Goal: Information Seeking & Learning: Check status

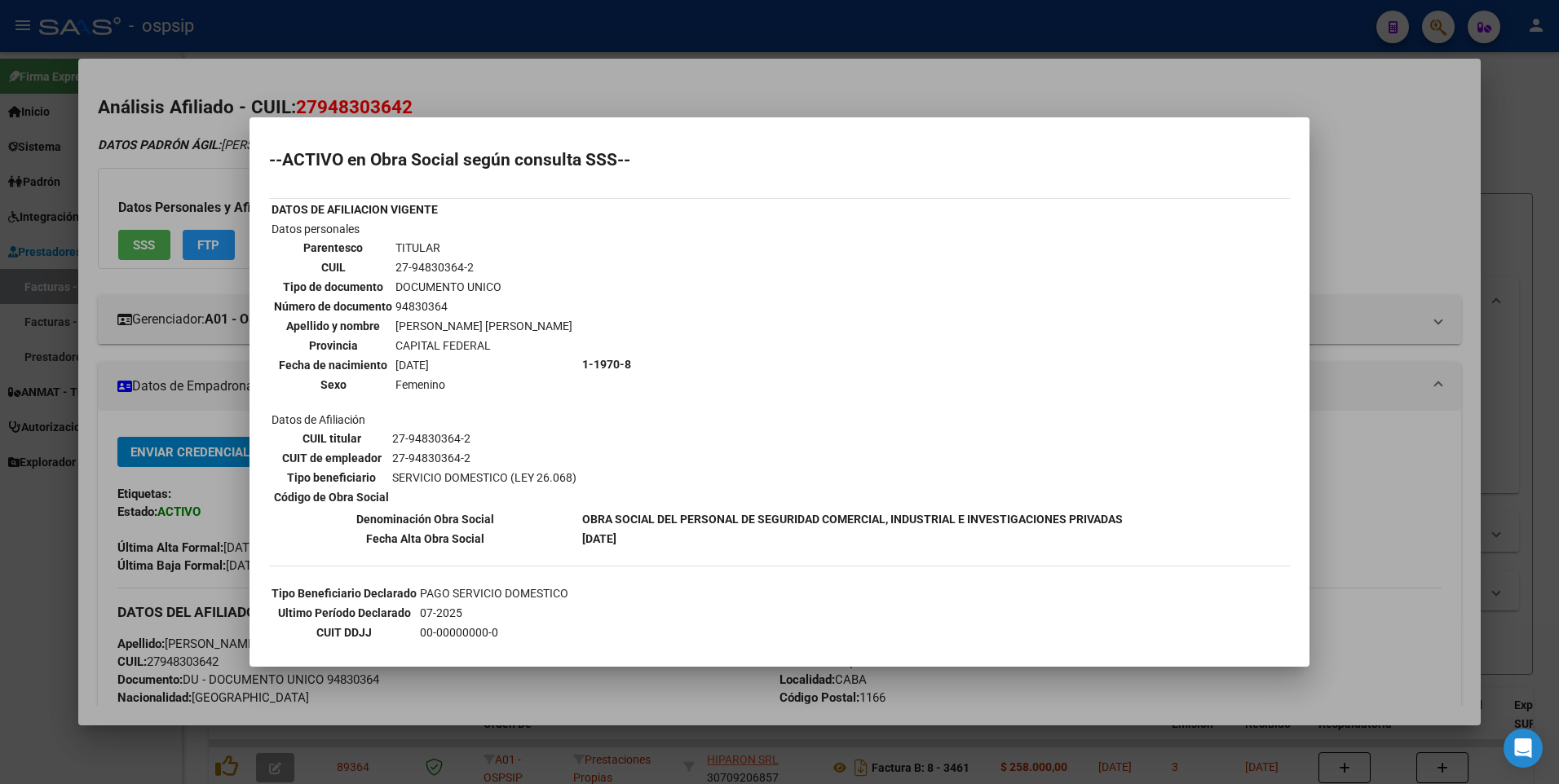
scroll to position [278, 0]
click at [1328, 241] on div at bounding box center [779, 392] width 1559 height 784
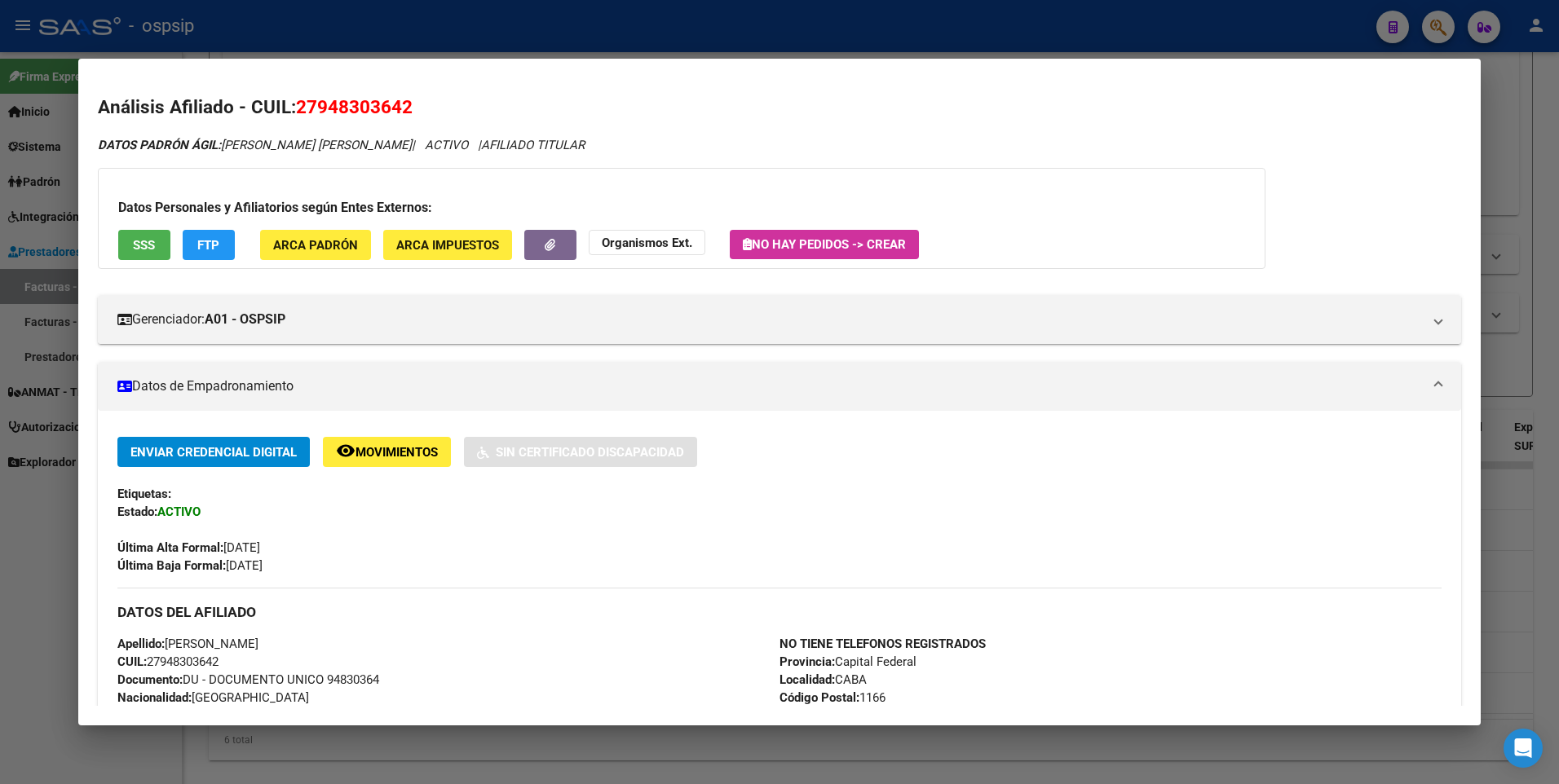
click at [1496, 158] on div at bounding box center [779, 392] width 1559 height 784
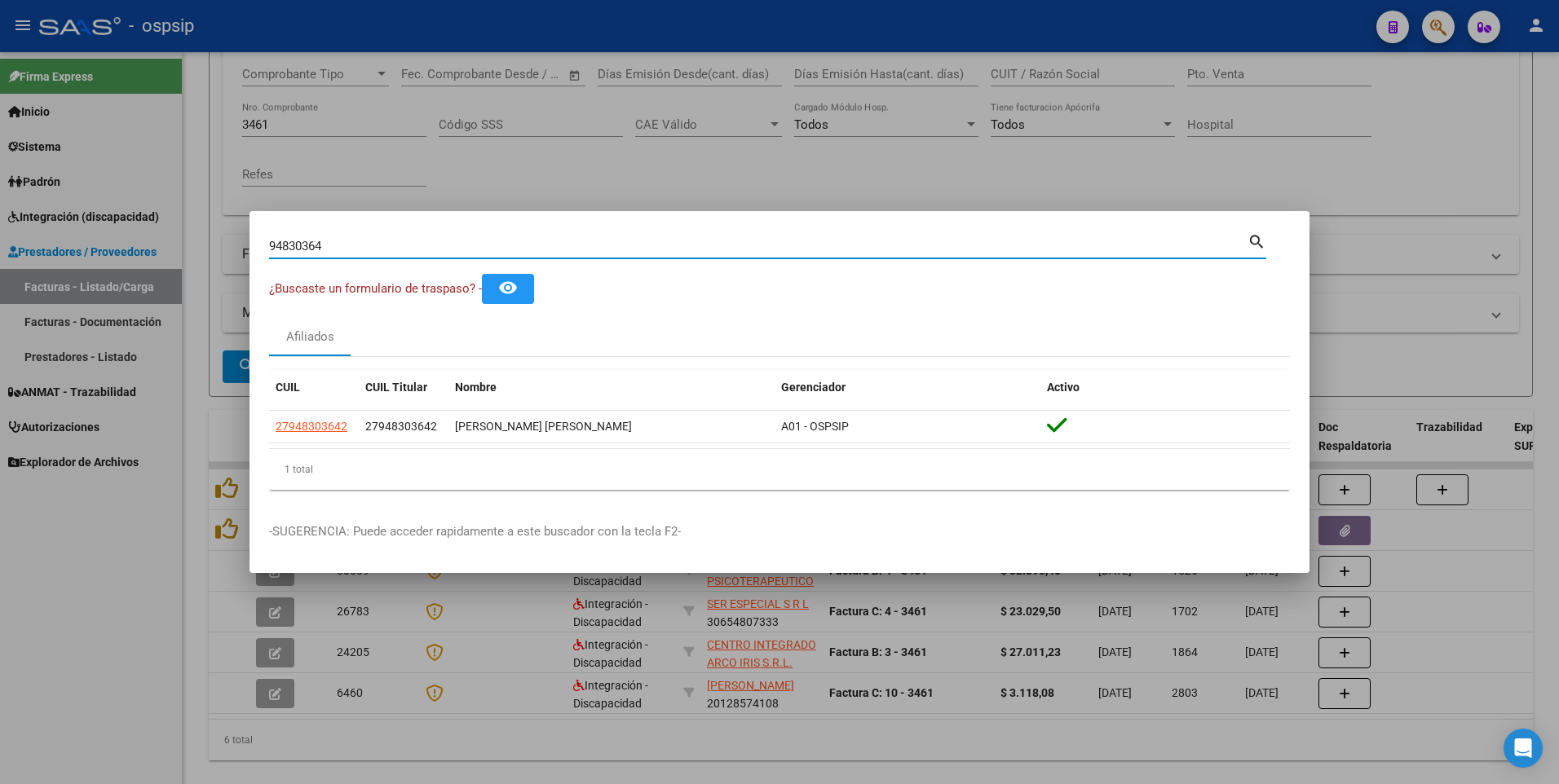
drag, startPoint x: 331, startPoint y: 247, endPoint x: 220, endPoint y: 297, distance: 121.7
click at [206, 295] on div "94830364 Buscar (apellido, dni, cuil, nro traspaso, cuit, obra social) search ¿…" at bounding box center [779, 392] width 1559 height 784
type input "30586307"
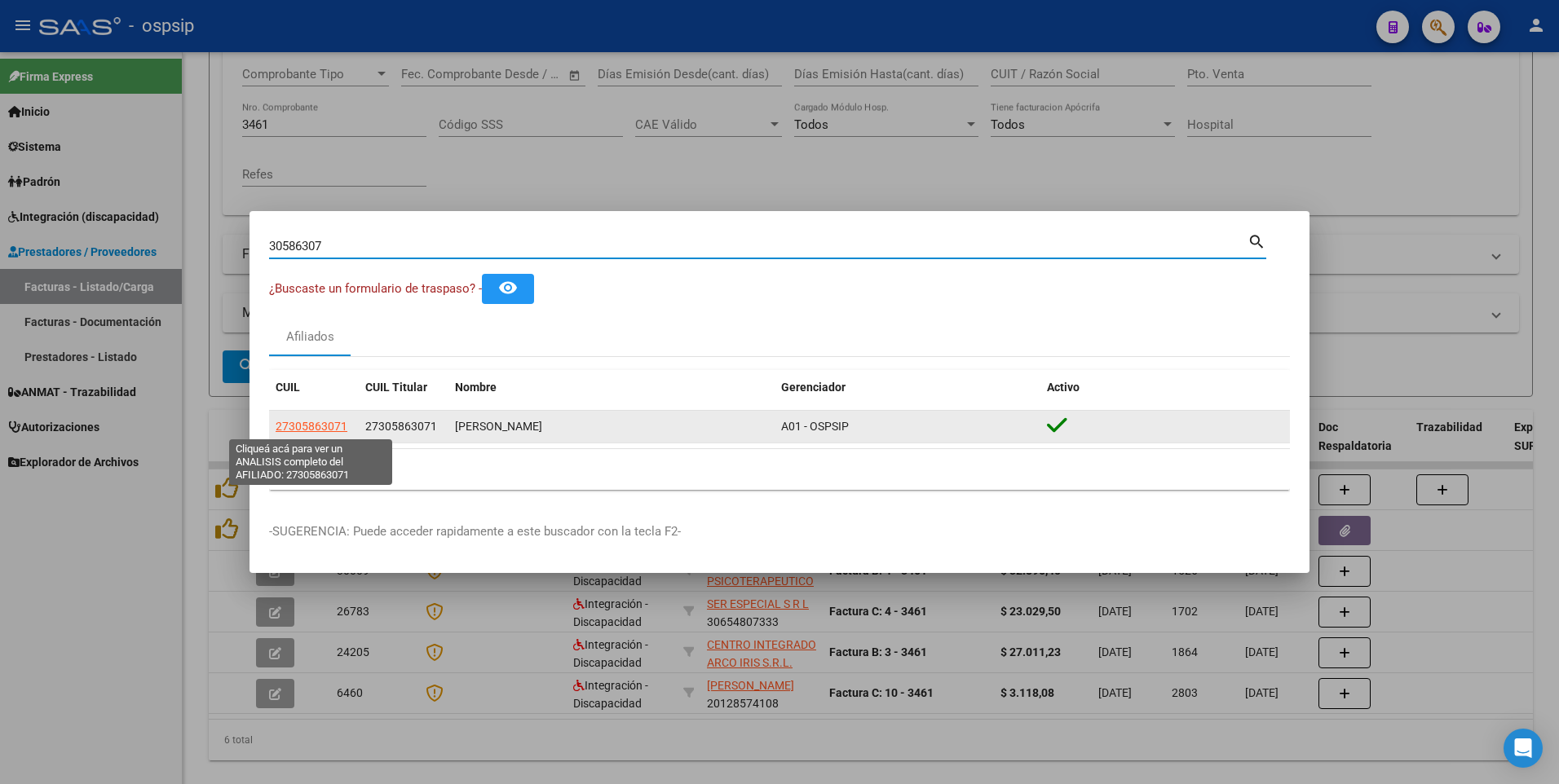
click at [331, 427] on span "27305863071" at bounding box center [311, 425] width 72 height 13
type textarea "27305863071"
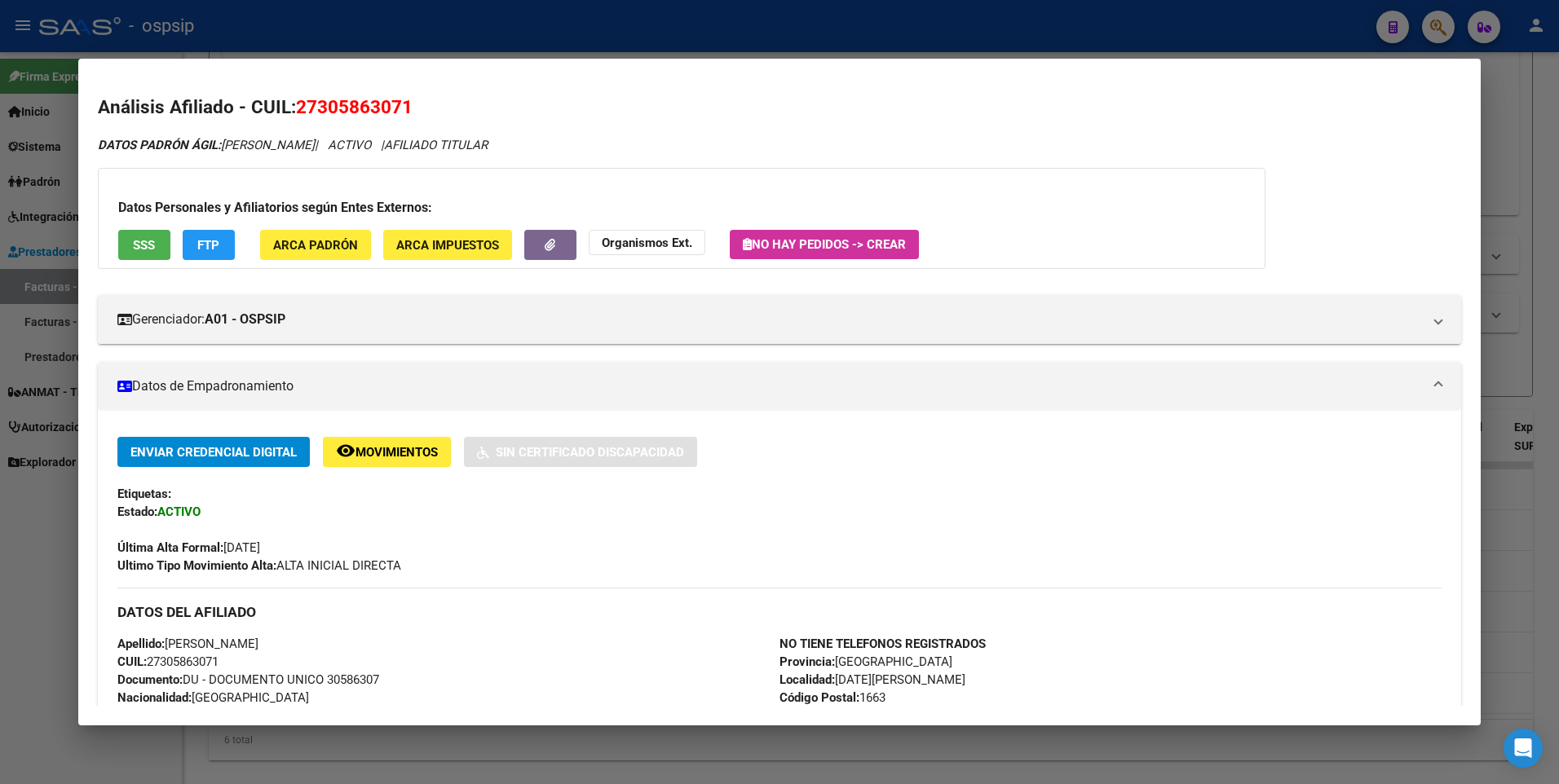
click at [153, 253] on button "SSS" at bounding box center [144, 245] width 53 height 31
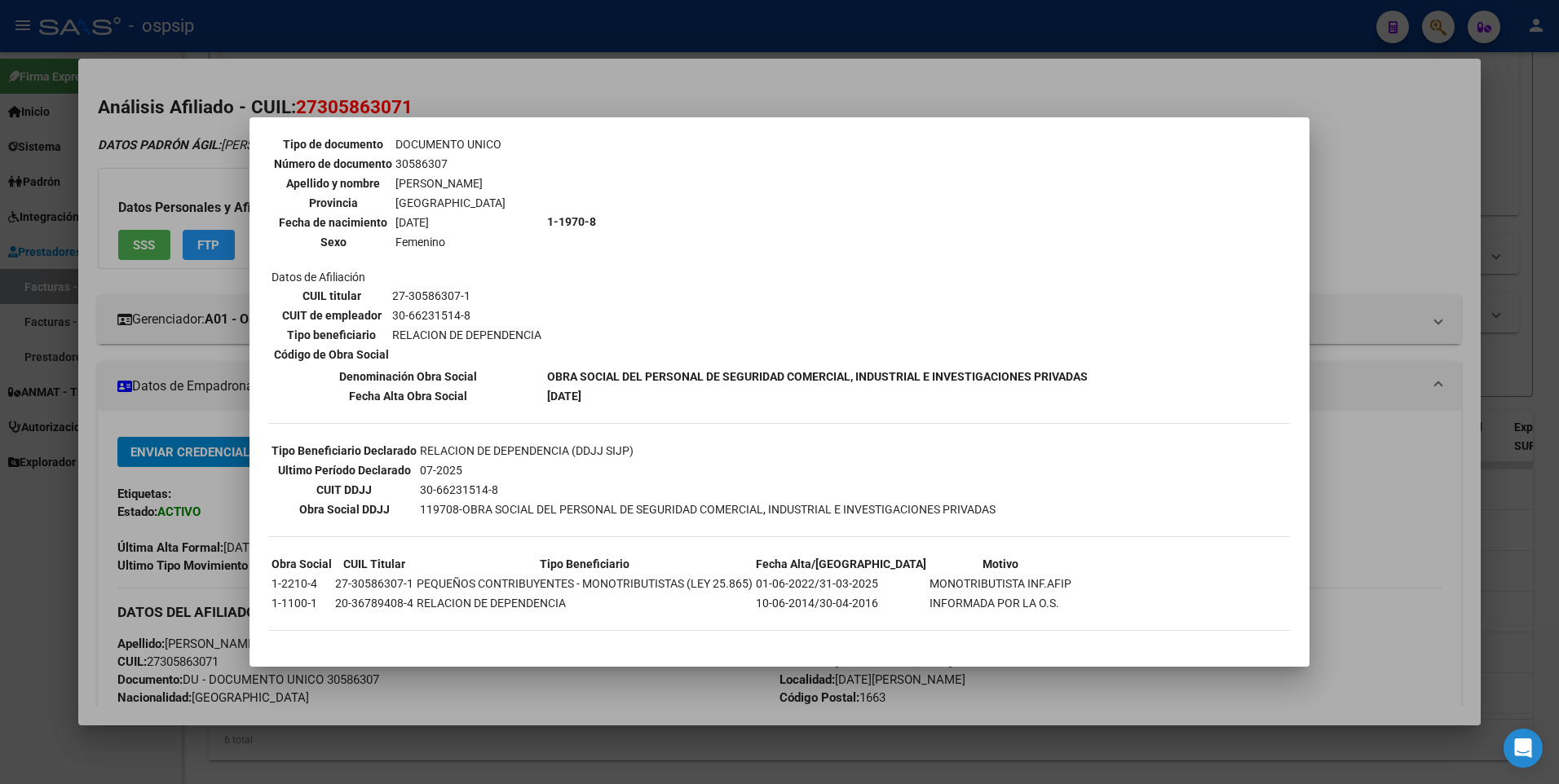
scroll to position [0, 0]
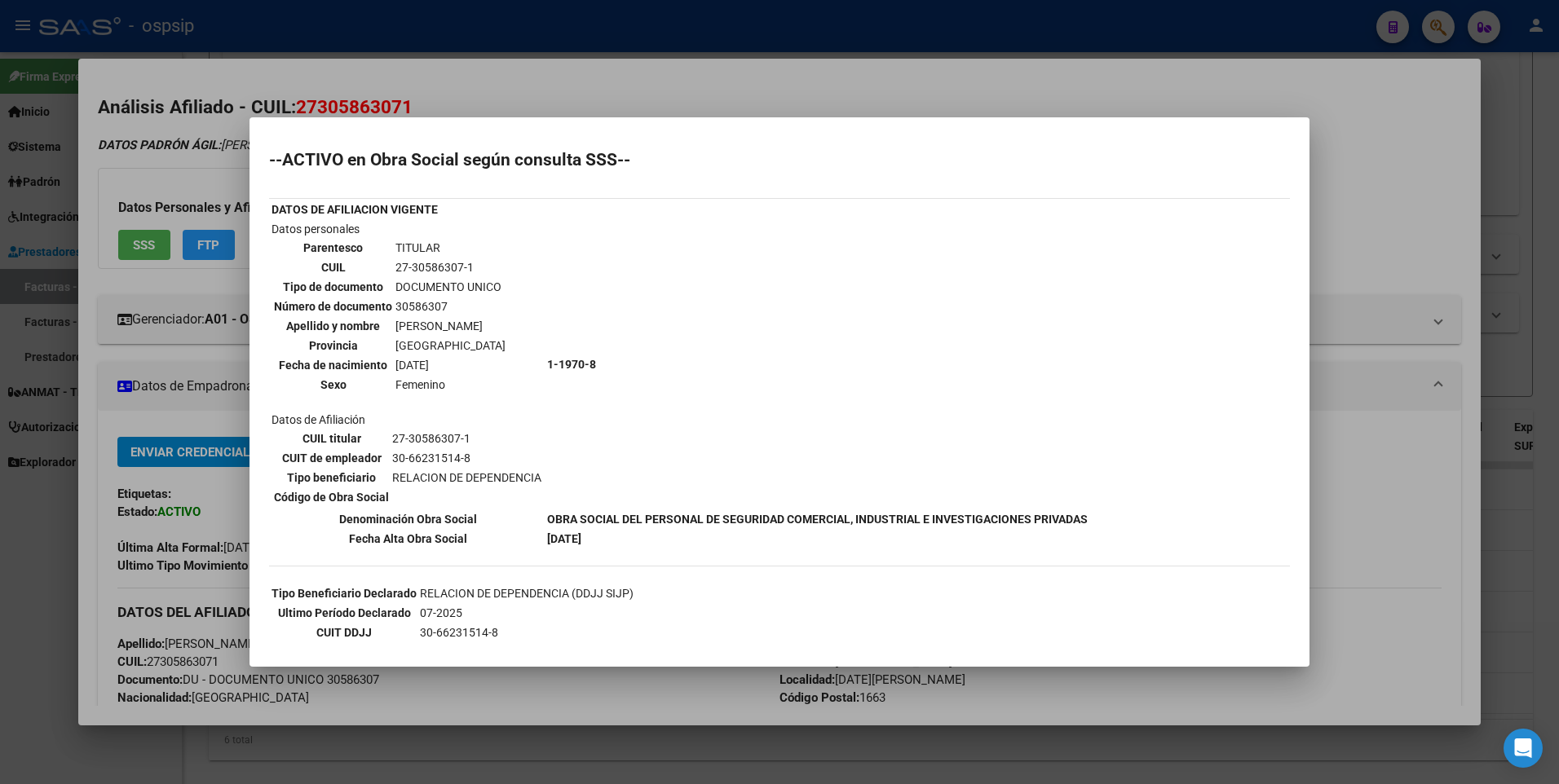
click at [1344, 142] on div at bounding box center [779, 392] width 1559 height 784
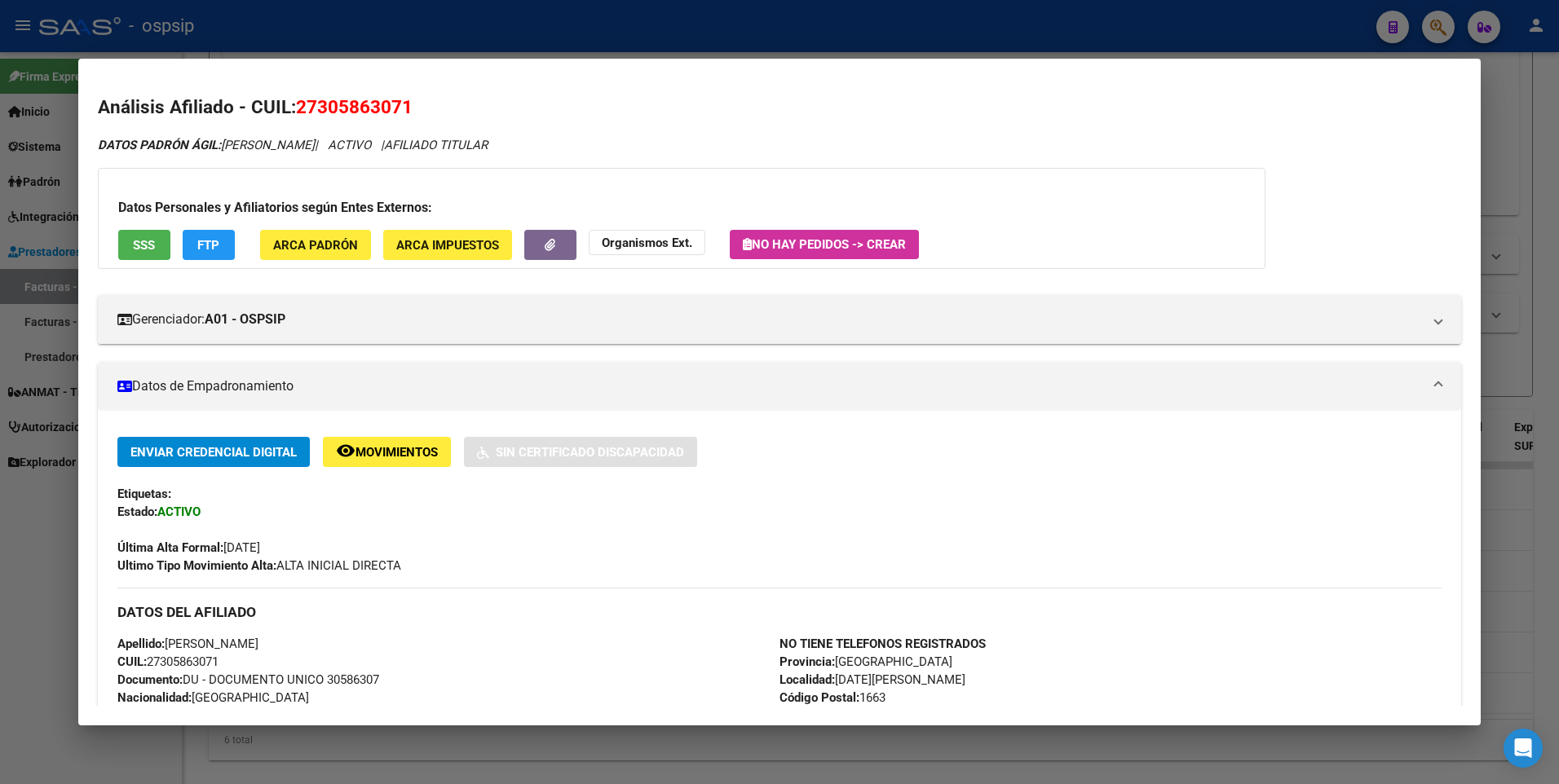
click at [1493, 104] on div at bounding box center [779, 392] width 1559 height 784
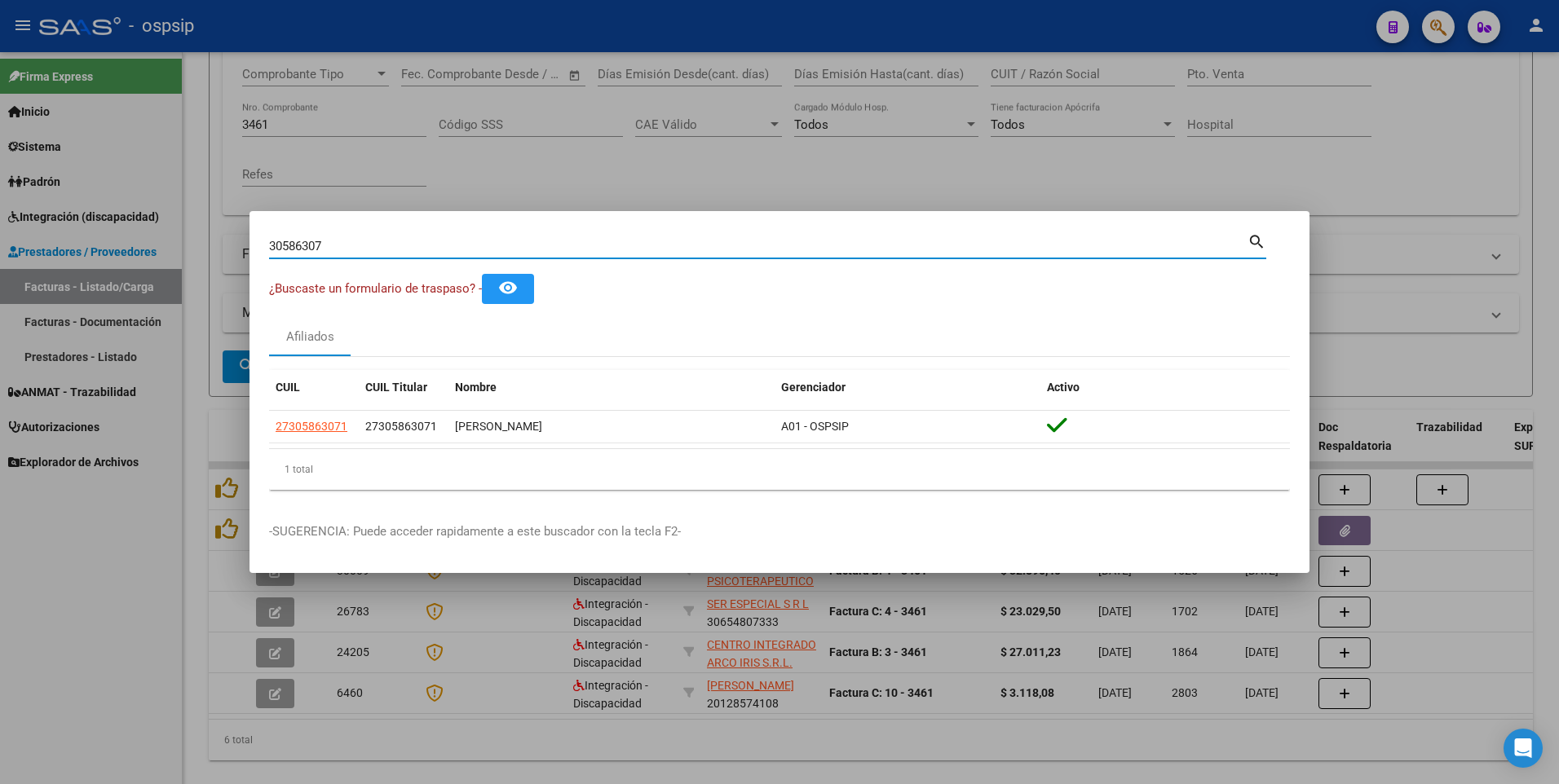
drag, startPoint x: 359, startPoint y: 245, endPoint x: 148, endPoint y: 297, distance: 217.3
click at [148, 297] on div "30586307 Buscar (apellido, dni, cuil, nro traspaso, cuit, obra social) search ¿…" at bounding box center [779, 392] width 1559 height 784
type input "41703725"
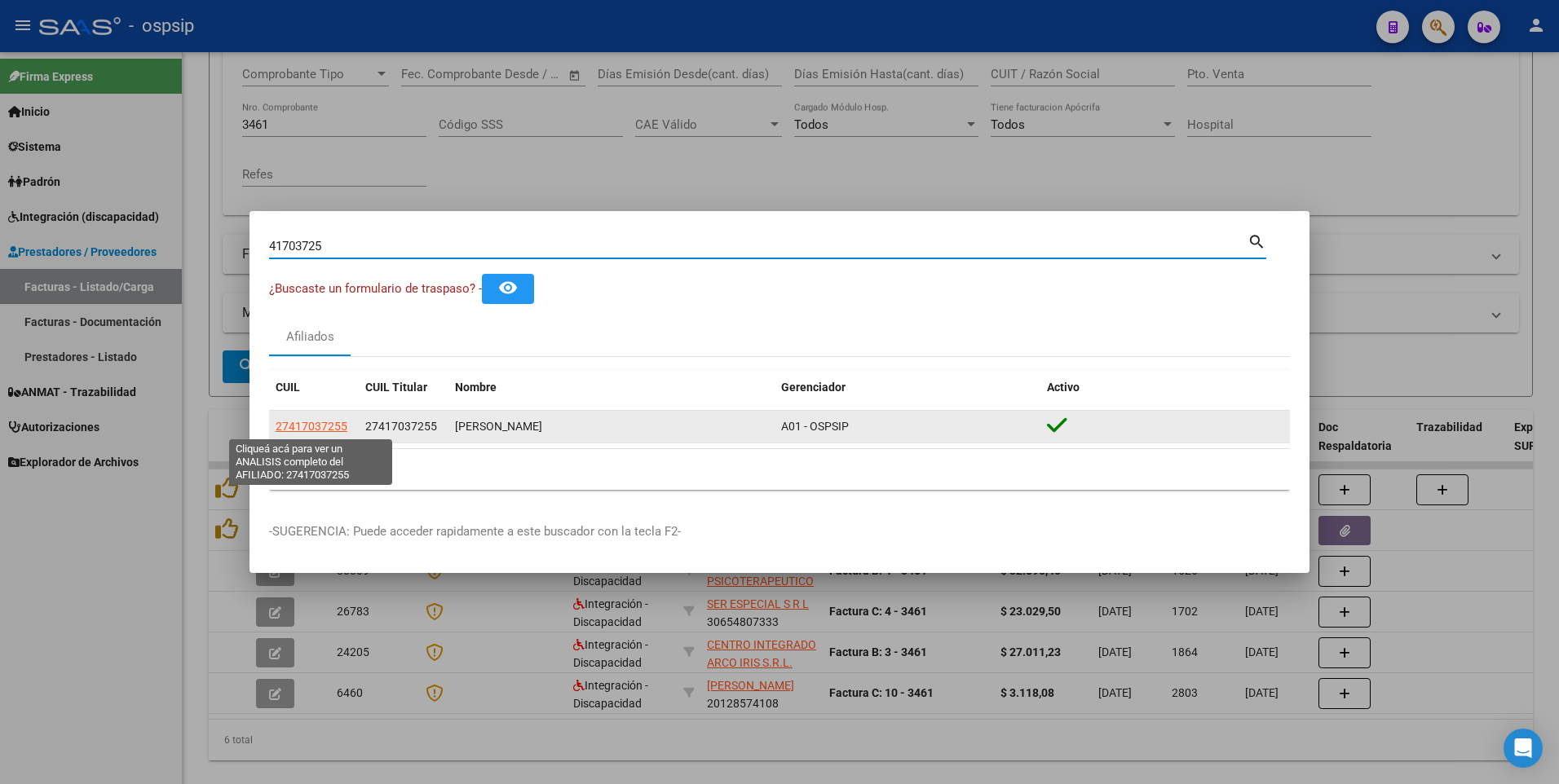
click at [337, 426] on span "27417037255" at bounding box center [311, 425] width 72 height 13
type textarea "27417037255"
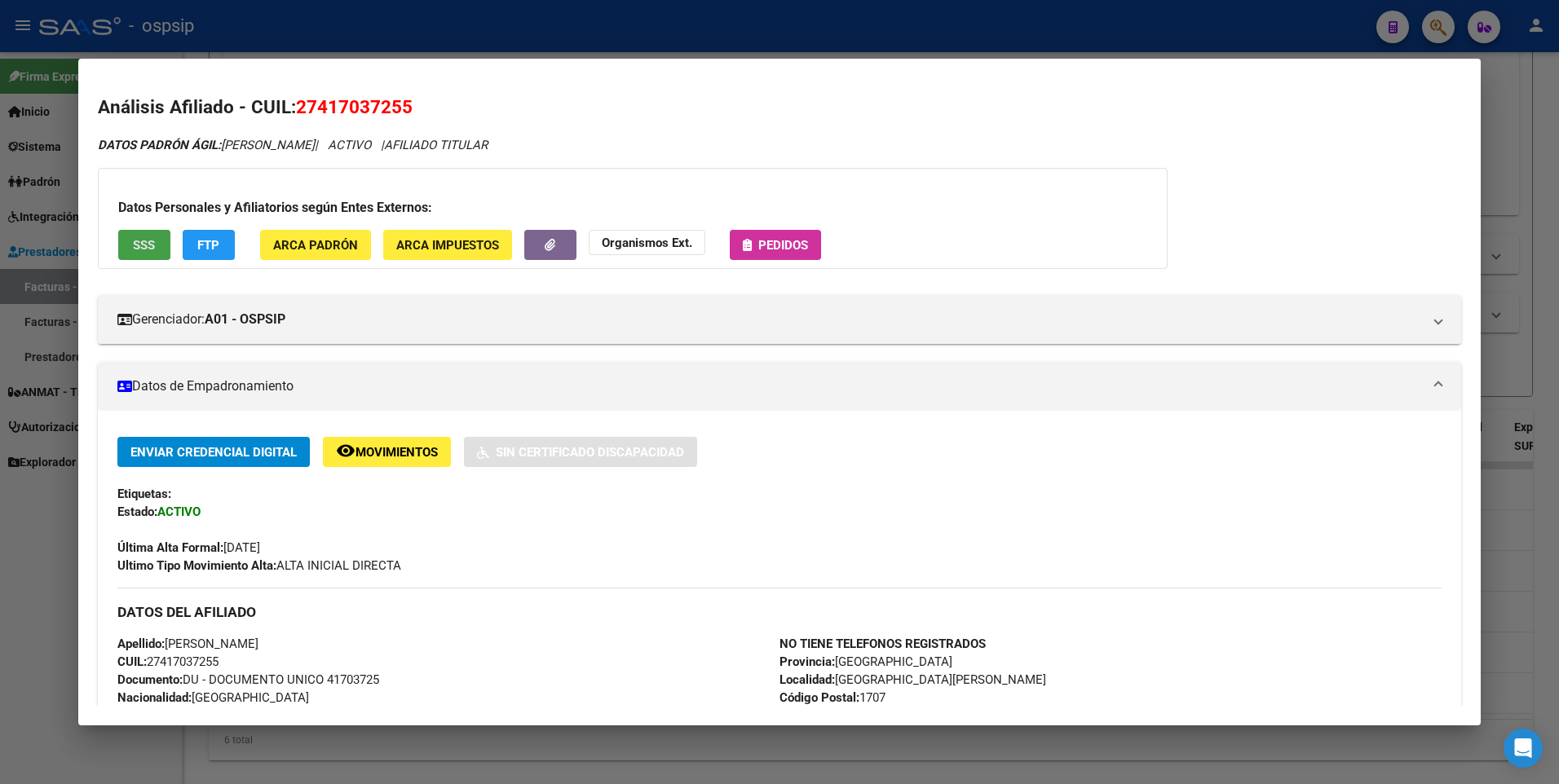
click at [161, 242] on button "SSS" at bounding box center [144, 245] width 53 height 31
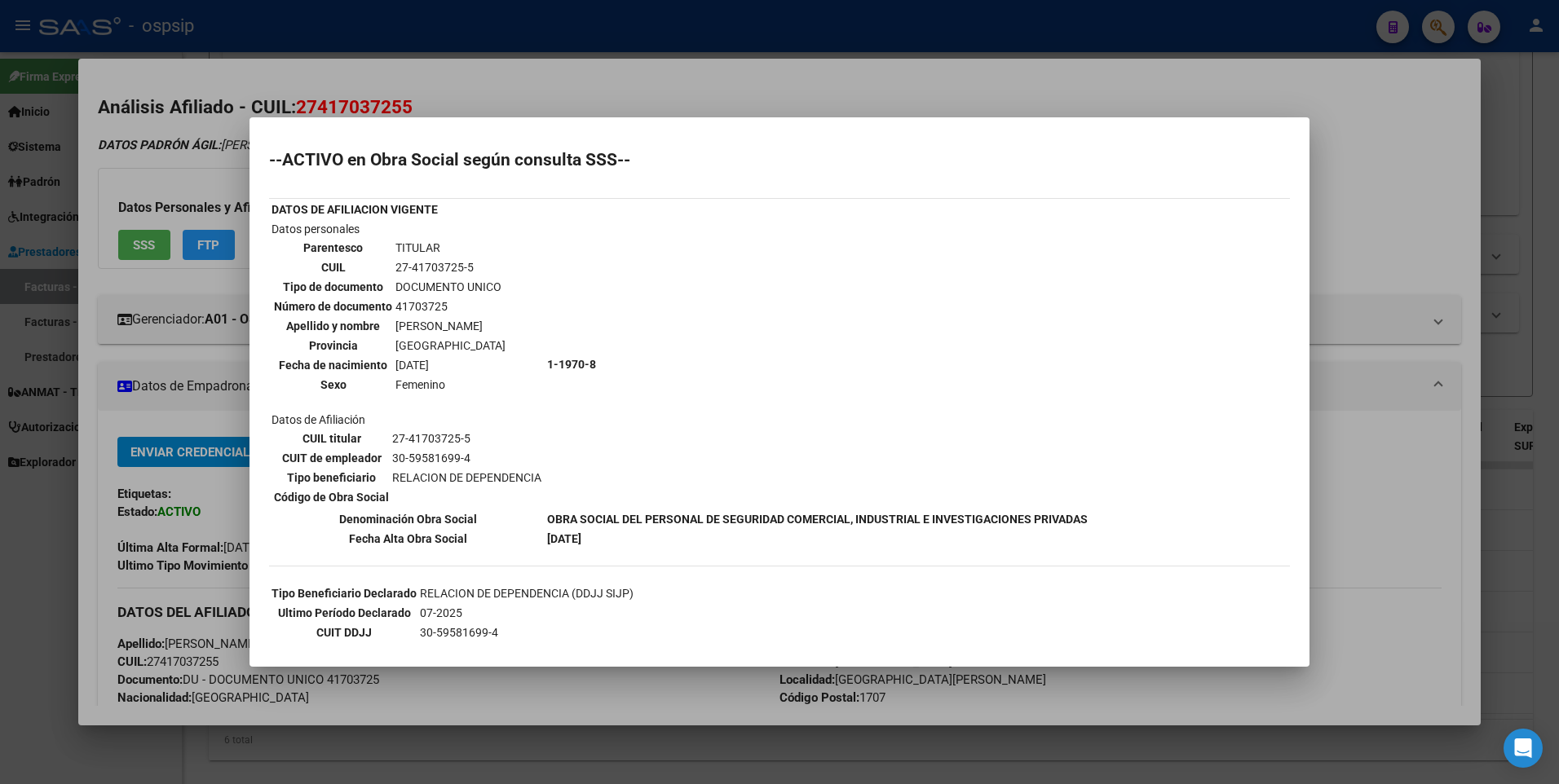
click at [1372, 199] on div at bounding box center [779, 392] width 1559 height 784
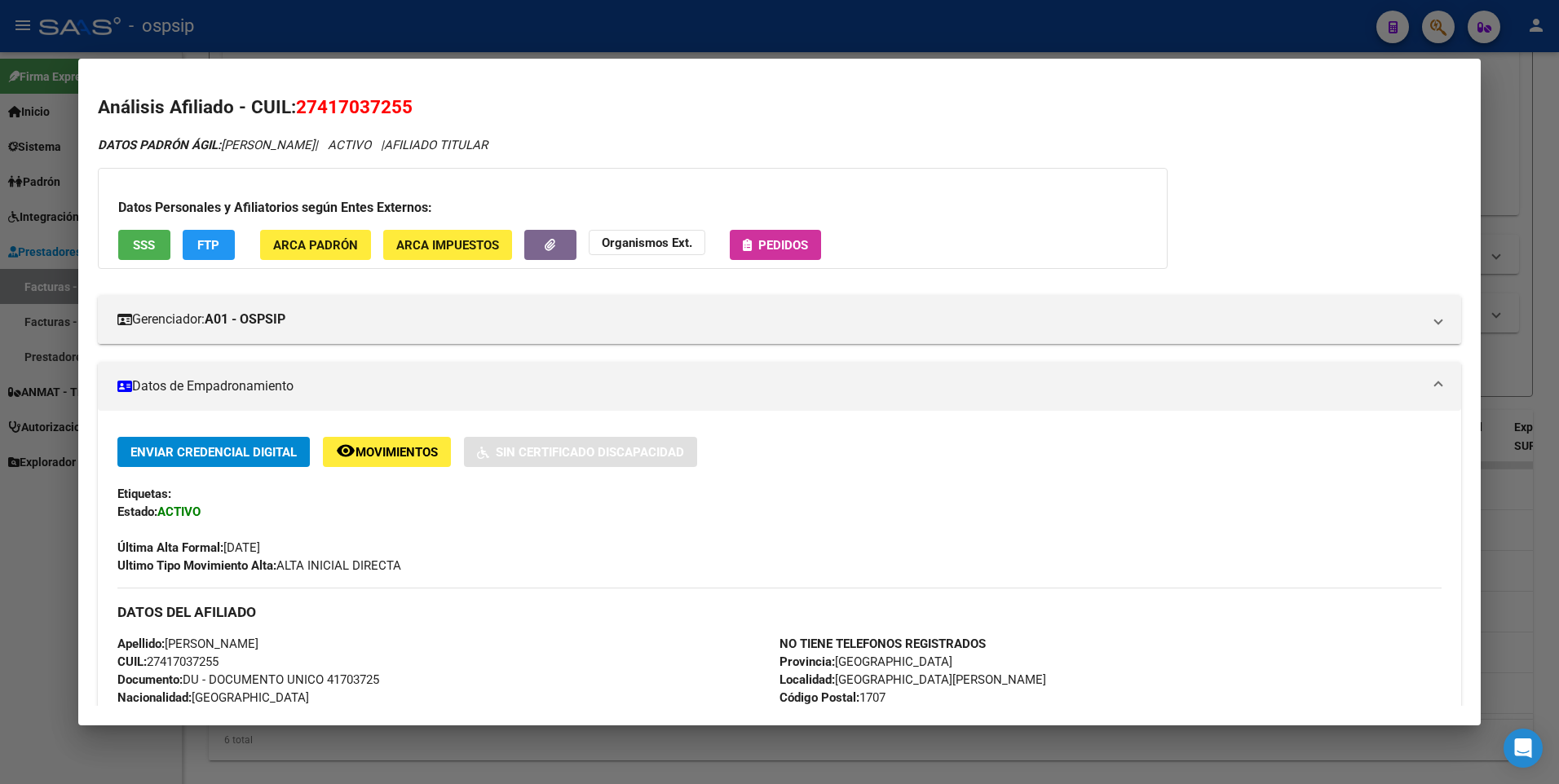
click at [1508, 111] on div at bounding box center [779, 392] width 1559 height 784
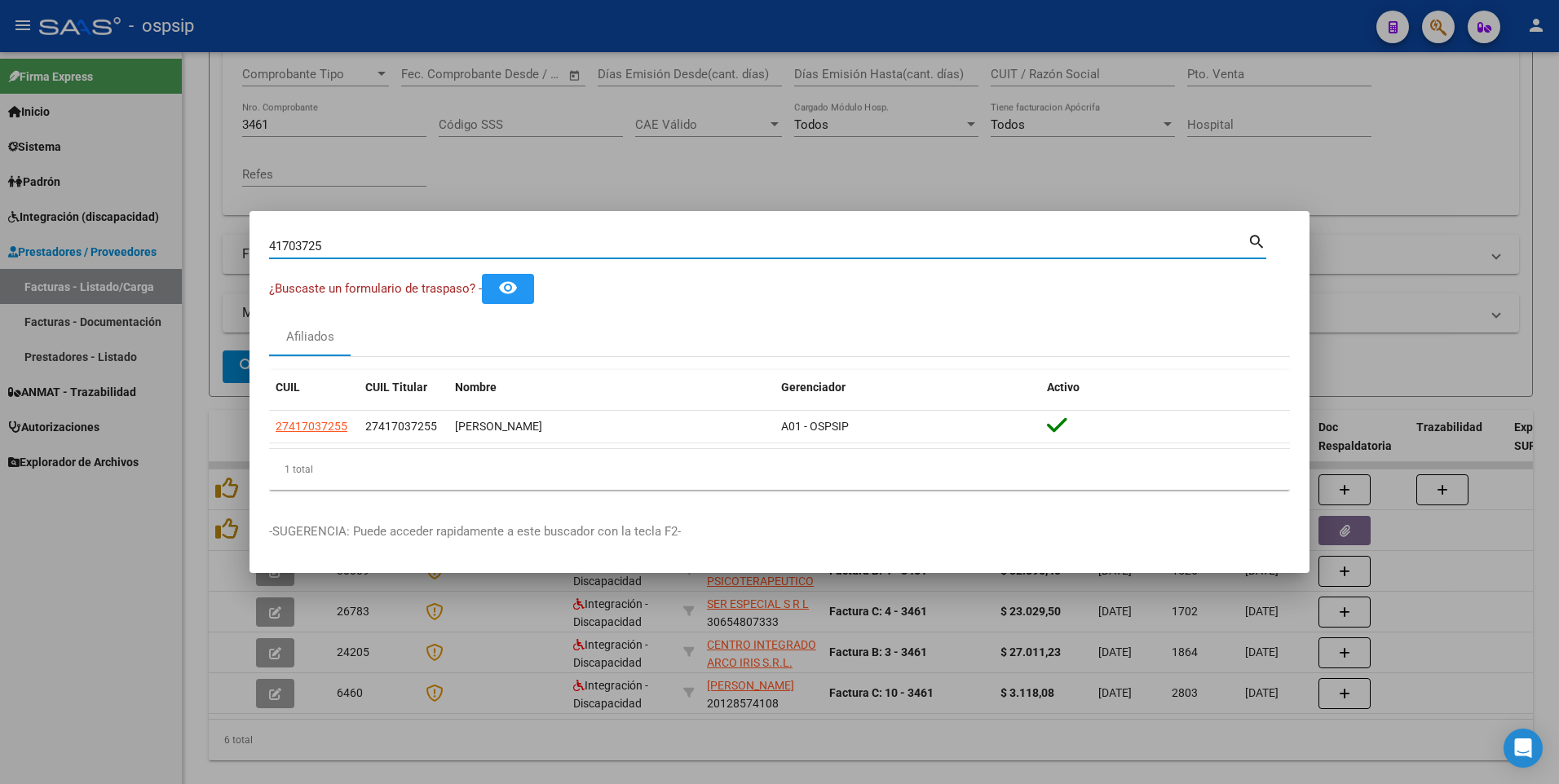
drag, startPoint x: 344, startPoint y: 244, endPoint x: 113, endPoint y: 294, distance: 236.3
click at [113, 294] on div "41703725 Buscar (apellido, dni, cuil, nro traspaso, cuit, obra social) search ¿…" at bounding box center [779, 392] width 1559 height 784
type input "92182382"
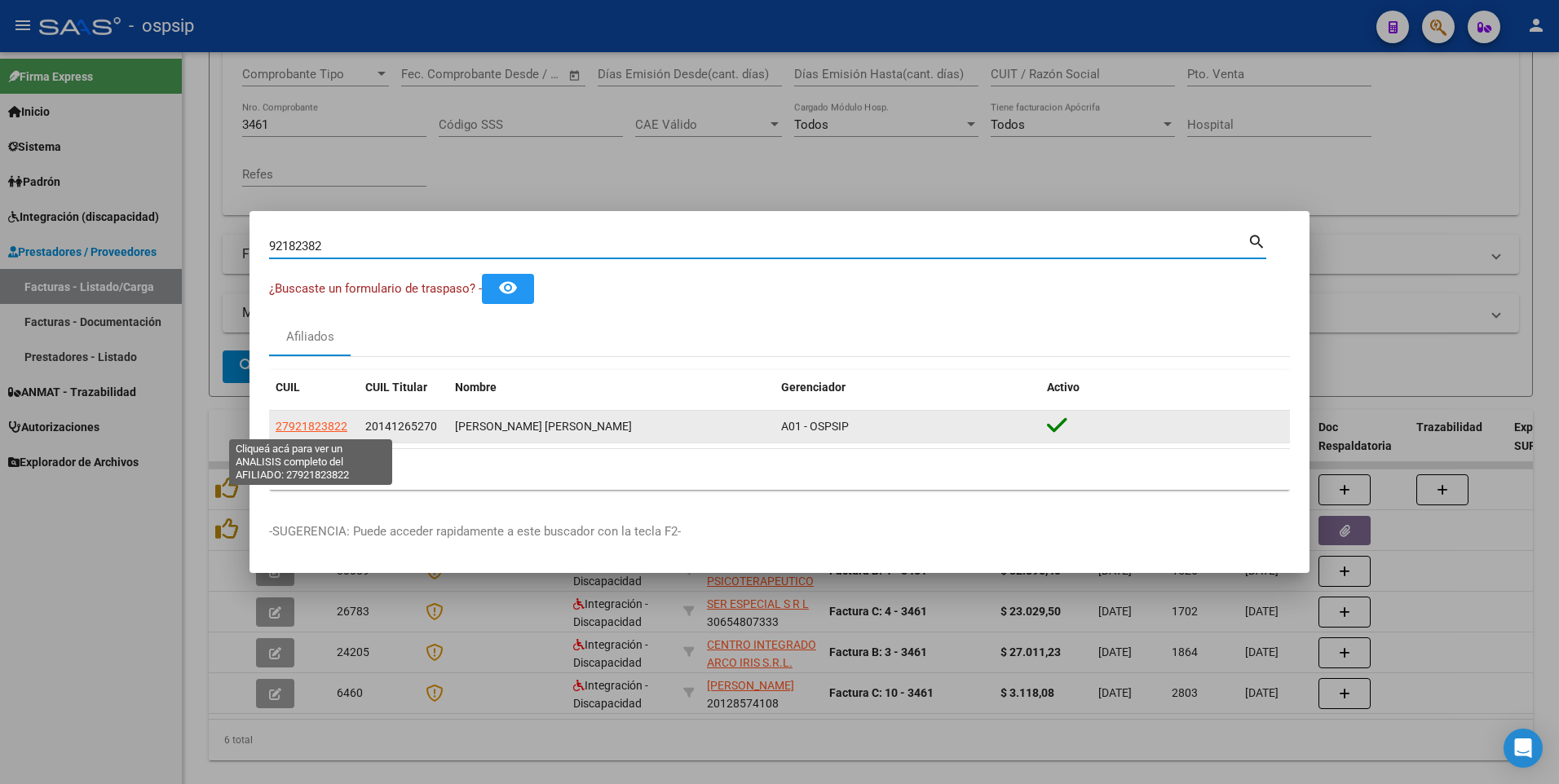
click at [318, 424] on span "27921823822" at bounding box center [311, 425] width 72 height 13
type textarea "27921823822"
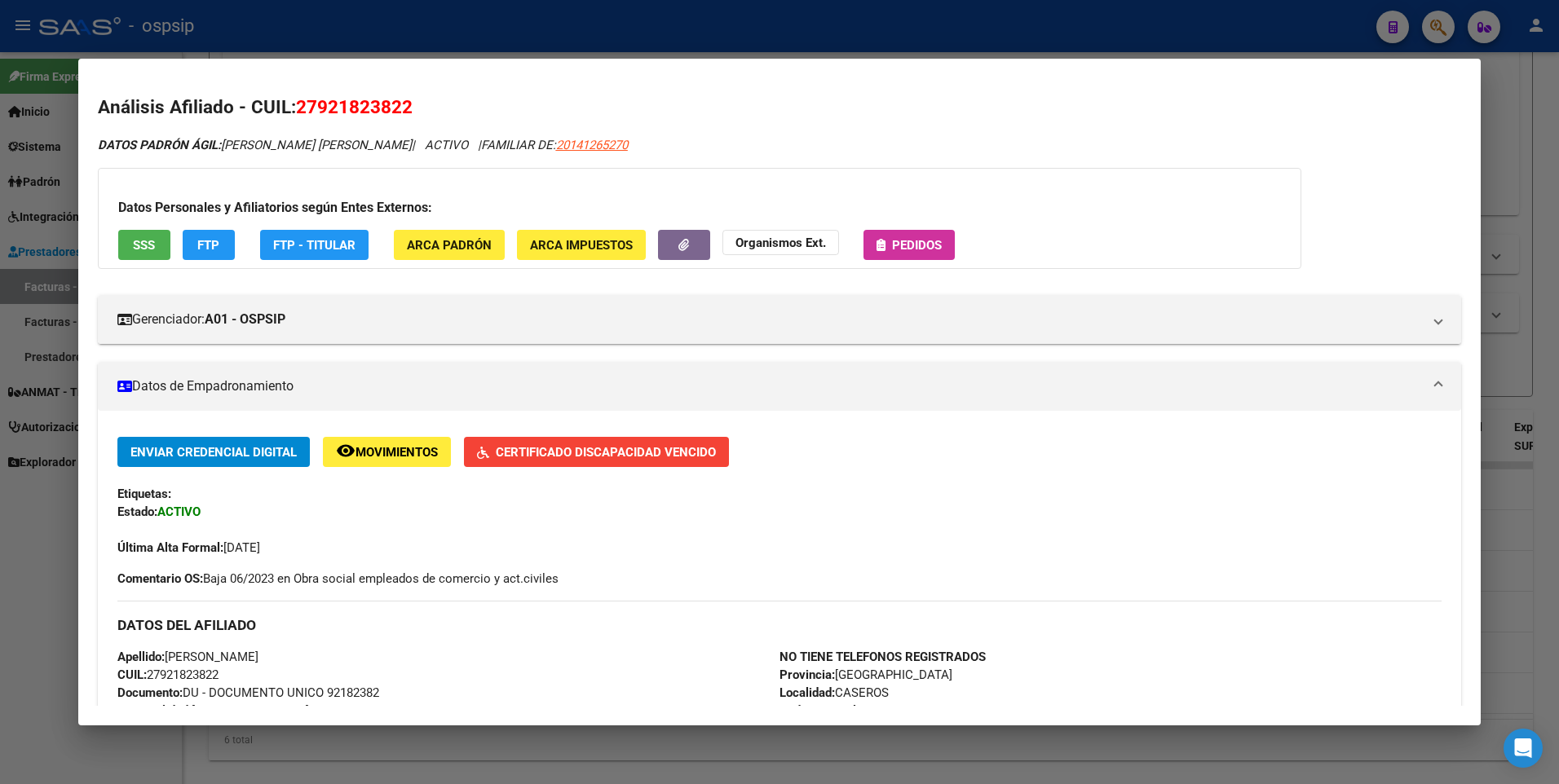
click at [148, 248] on span "SSS" at bounding box center [144, 245] width 22 height 14
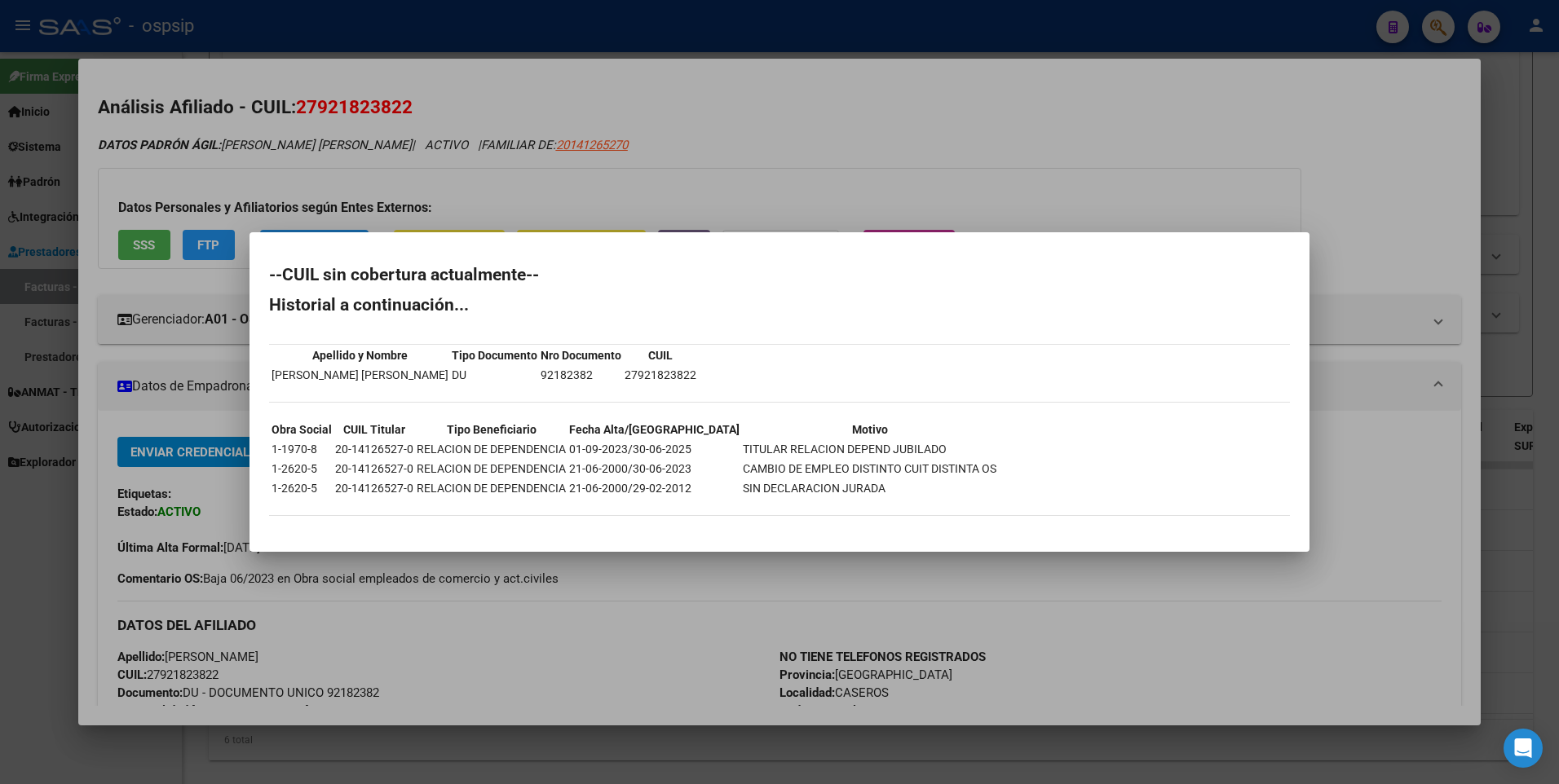
click at [1274, 194] on div at bounding box center [779, 392] width 1559 height 784
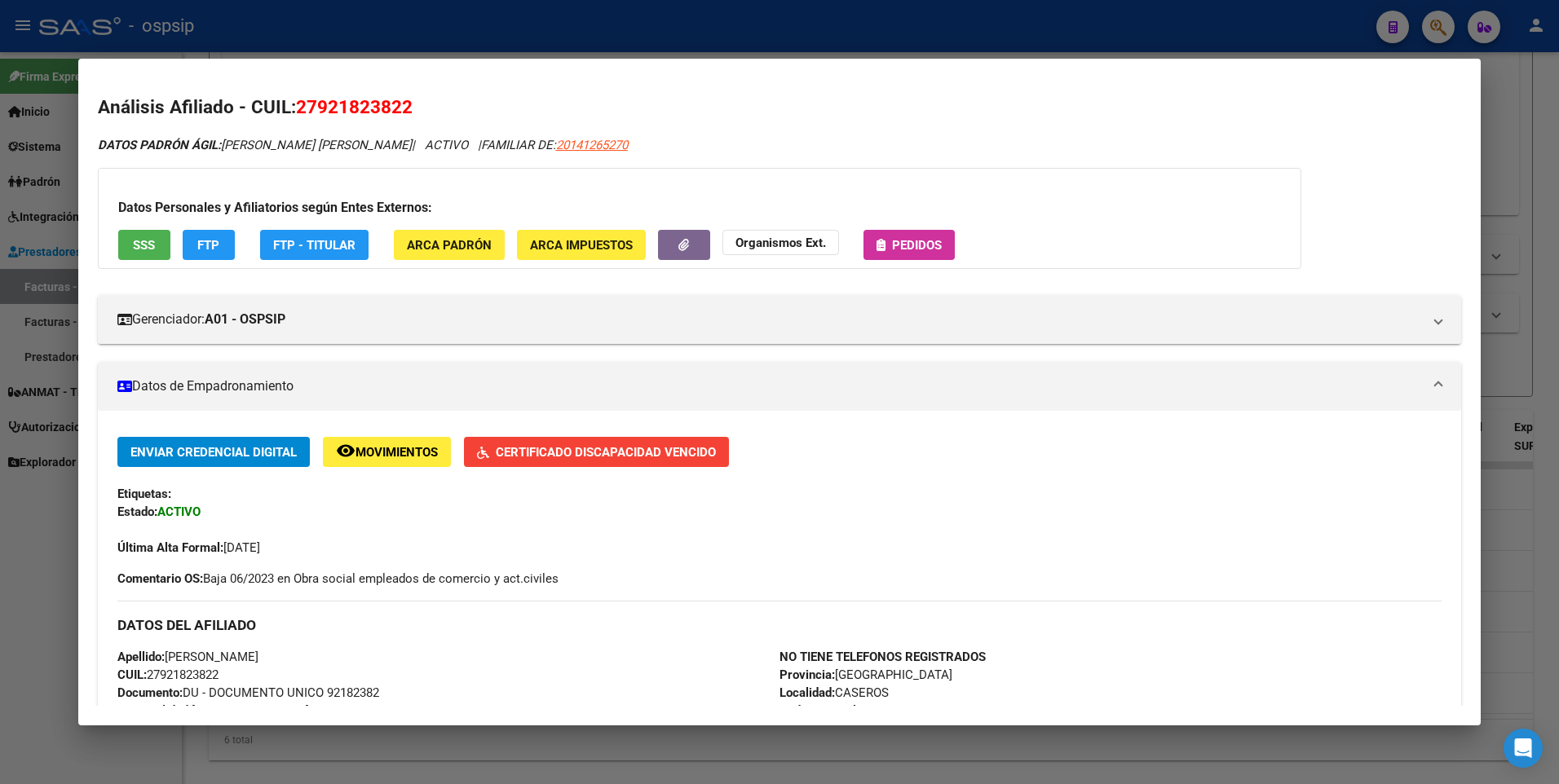
click at [1517, 131] on div at bounding box center [779, 392] width 1559 height 784
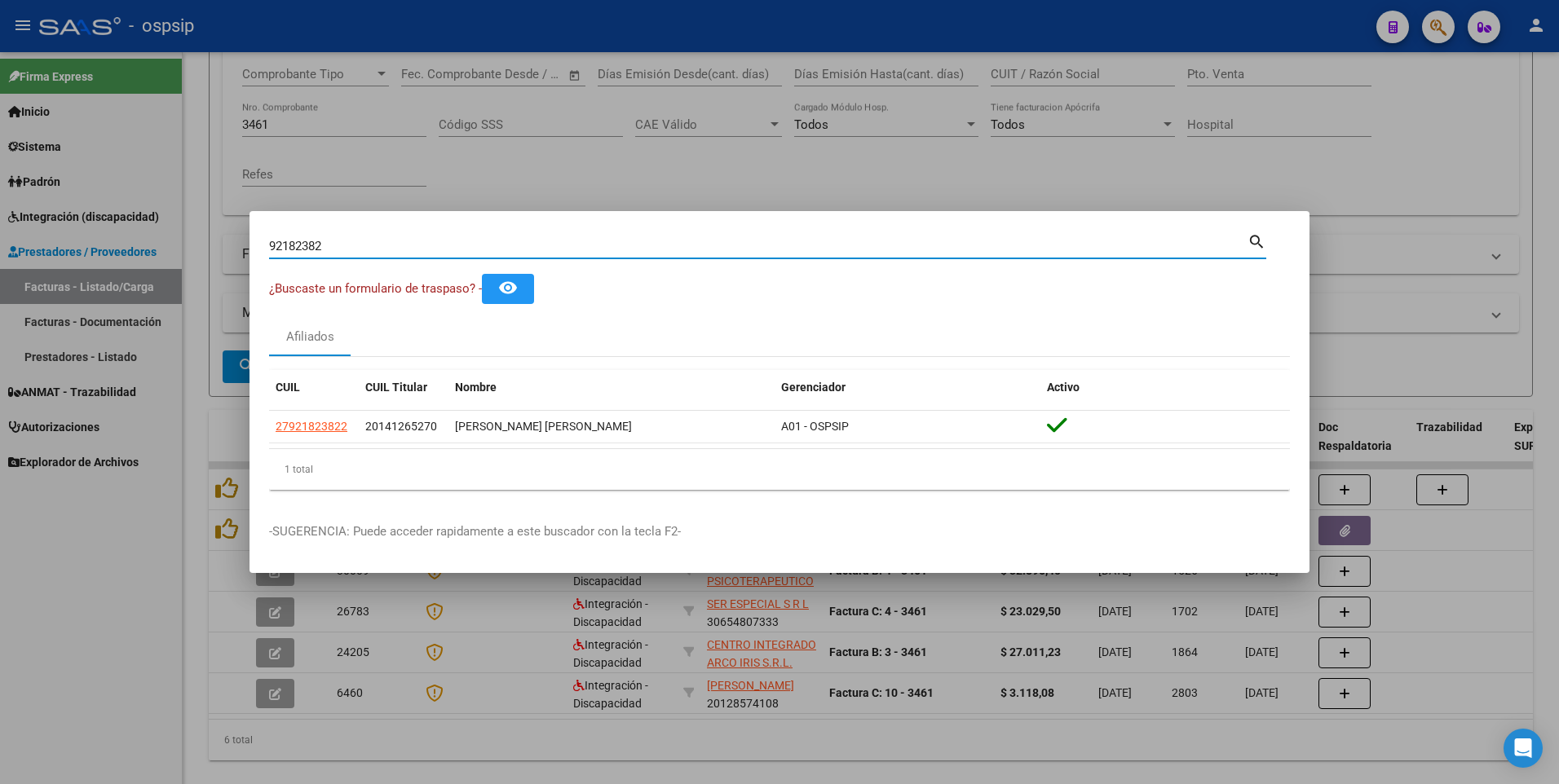
drag, startPoint x: 334, startPoint y: 247, endPoint x: 93, endPoint y: 266, distance: 241.7
click at [96, 266] on div "92182382 Buscar (apellido, dni, cuil, nro traspaso, cuit, obra social) search ¿…" at bounding box center [779, 392] width 1559 height 784
type input "26448949"
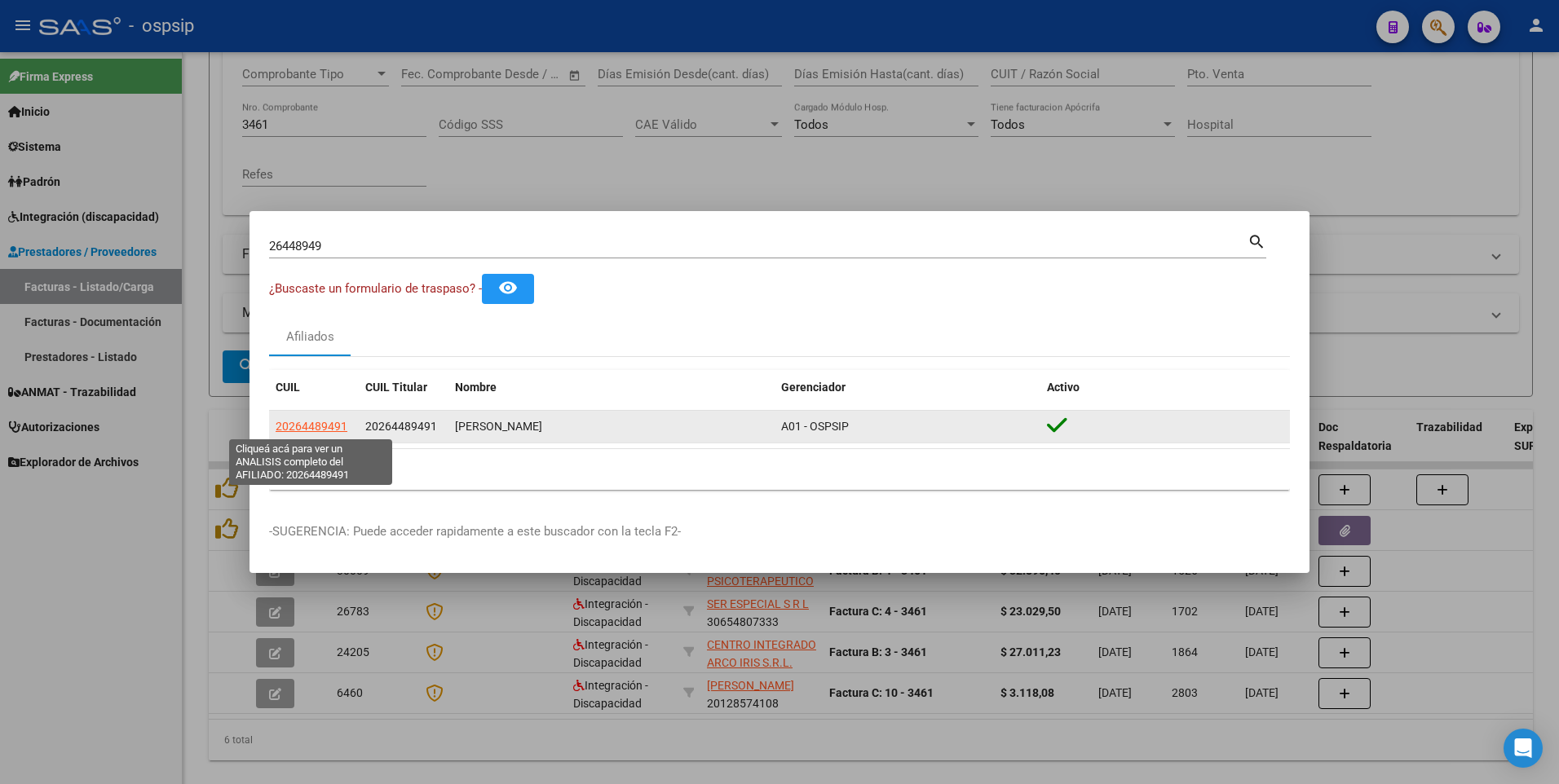
click at [299, 430] on span "20264489491" at bounding box center [311, 425] width 72 height 13
type textarea "20264489491"
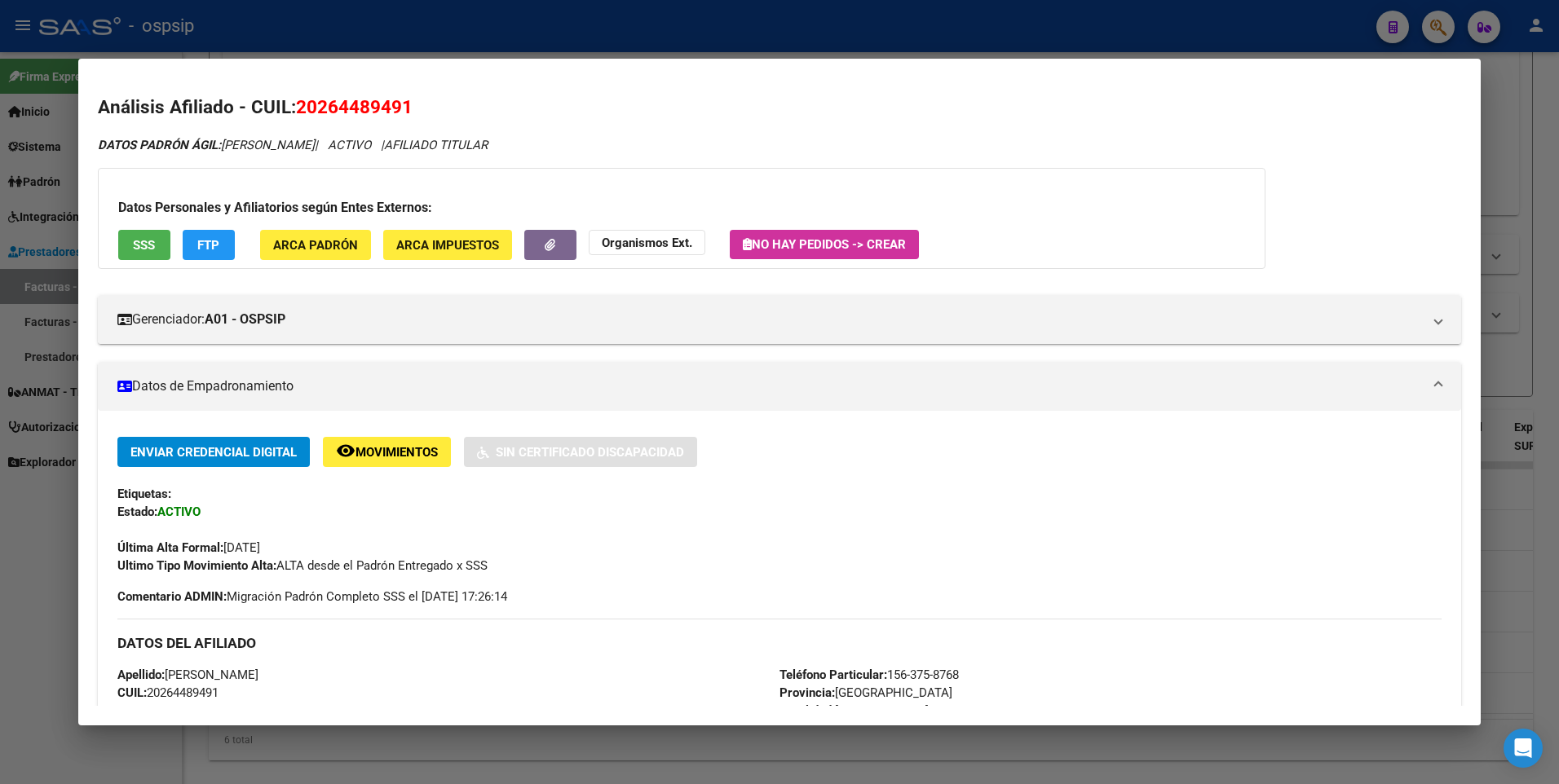
click at [148, 262] on div "Datos Personales y Afiliatorios según Entes Externos: SSS FTP ARCA Padrón ARCA …" at bounding box center [681, 218] width 1167 height 101
click at [148, 247] on span "SSS" at bounding box center [144, 245] width 22 height 14
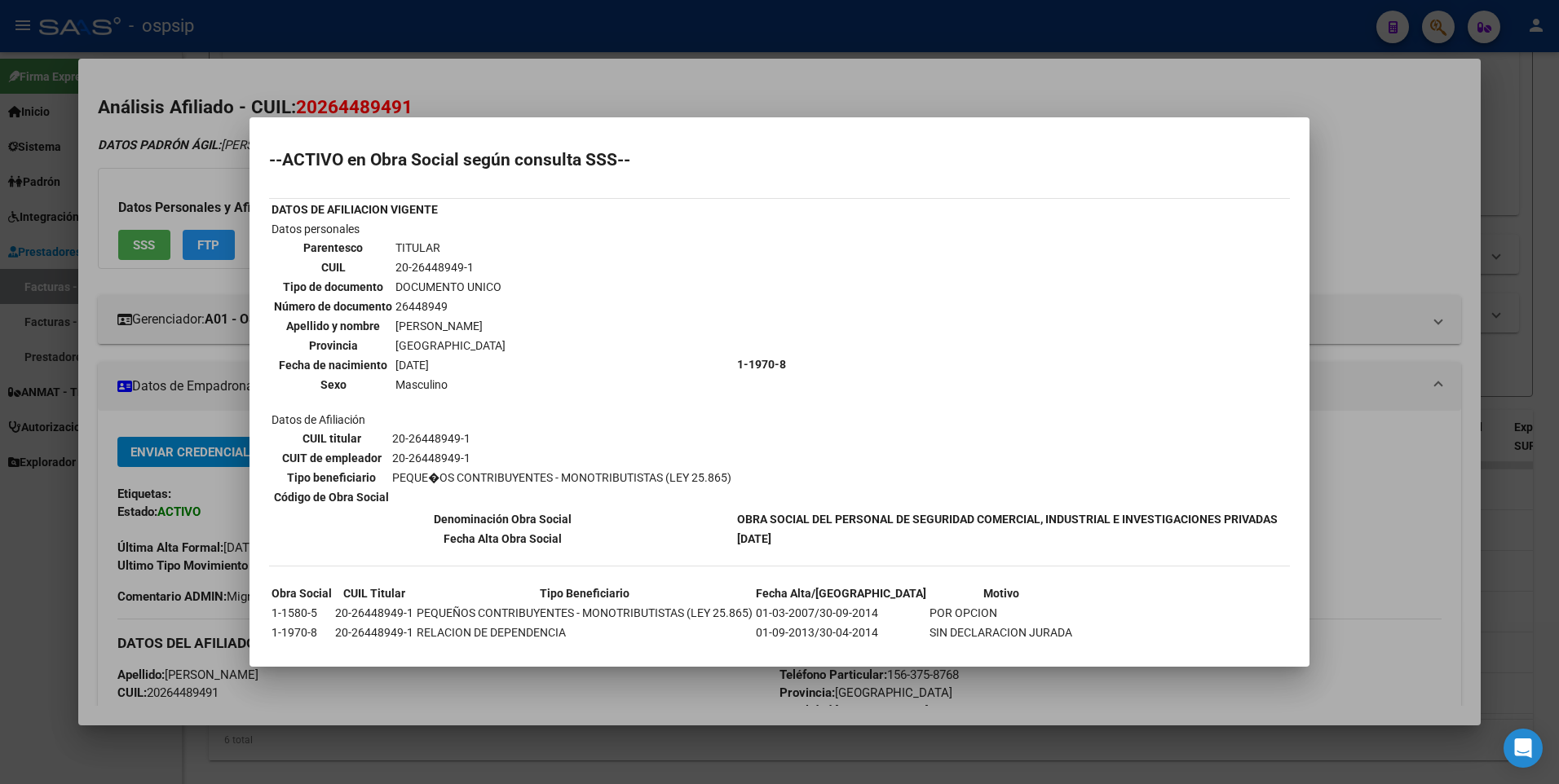
click at [1348, 220] on div at bounding box center [779, 392] width 1559 height 784
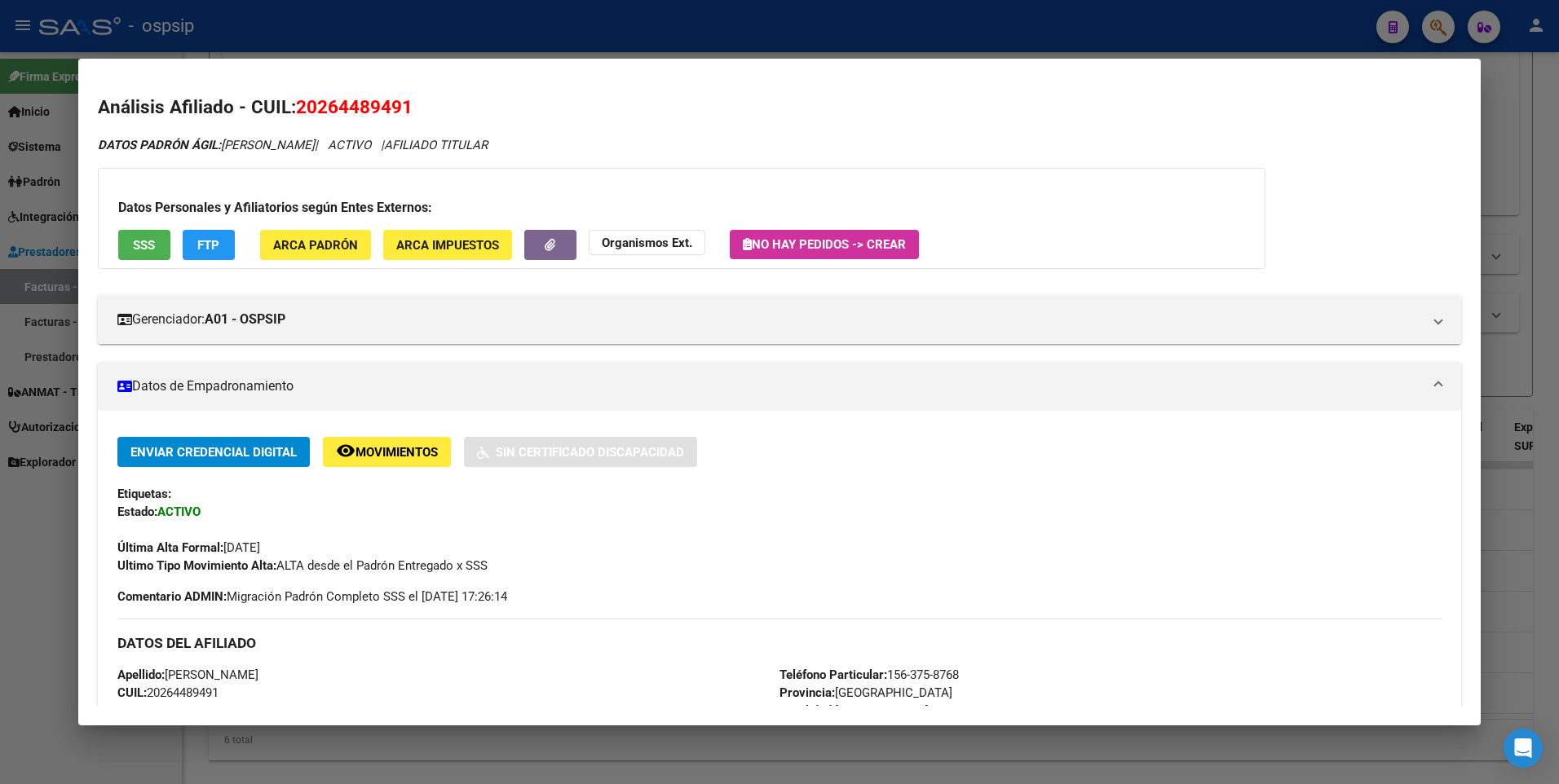
click at [1501, 138] on div at bounding box center [779, 392] width 1559 height 784
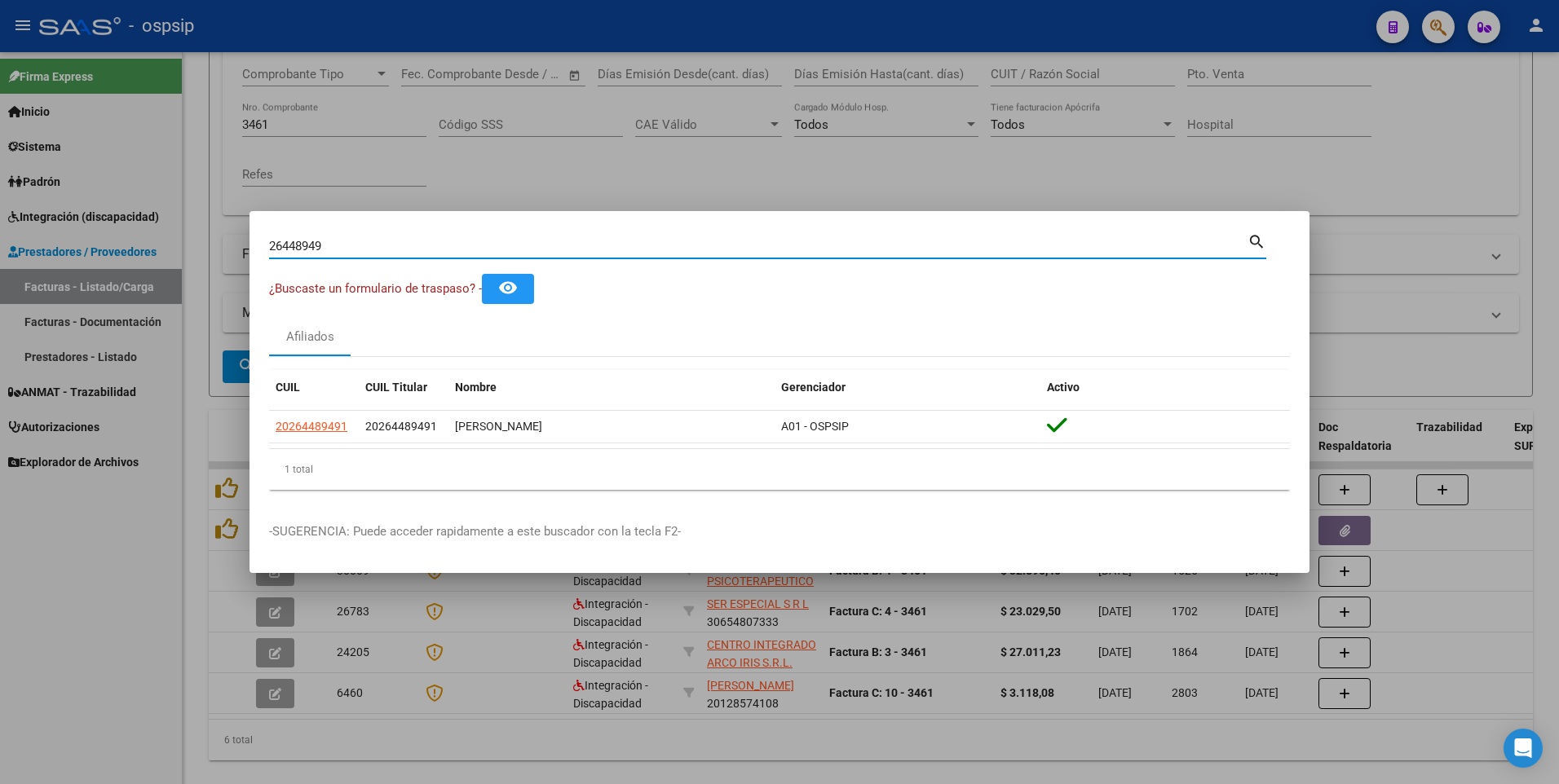
drag, startPoint x: 334, startPoint y: 245, endPoint x: 515, endPoint y: 299, distance: 188.9
click at [111, 292] on div "26448949 Buscar (apellido, dni, cuil, nro traspaso, cuit, obra social) search ¿…" at bounding box center [779, 392] width 1559 height 784
type input "22780564"
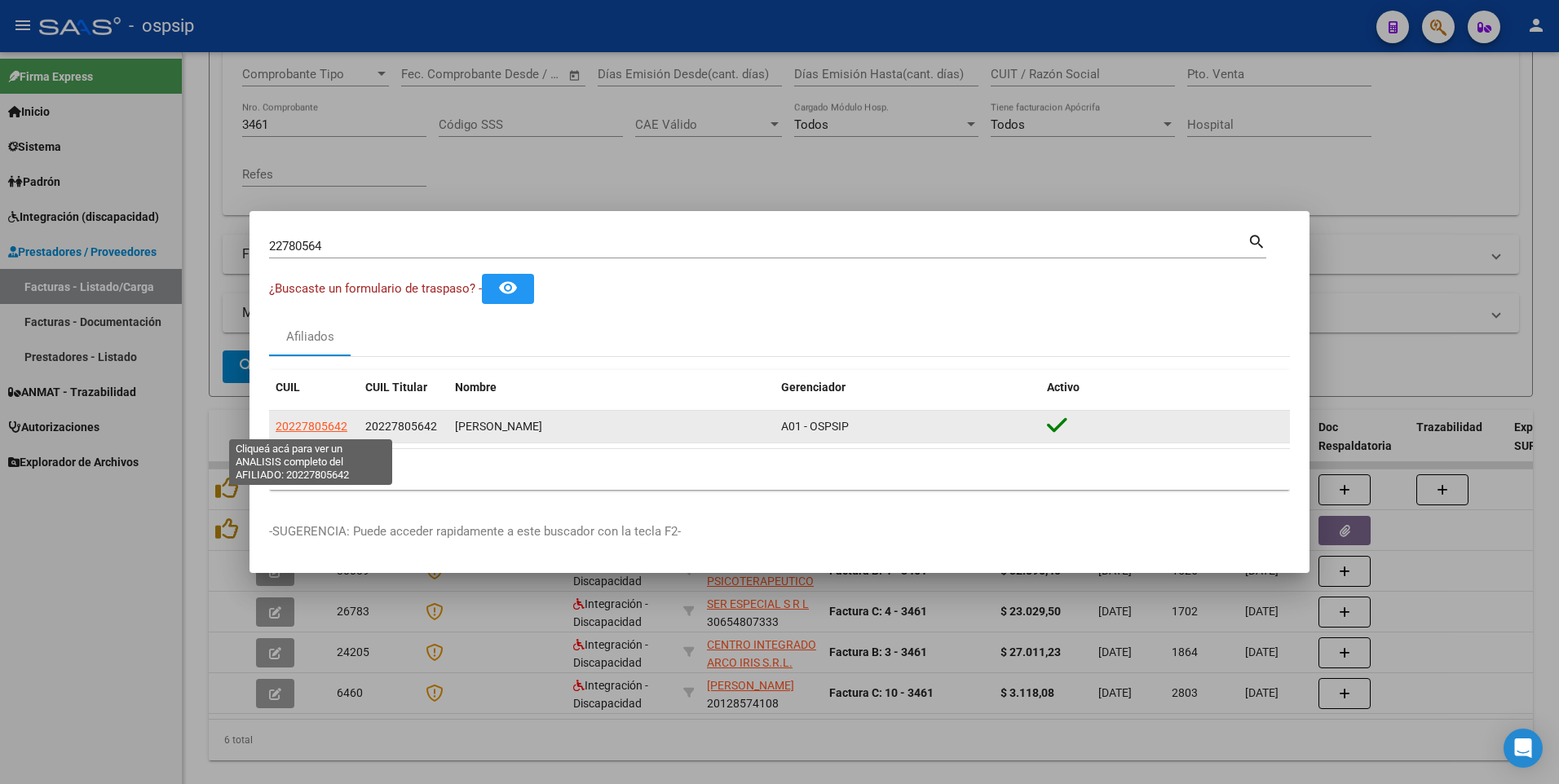
click at [298, 433] on span "20227805642" at bounding box center [311, 425] width 72 height 13
type textarea "20227805642"
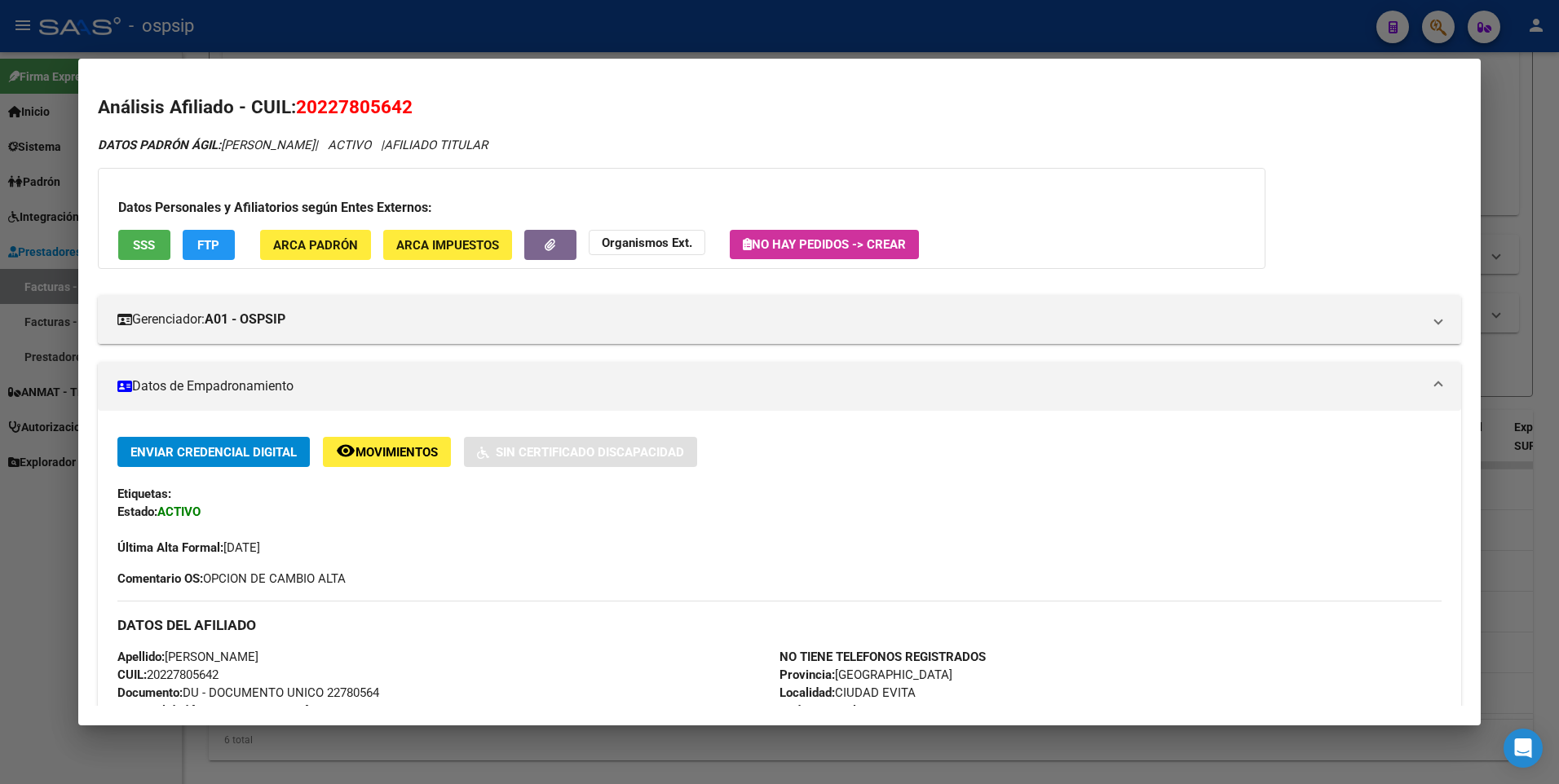
click at [142, 251] on span "SSS" at bounding box center [144, 245] width 22 height 14
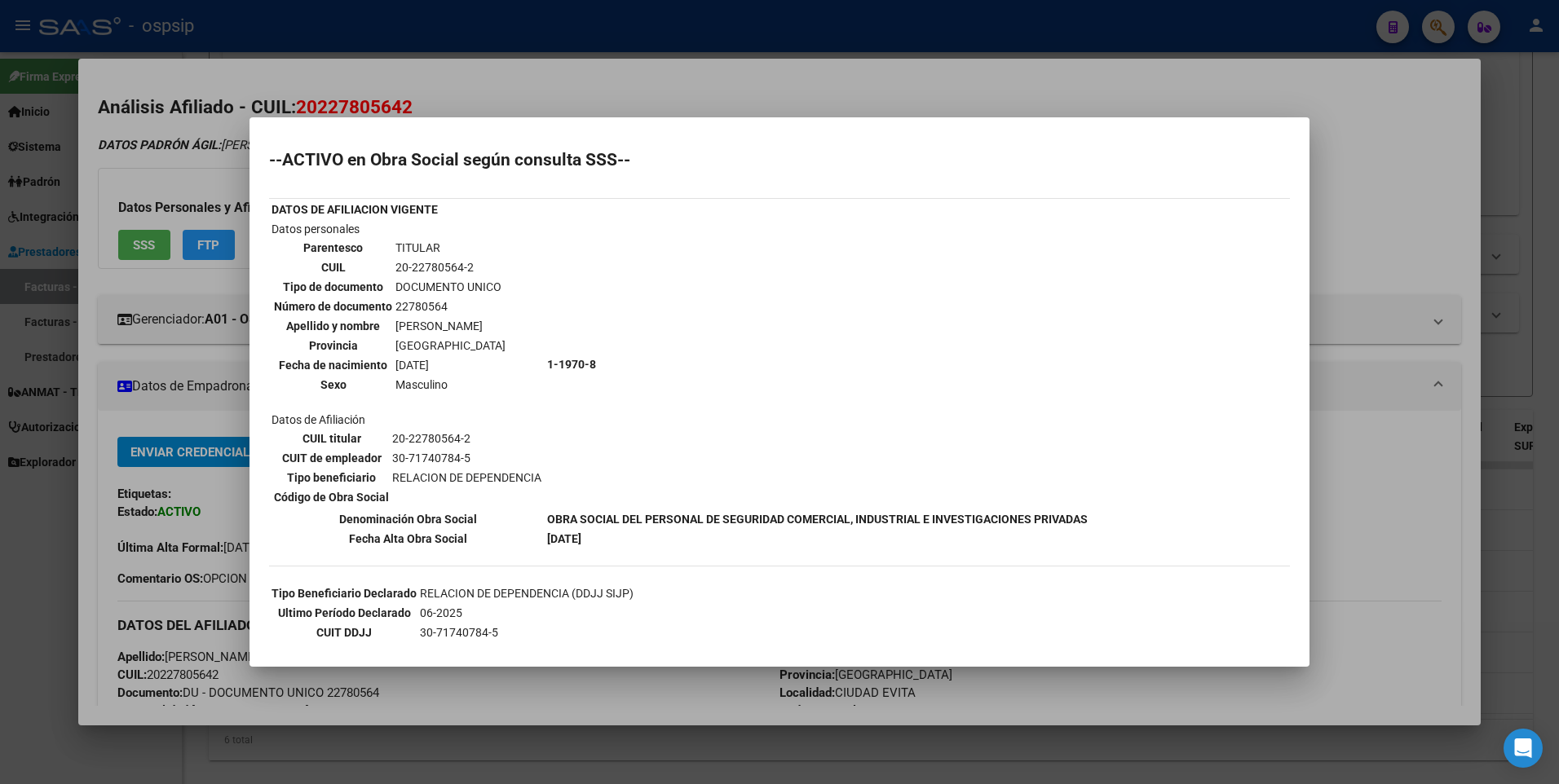
drag, startPoint x: 1337, startPoint y: 169, endPoint x: 1423, endPoint y: 156, distance: 87.0
click at [1338, 169] on div at bounding box center [779, 392] width 1559 height 784
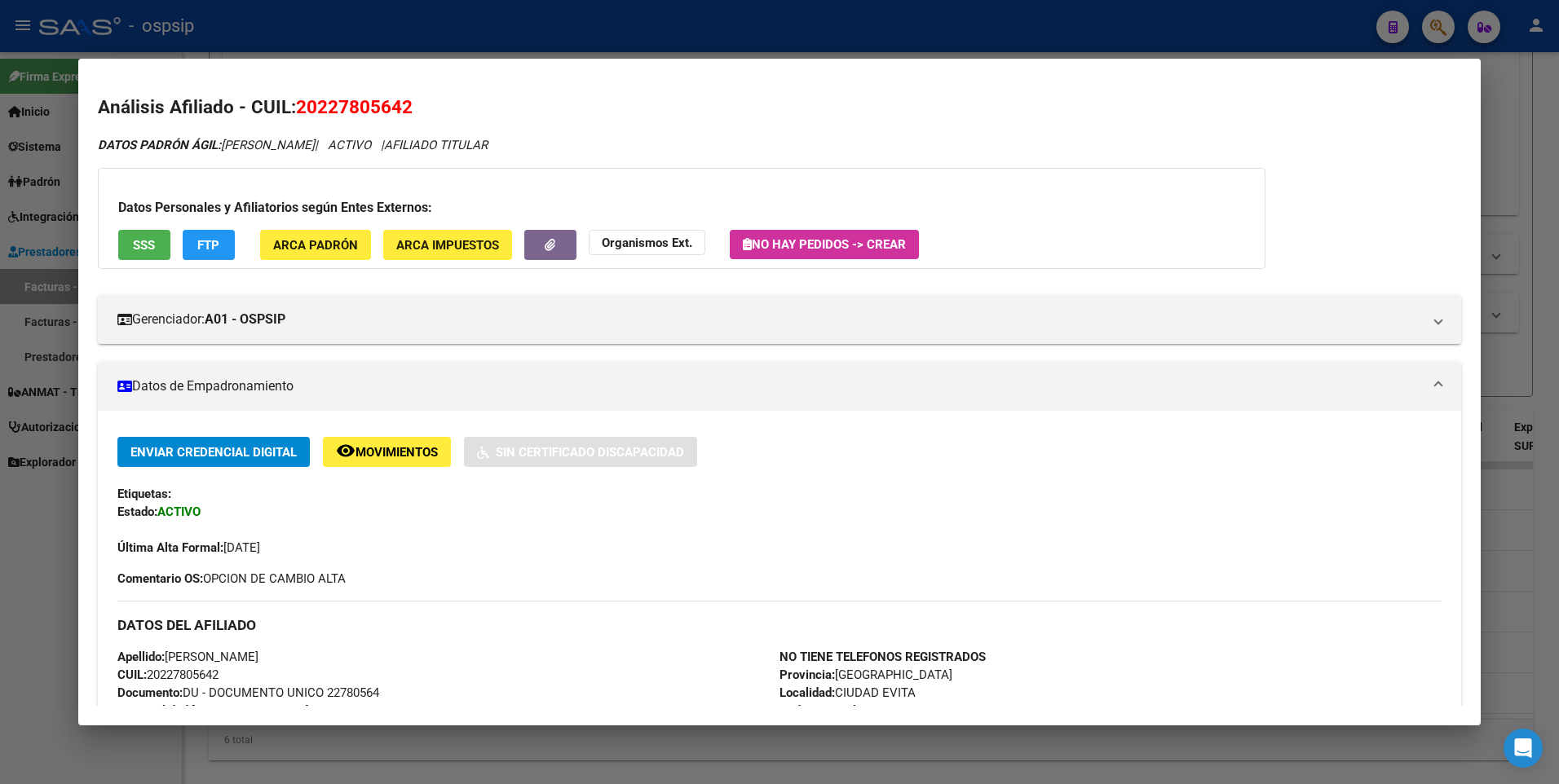
click at [1523, 125] on div at bounding box center [779, 392] width 1559 height 784
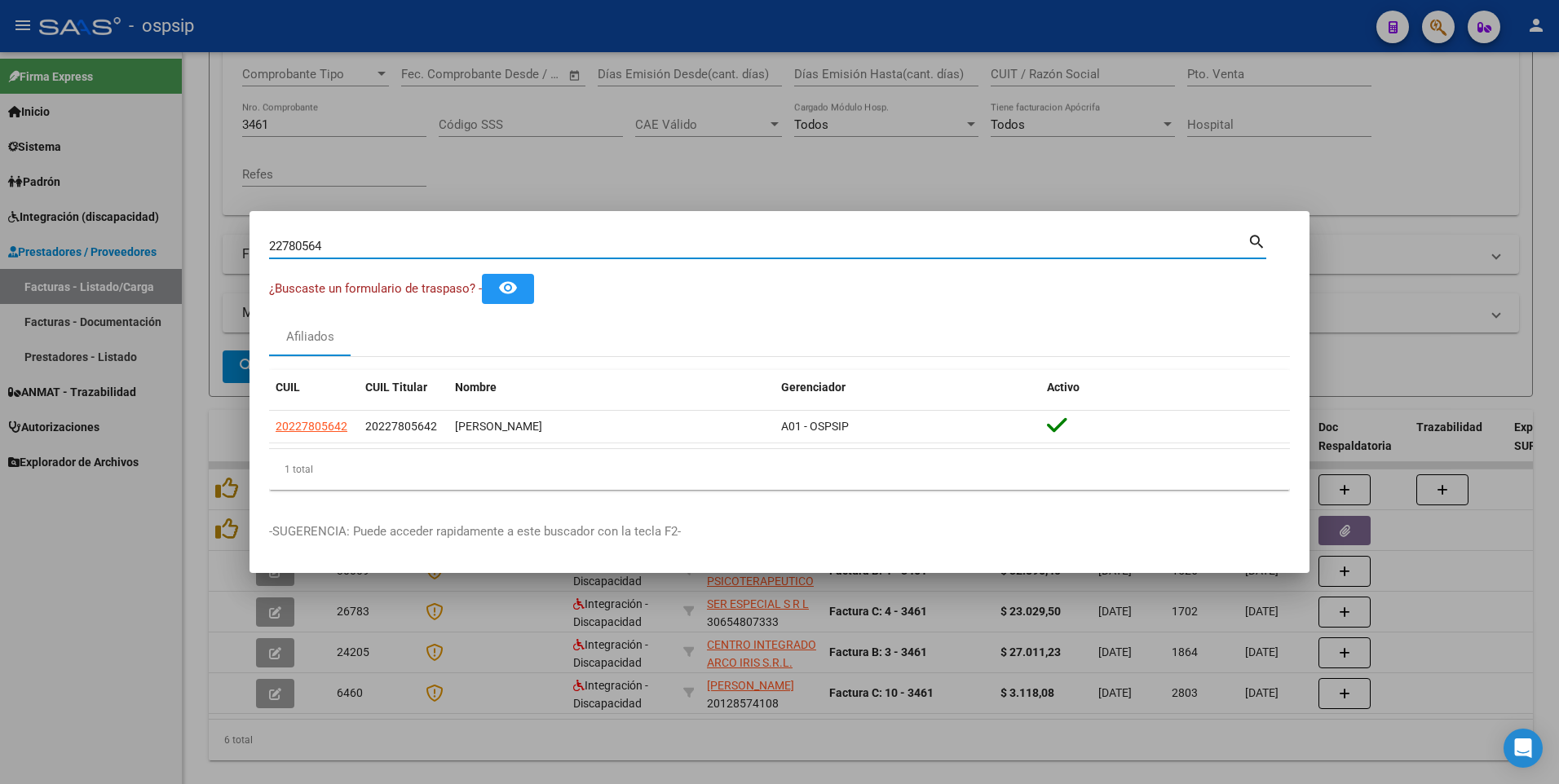
drag, startPoint x: 333, startPoint y: 245, endPoint x: 357, endPoint y: 271, distance: 35.4
click at [138, 270] on div "22780564 Buscar (apellido, dni, cuil, nro traspaso, cuit, obra social) search ¿…" at bounding box center [779, 392] width 1559 height 784
type input "25809443"
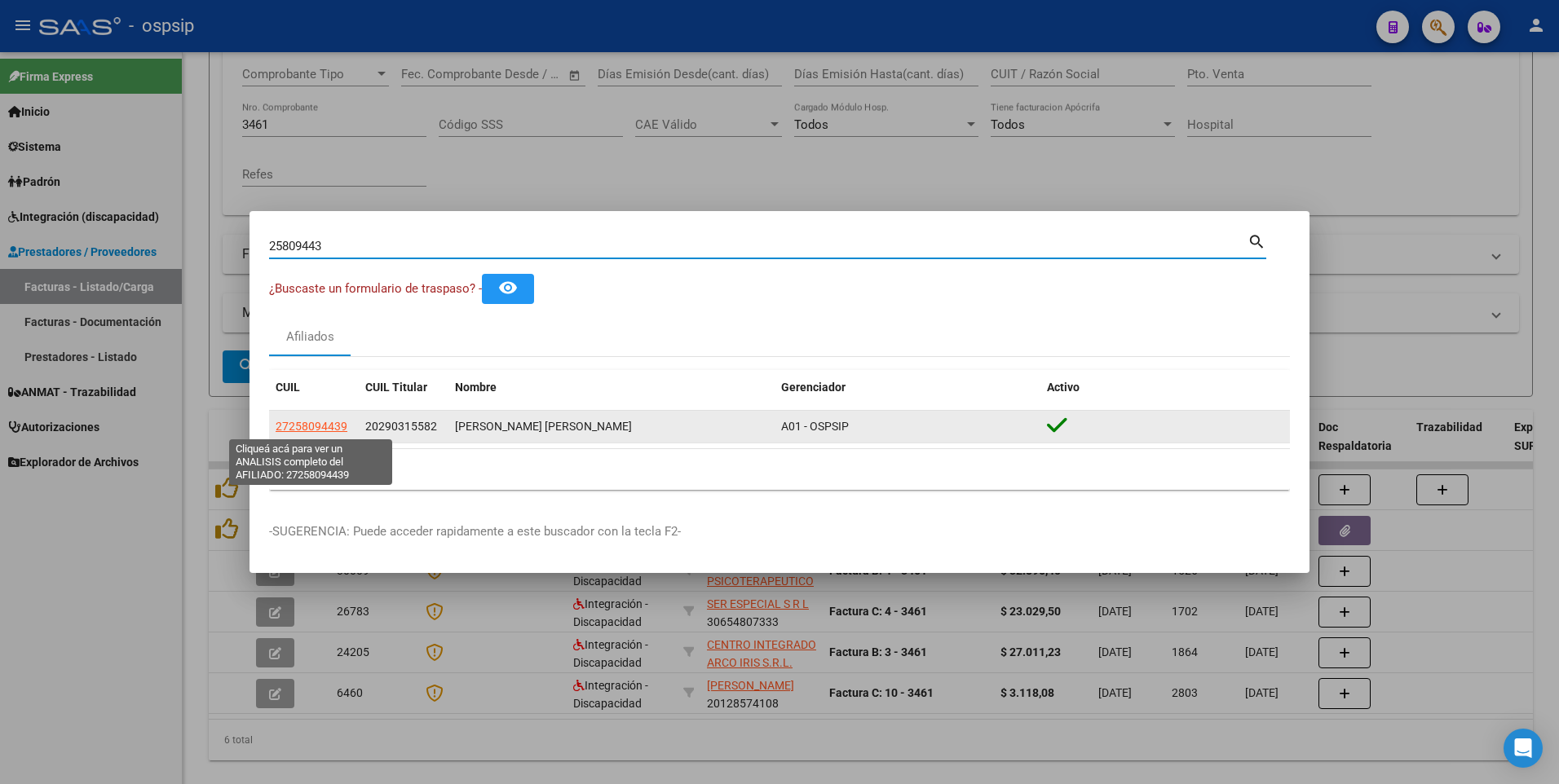
click at [324, 428] on span "27258094439" at bounding box center [311, 425] width 72 height 13
type textarea "27258094439"
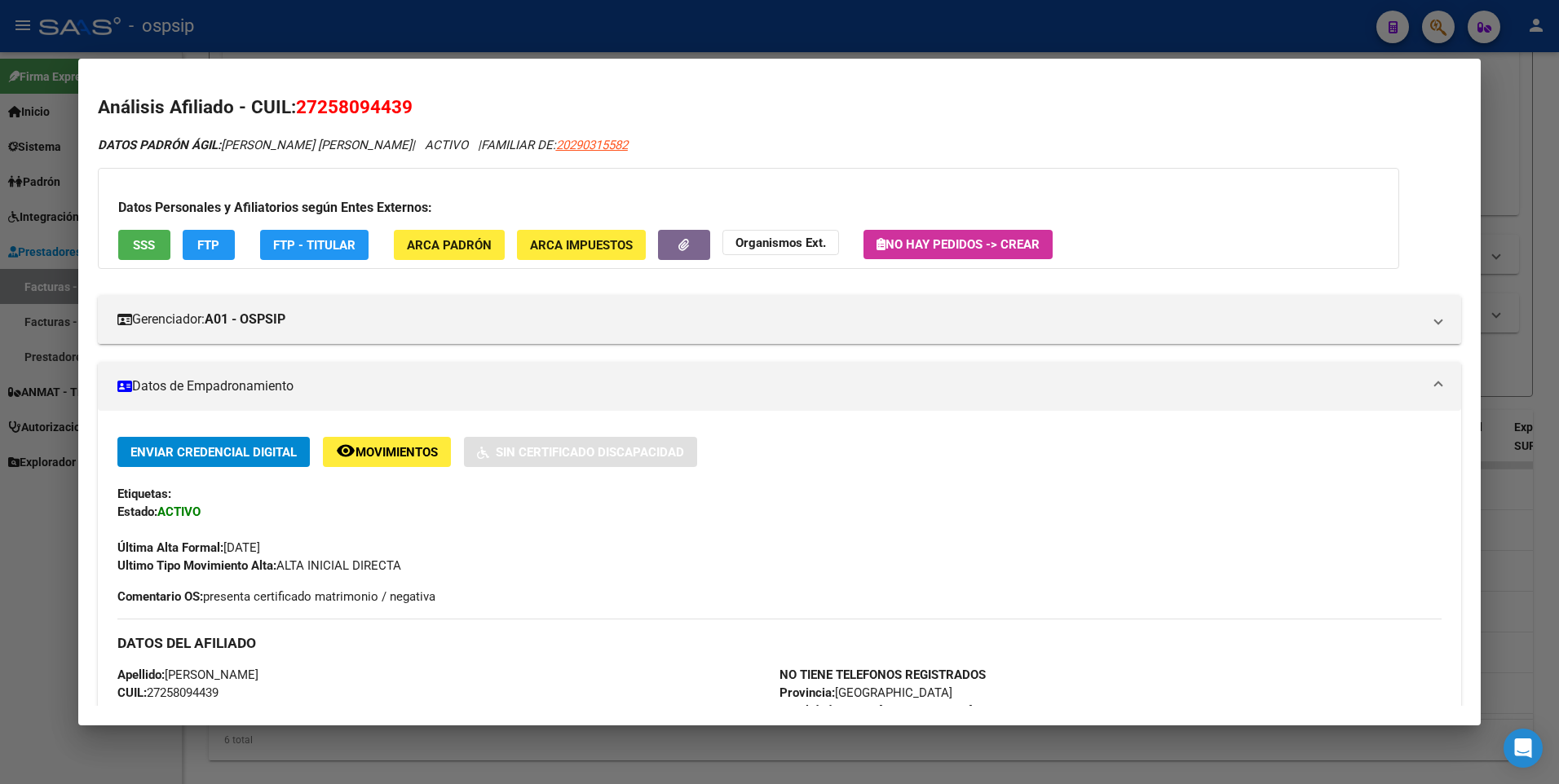
click at [163, 245] on button "SSS" at bounding box center [144, 245] width 53 height 31
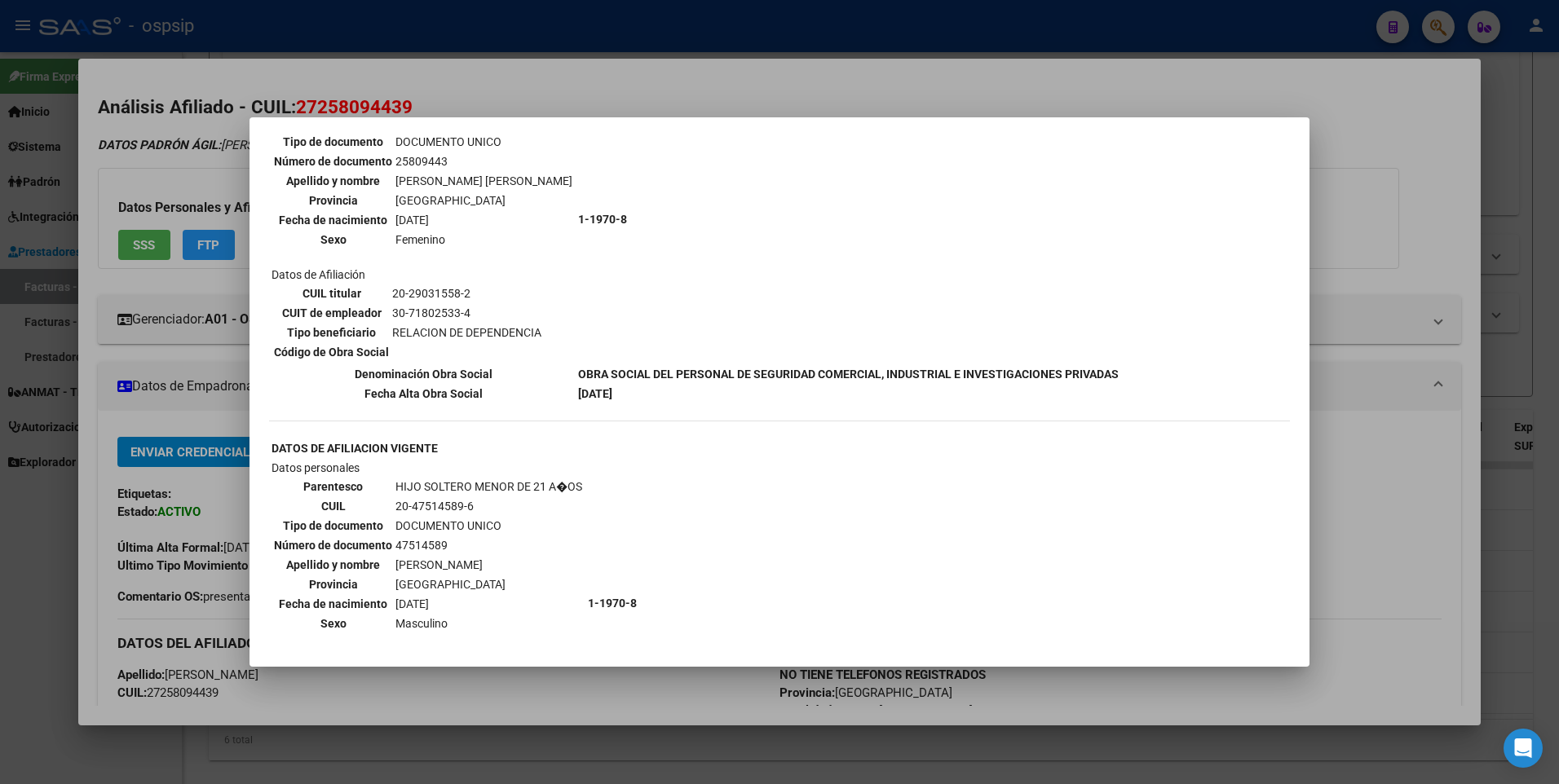
scroll to position [652, 0]
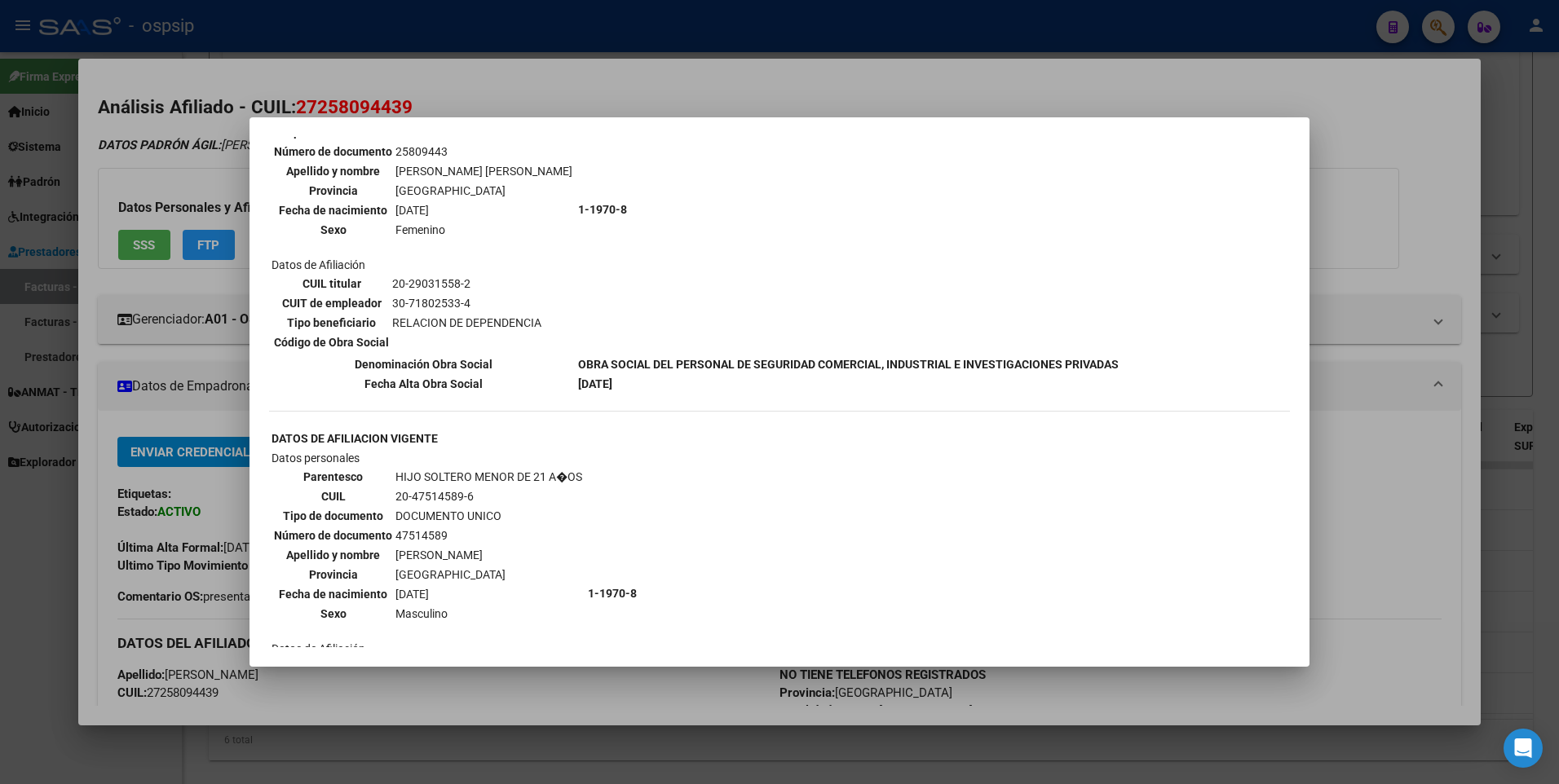
click at [1365, 197] on div at bounding box center [779, 392] width 1559 height 784
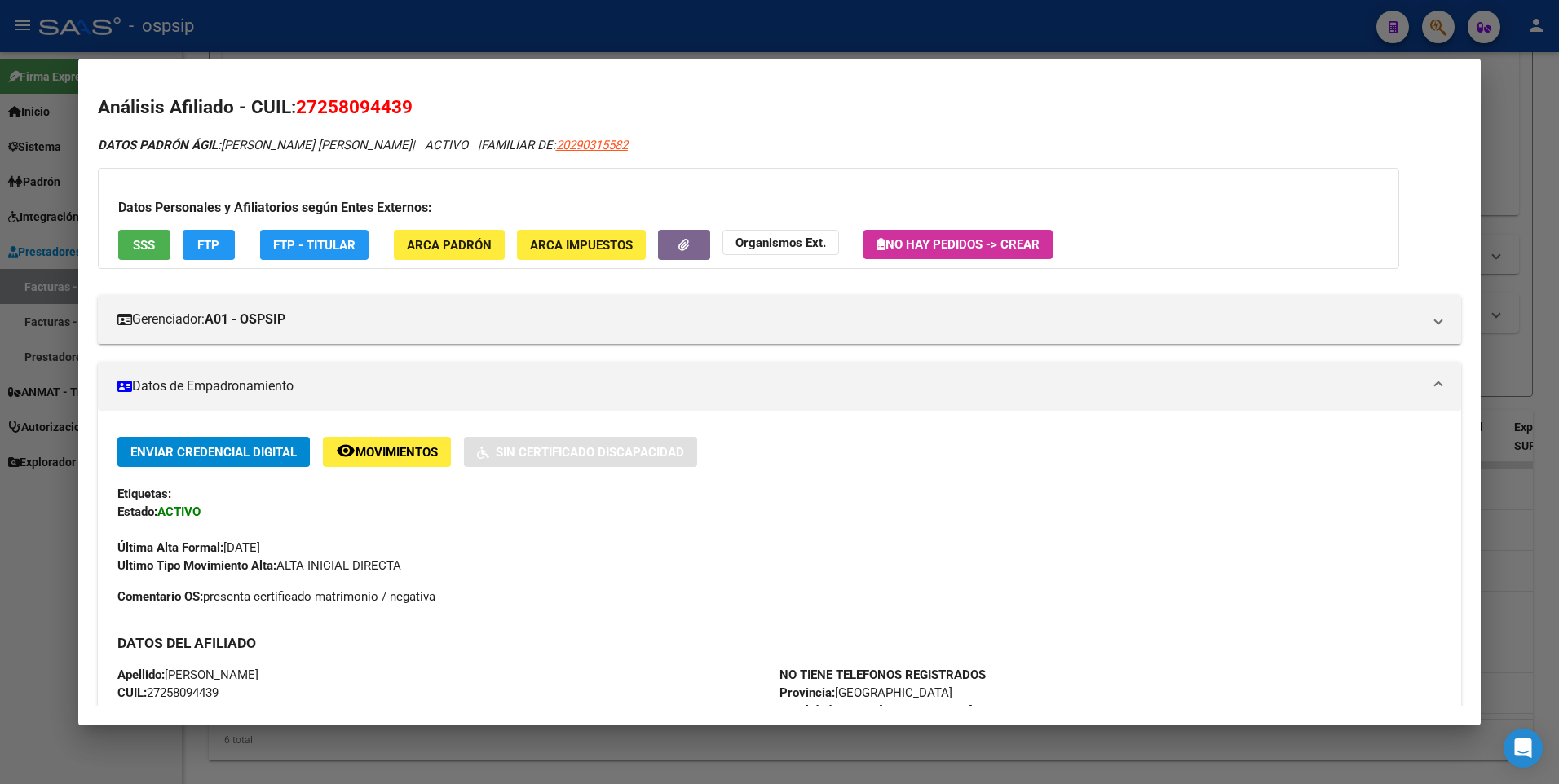
click at [1508, 142] on div at bounding box center [779, 392] width 1559 height 784
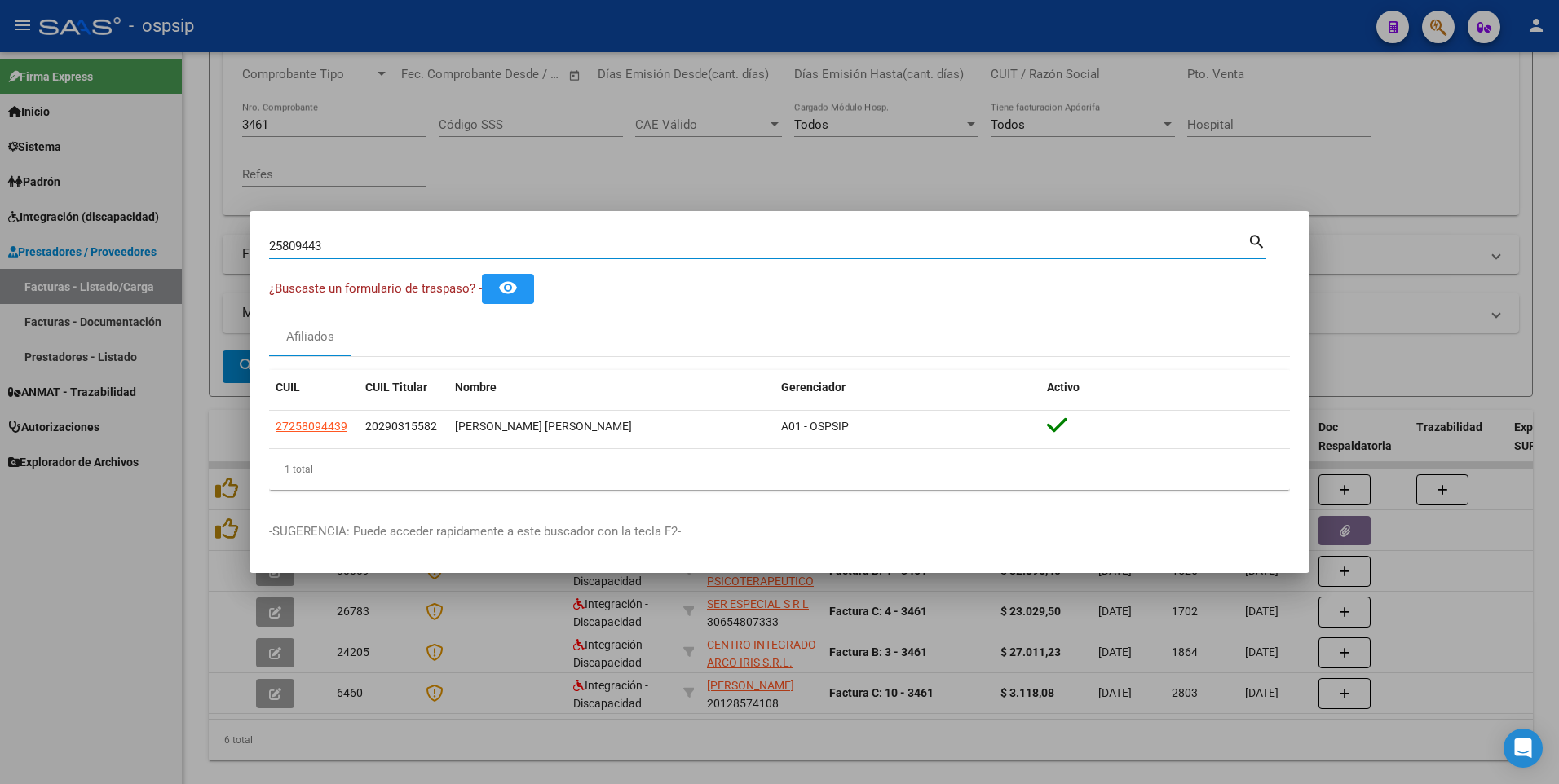
drag, startPoint x: 348, startPoint y: 250, endPoint x: 59, endPoint y: 271, distance: 289.8
click at [57, 270] on div "25809443 Buscar (apellido, dni, cuil, nro traspaso, cuit, obra social) search ¿…" at bounding box center [779, 392] width 1559 height 784
type input "47514589"
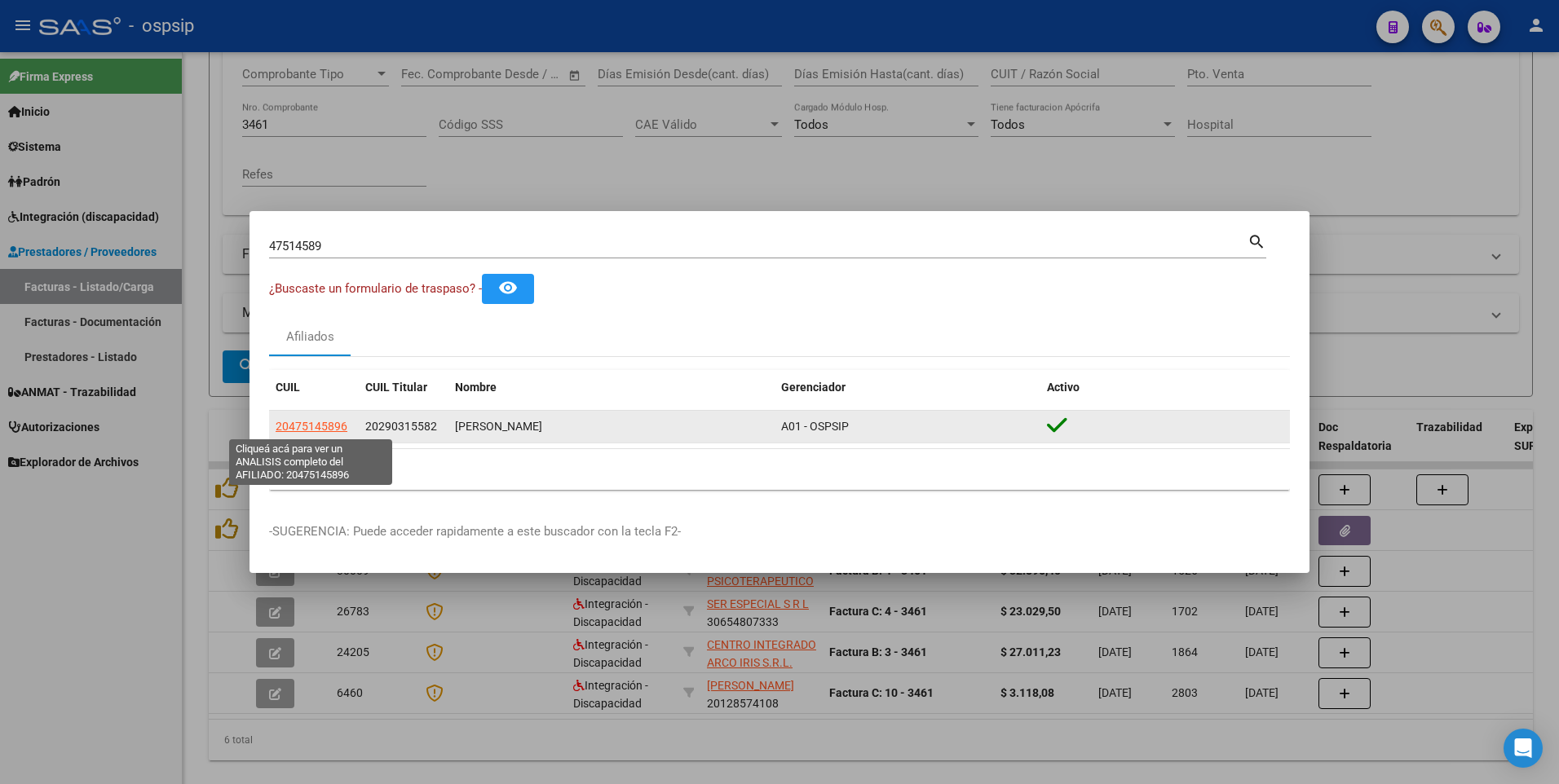
click at [340, 427] on span "20475145896" at bounding box center [311, 425] width 72 height 13
type textarea "20475145896"
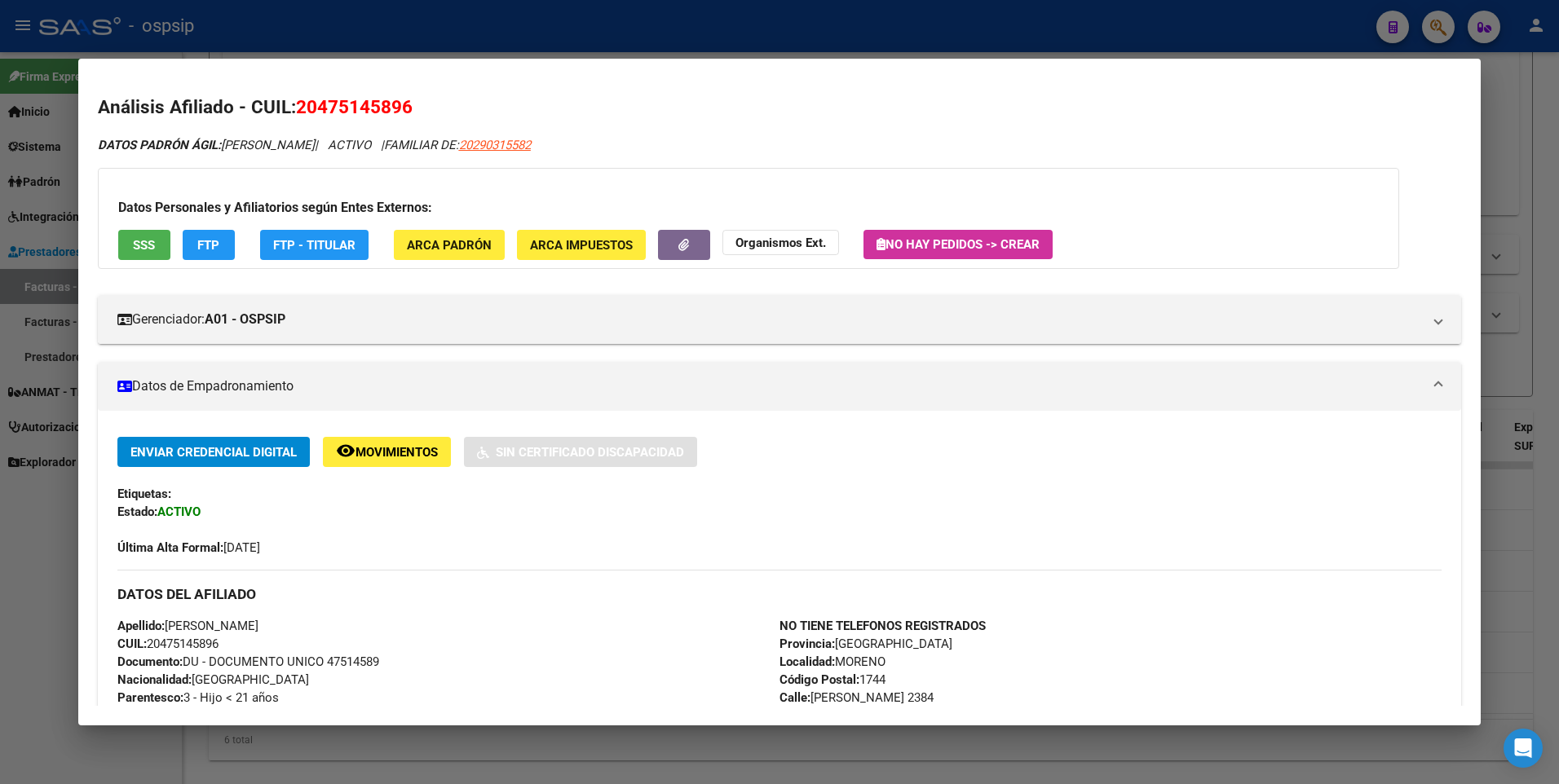
click at [135, 247] on span "SSS" at bounding box center [144, 245] width 22 height 14
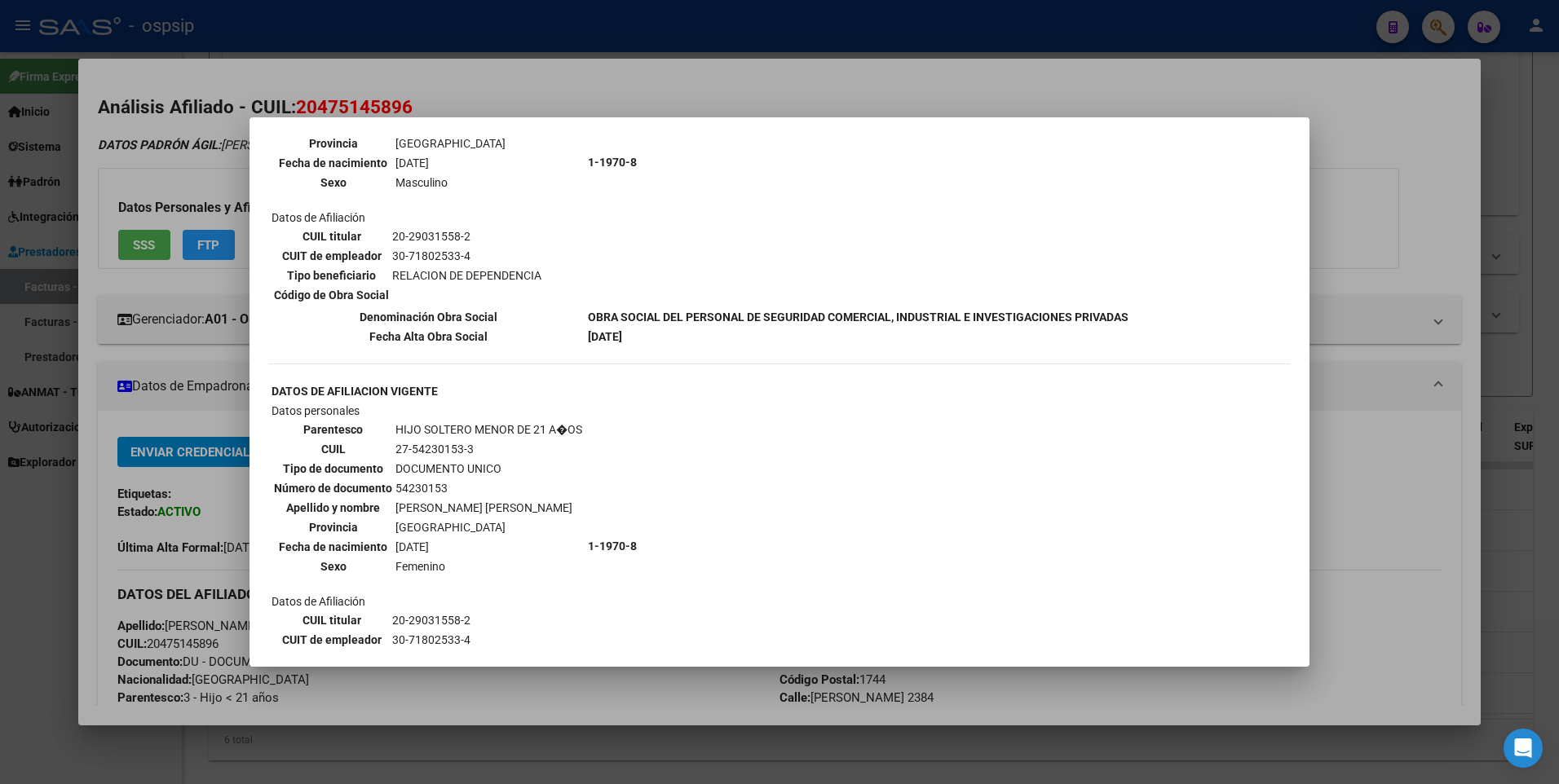
scroll to position [1585, 0]
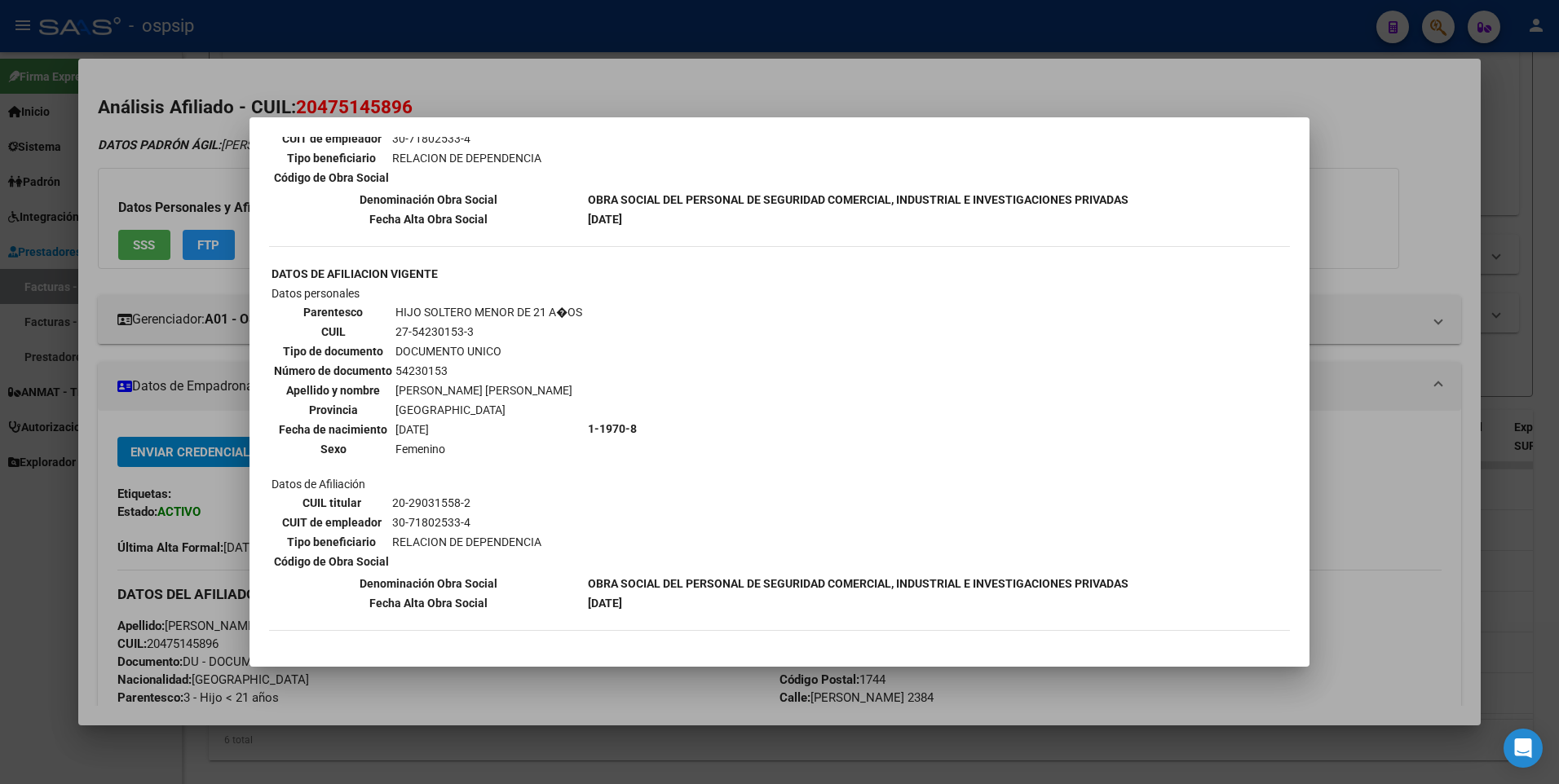
click at [1362, 197] on div at bounding box center [779, 392] width 1559 height 784
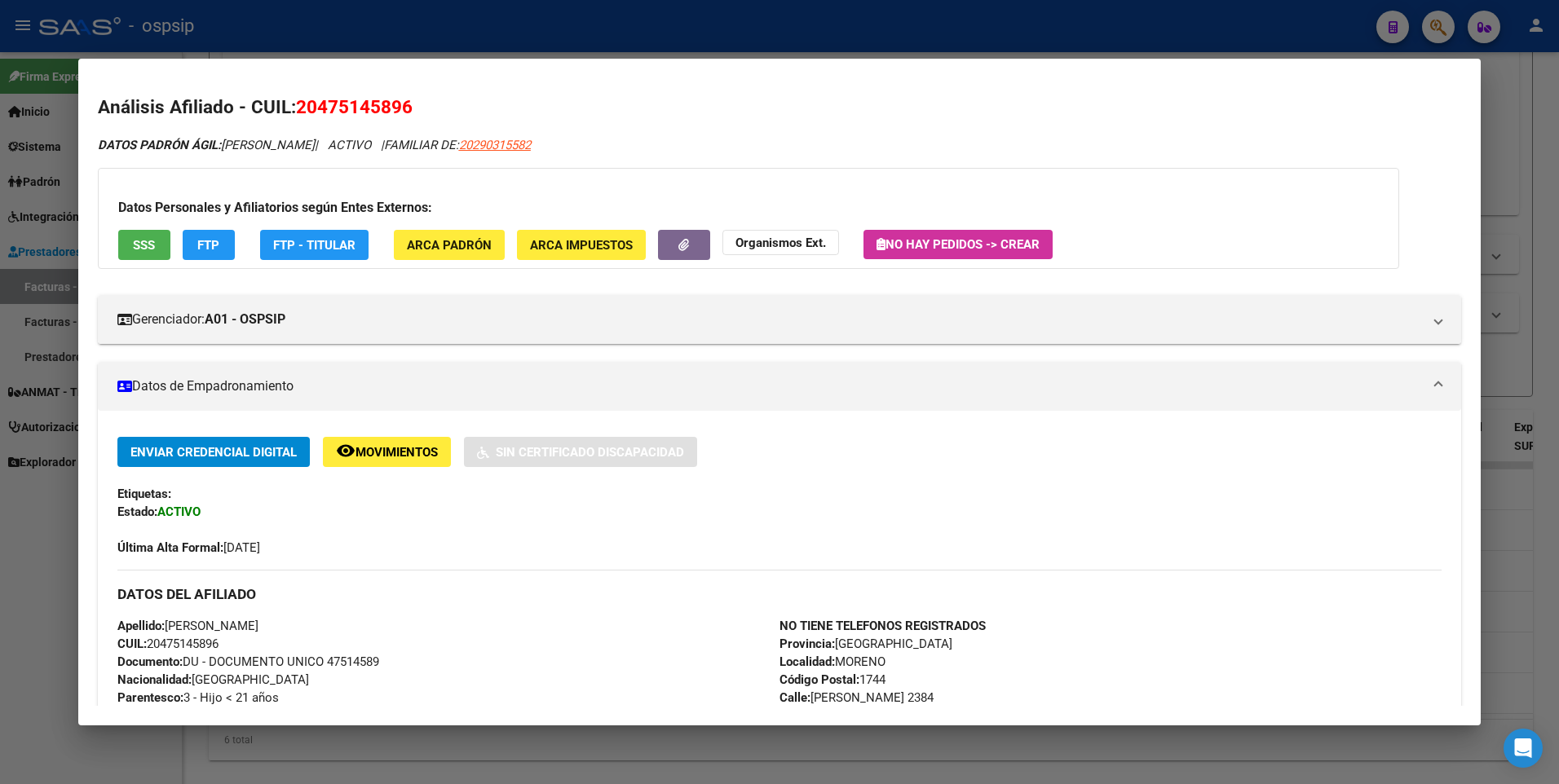
click at [1532, 102] on div at bounding box center [779, 392] width 1559 height 784
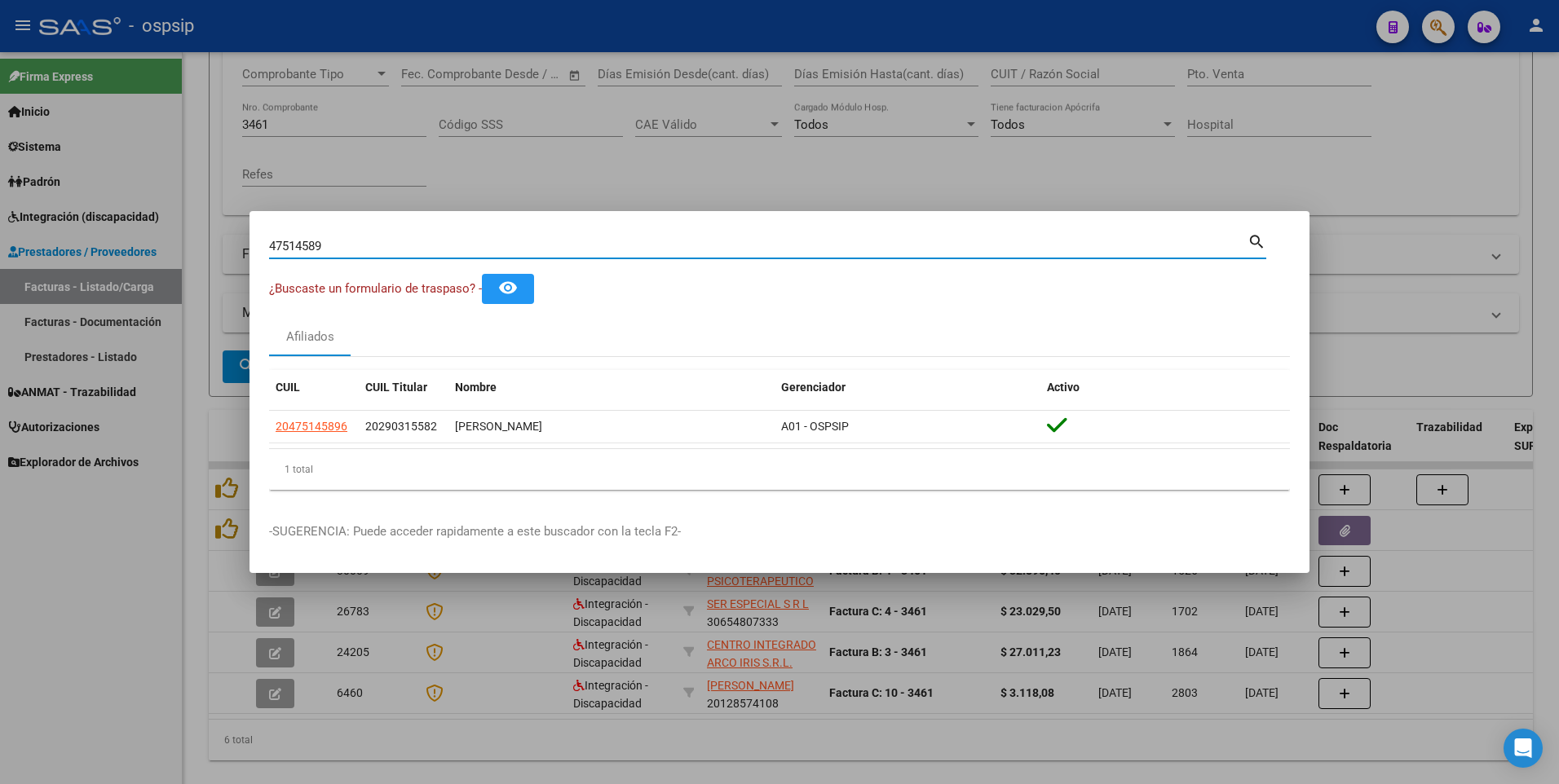
drag, startPoint x: 329, startPoint y: 244, endPoint x: 40, endPoint y: 259, distance: 289.4
click at [40, 259] on div "47514589 Buscar (apellido, dni, cuil, nro traspaso, cuit, obra social) search ¿…" at bounding box center [779, 392] width 1559 height 784
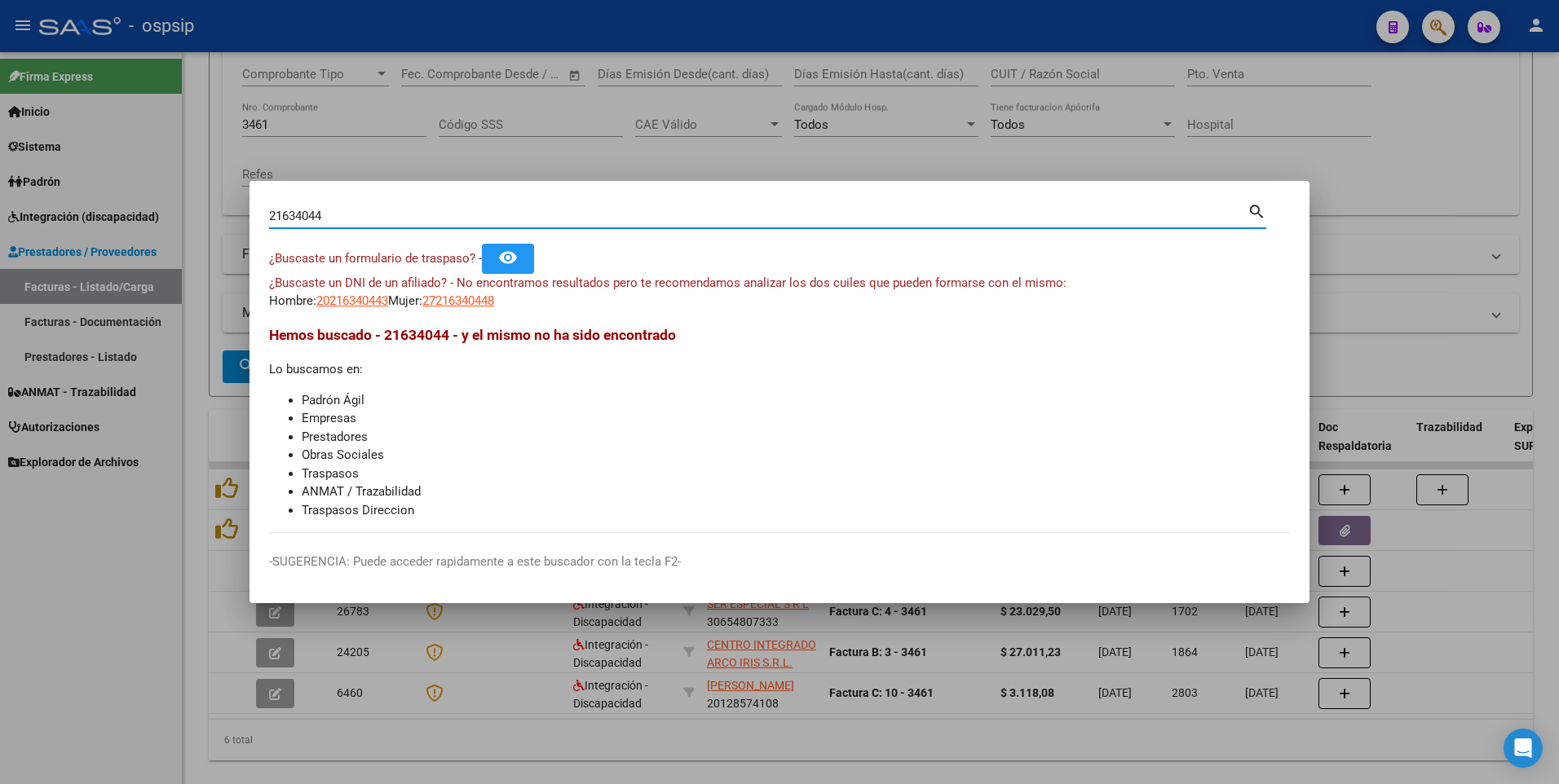
click at [275, 215] on input "21634044" at bounding box center [758, 215] width 978 height 14
drag, startPoint x: 331, startPoint y: 218, endPoint x: 175, endPoint y: 233, distance: 156.7
click at [175, 233] on div "41634044 Buscar (apellido, dni, cuil, nro traspaso, cuit, obra social) search ¿…" at bounding box center [779, 392] width 1559 height 784
type input "41451503"
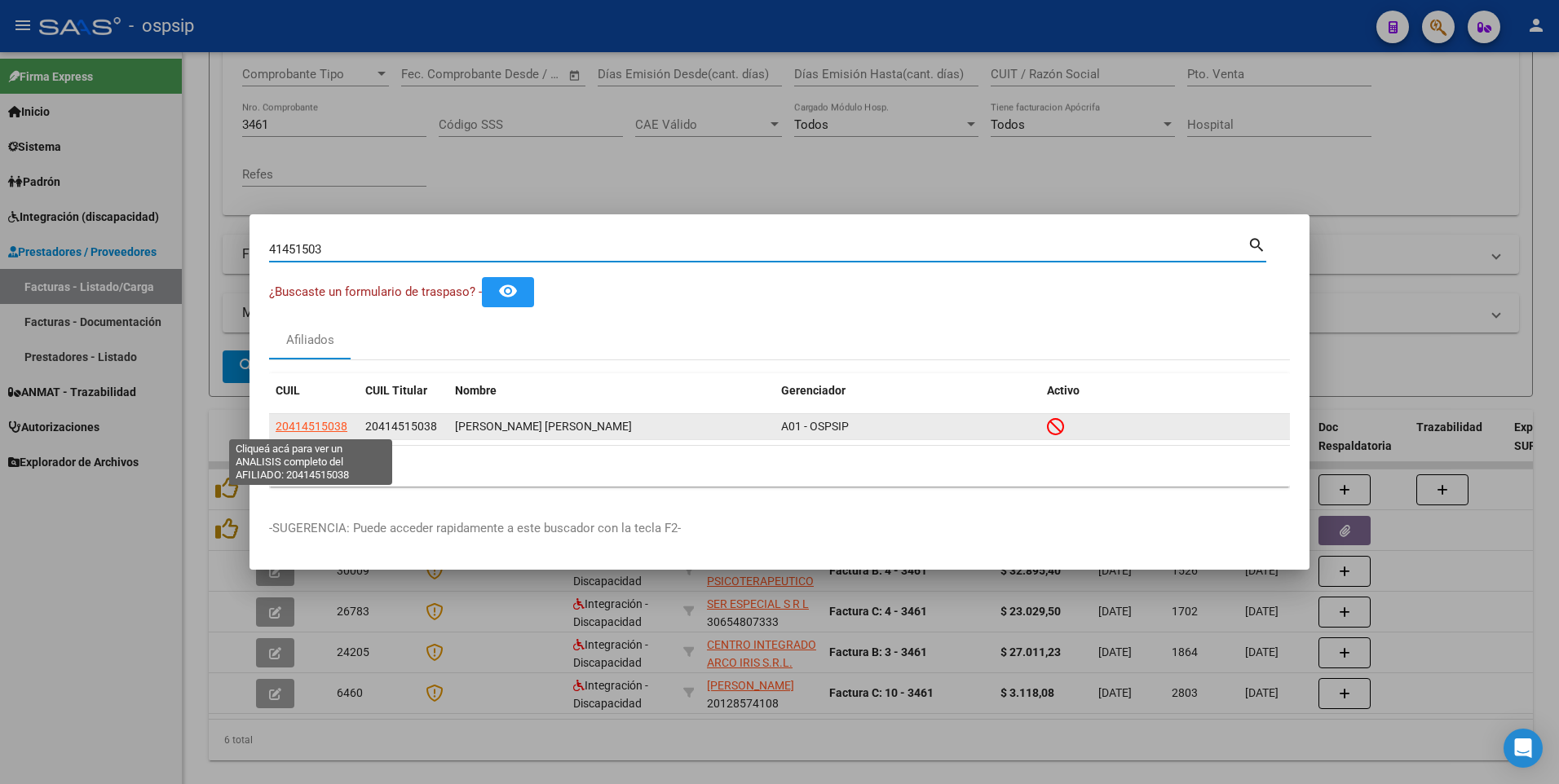
click at [296, 425] on span "20414515038" at bounding box center [311, 425] width 72 height 13
type textarea "20414515038"
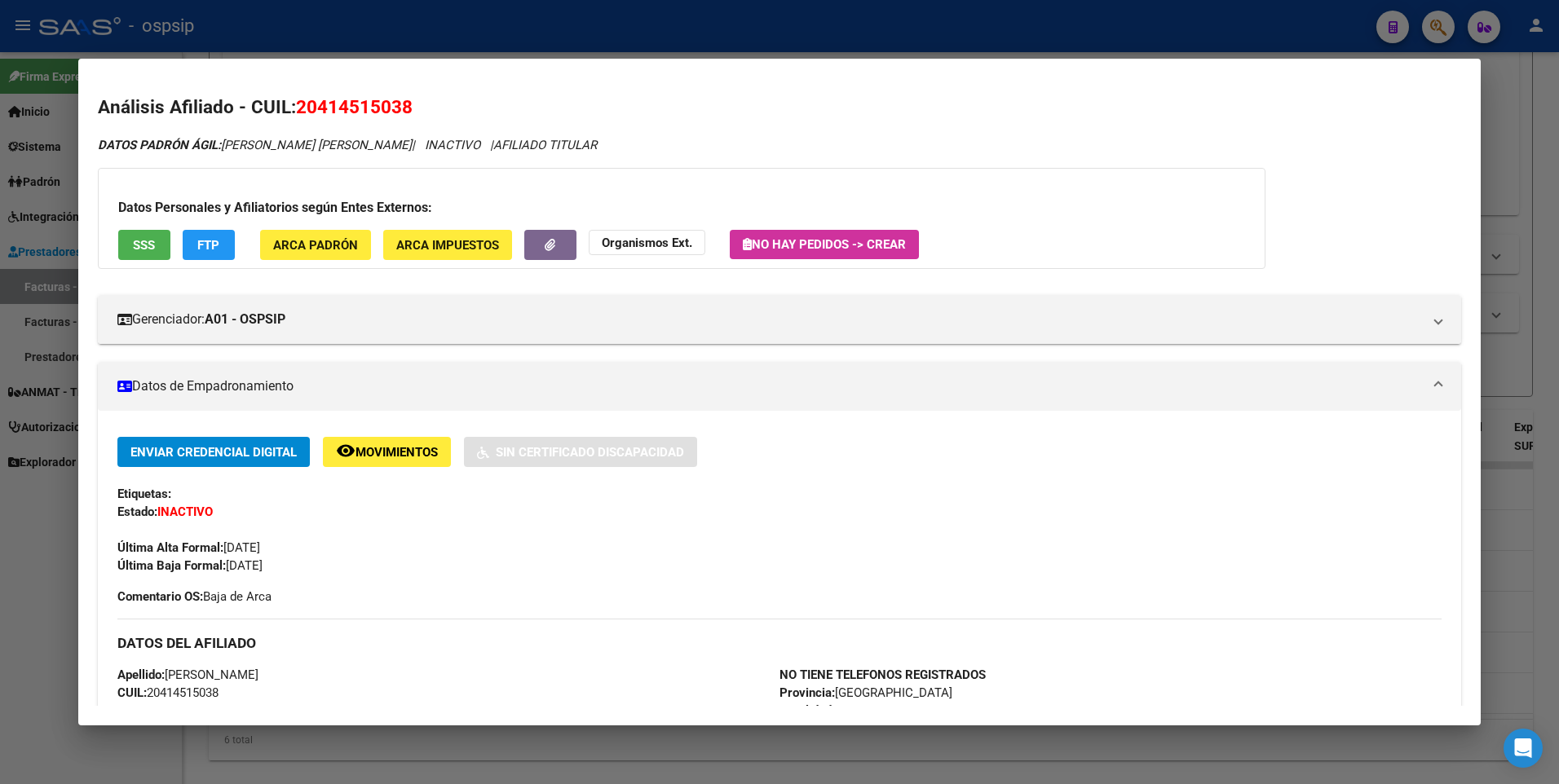
click at [151, 253] on button "SSS" at bounding box center [144, 245] width 53 height 31
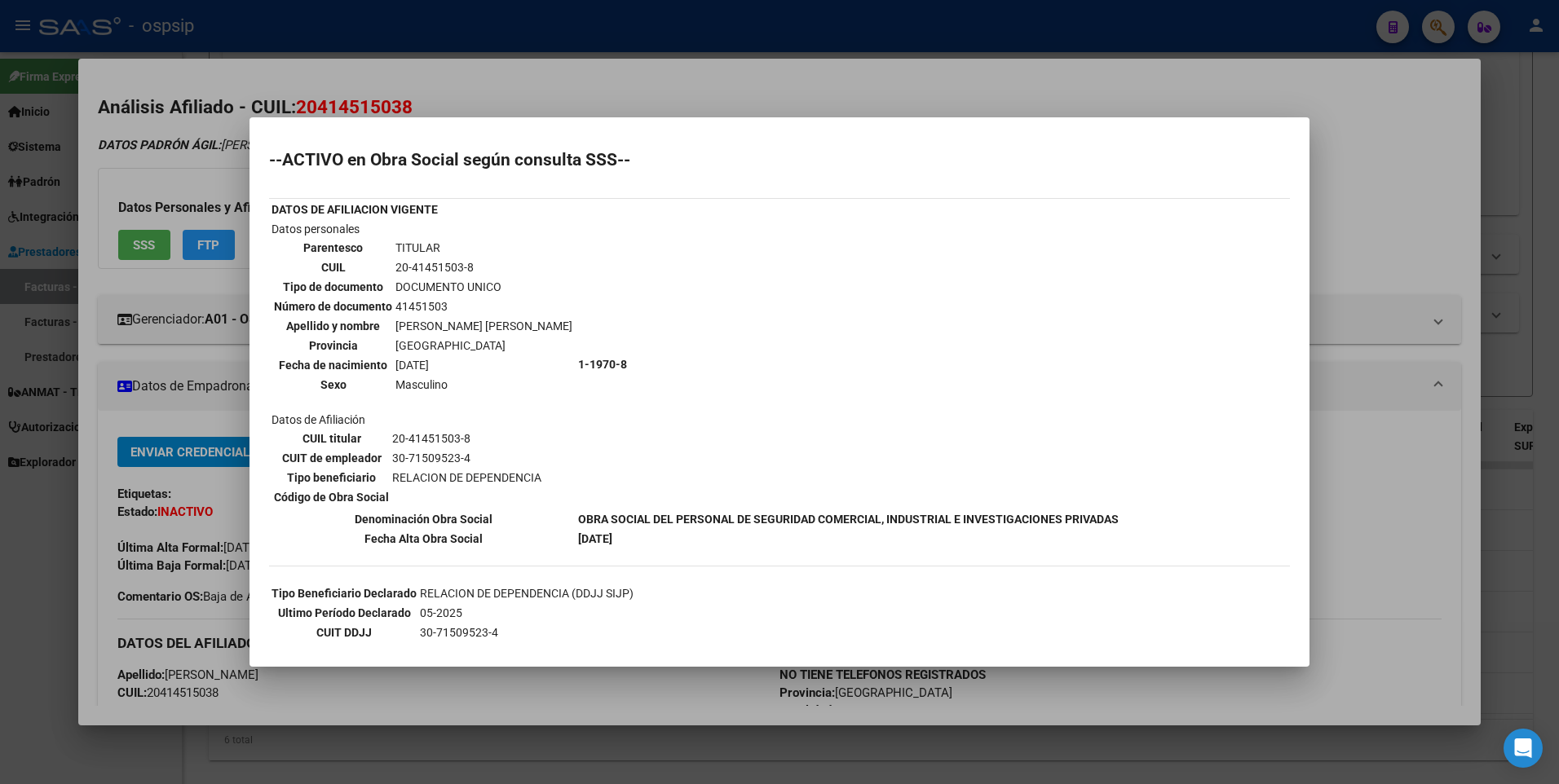
click at [1384, 199] on div at bounding box center [779, 392] width 1559 height 784
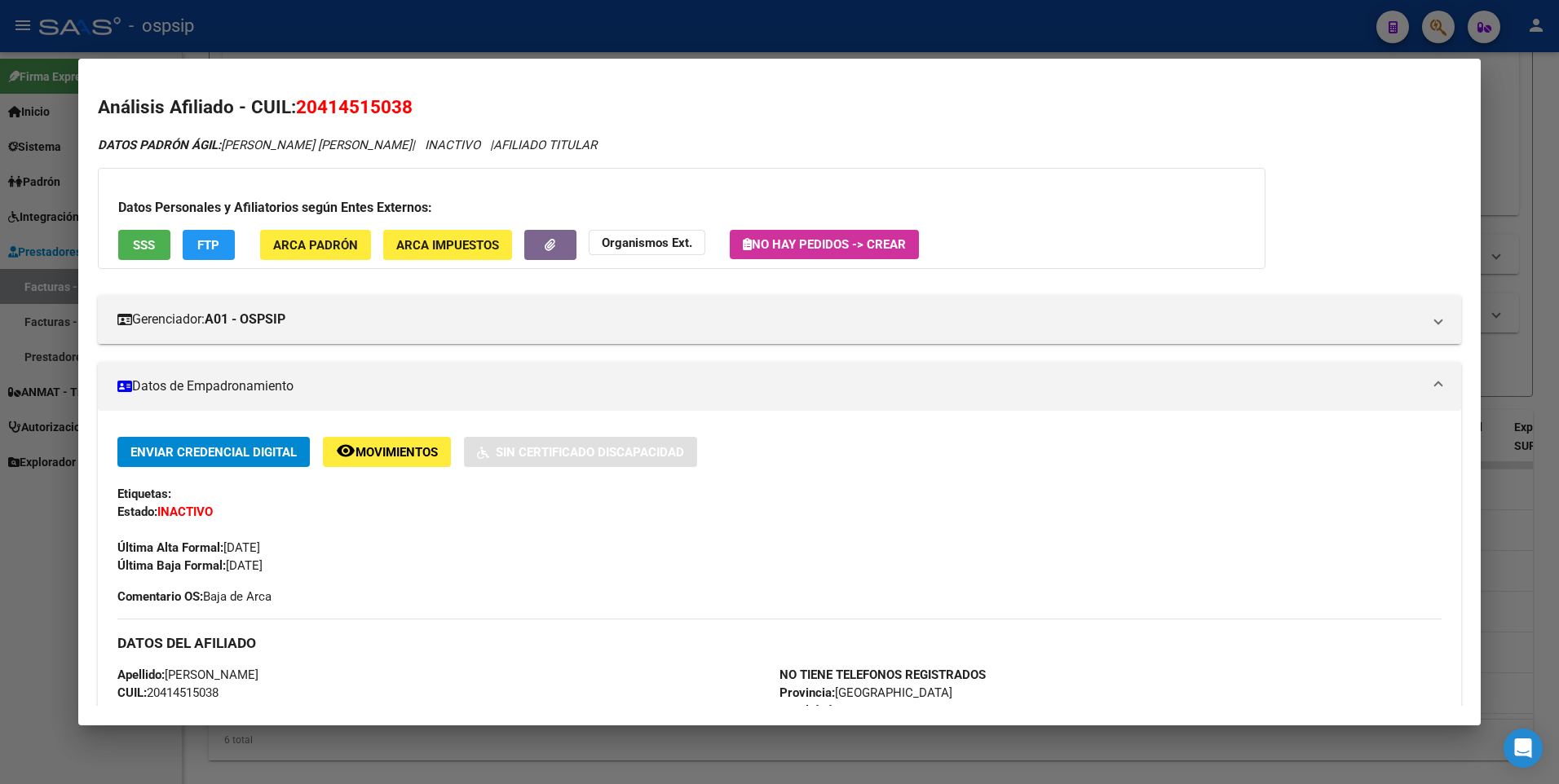
click at [1530, 153] on div at bounding box center [779, 392] width 1559 height 784
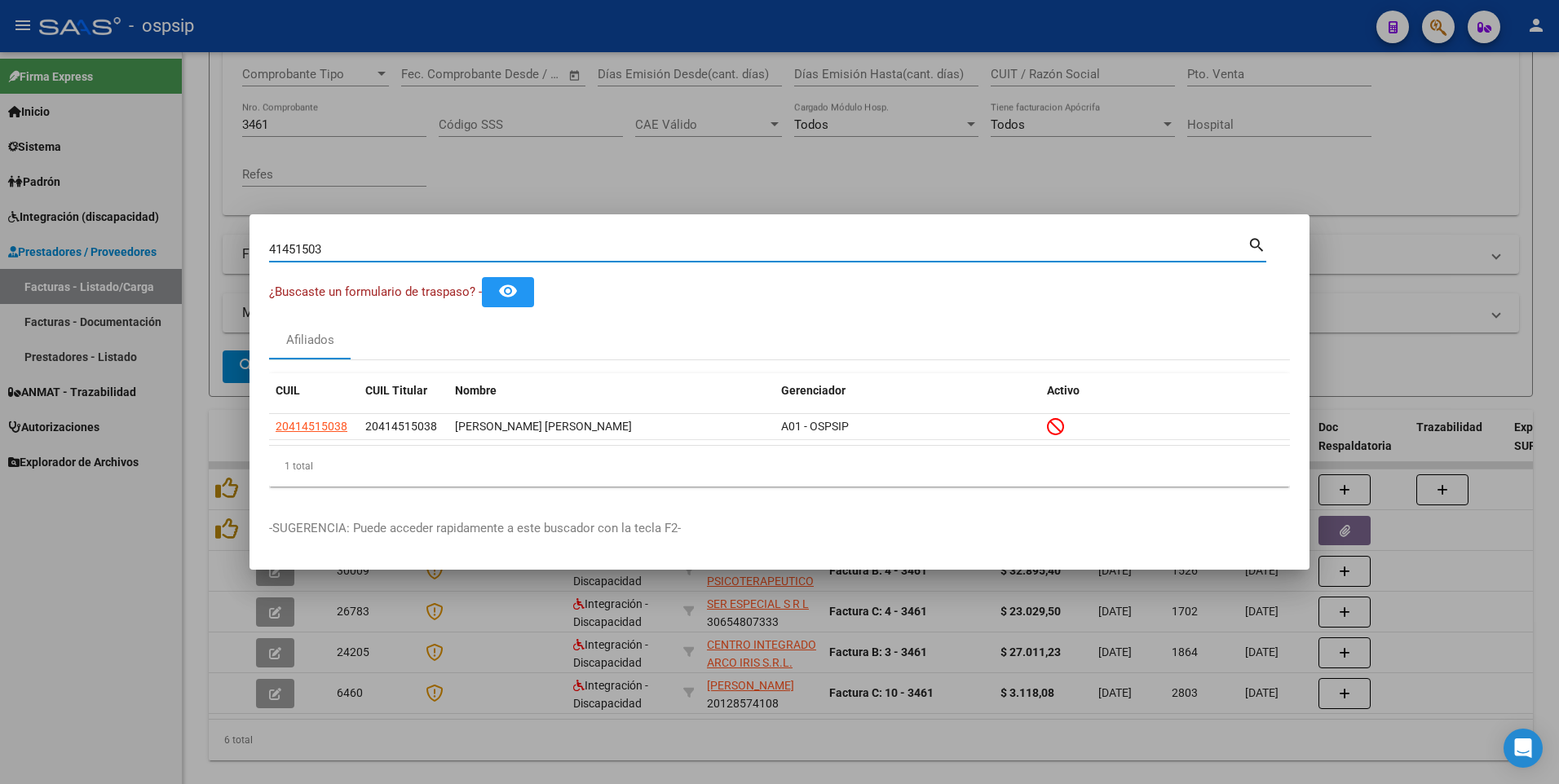
drag, startPoint x: 336, startPoint y: 245, endPoint x: 154, endPoint y: 280, distance: 185.3
click at [154, 280] on div "41451503 Buscar (apellido, dni, cuil, nro traspaso, cuit, obra social) search ¿…" at bounding box center [779, 392] width 1559 height 784
type input "22819910"
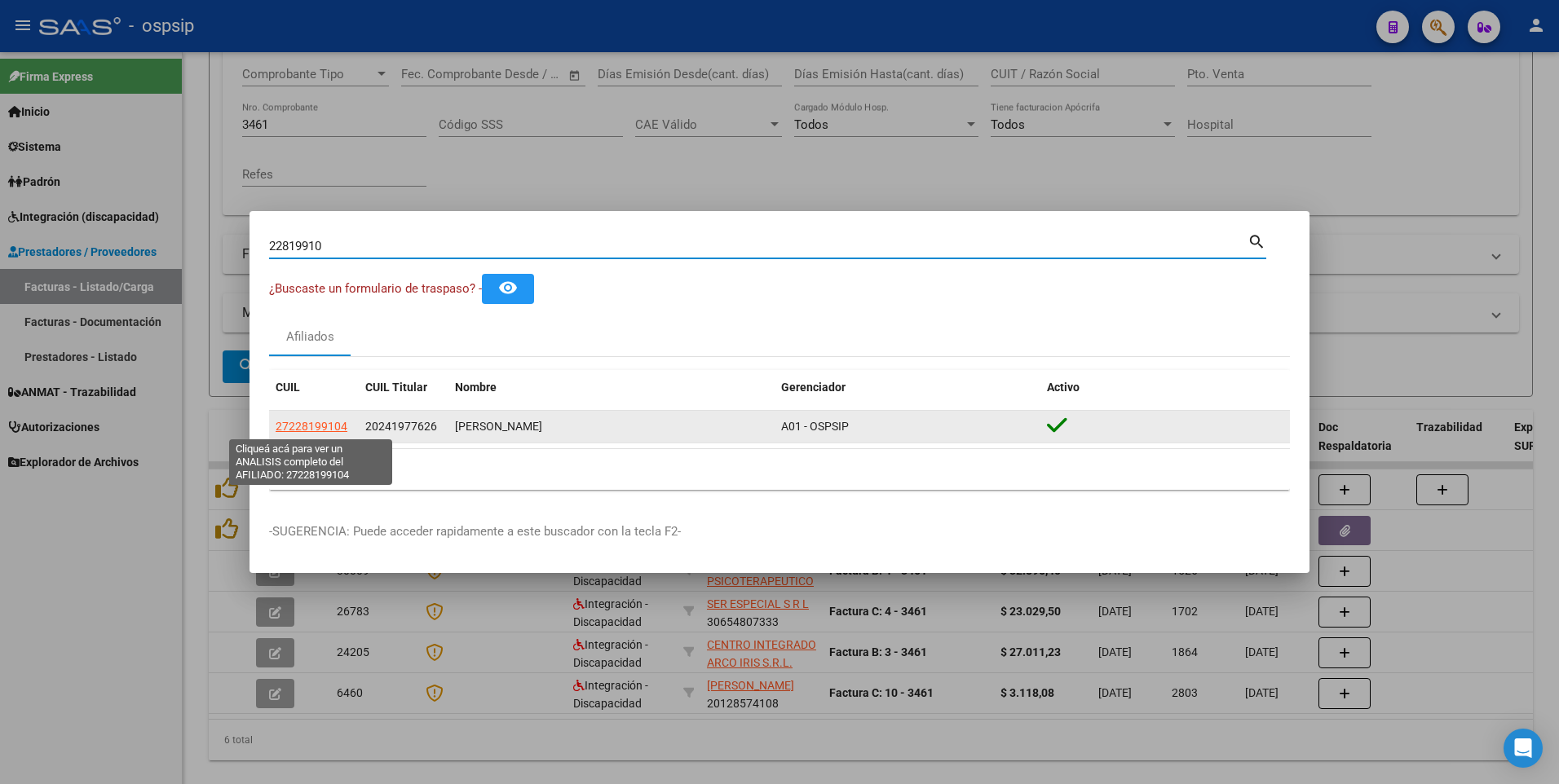
click at [335, 432] on span "27228199104" at bounding box center [311, 425] width 72 height 13
type textarea "27228199104"
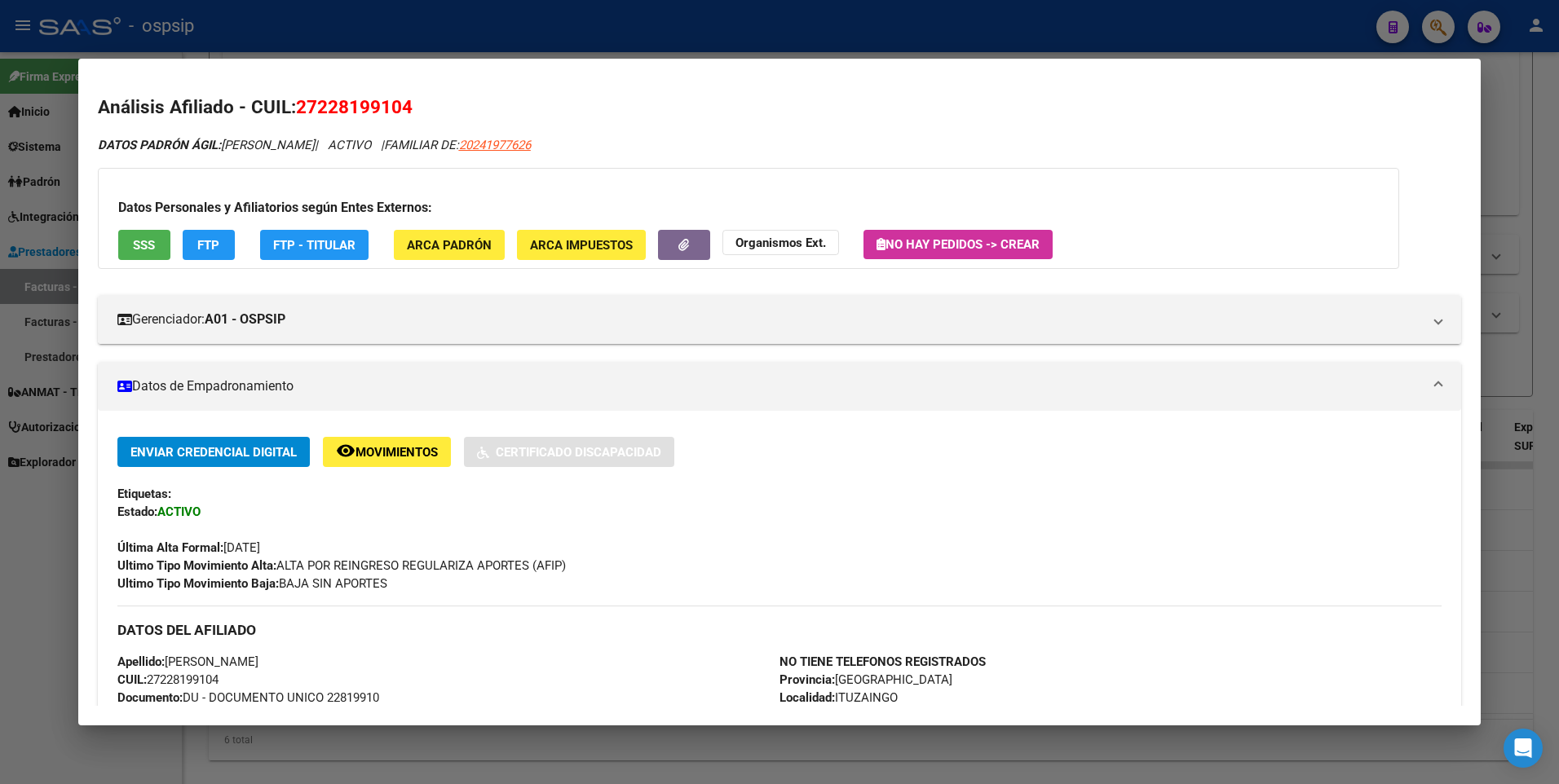
click at [153, 255] on button "SSS" at bounding box center [144, 245] width 53 height 31
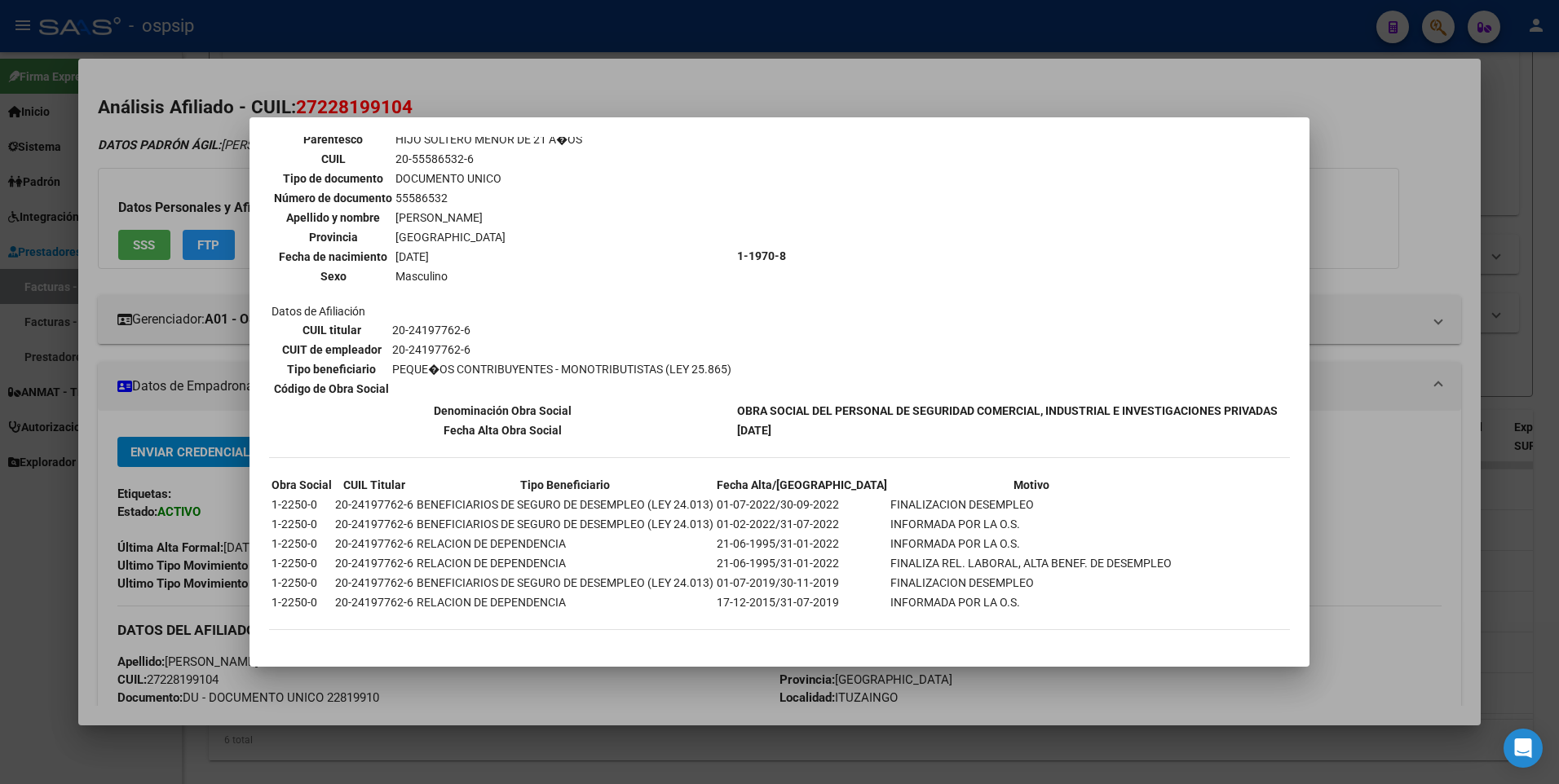
scroll to position [1022, 0]
click at [1389, 174] on div at bounding box center [779, 392] width 1559 height 784
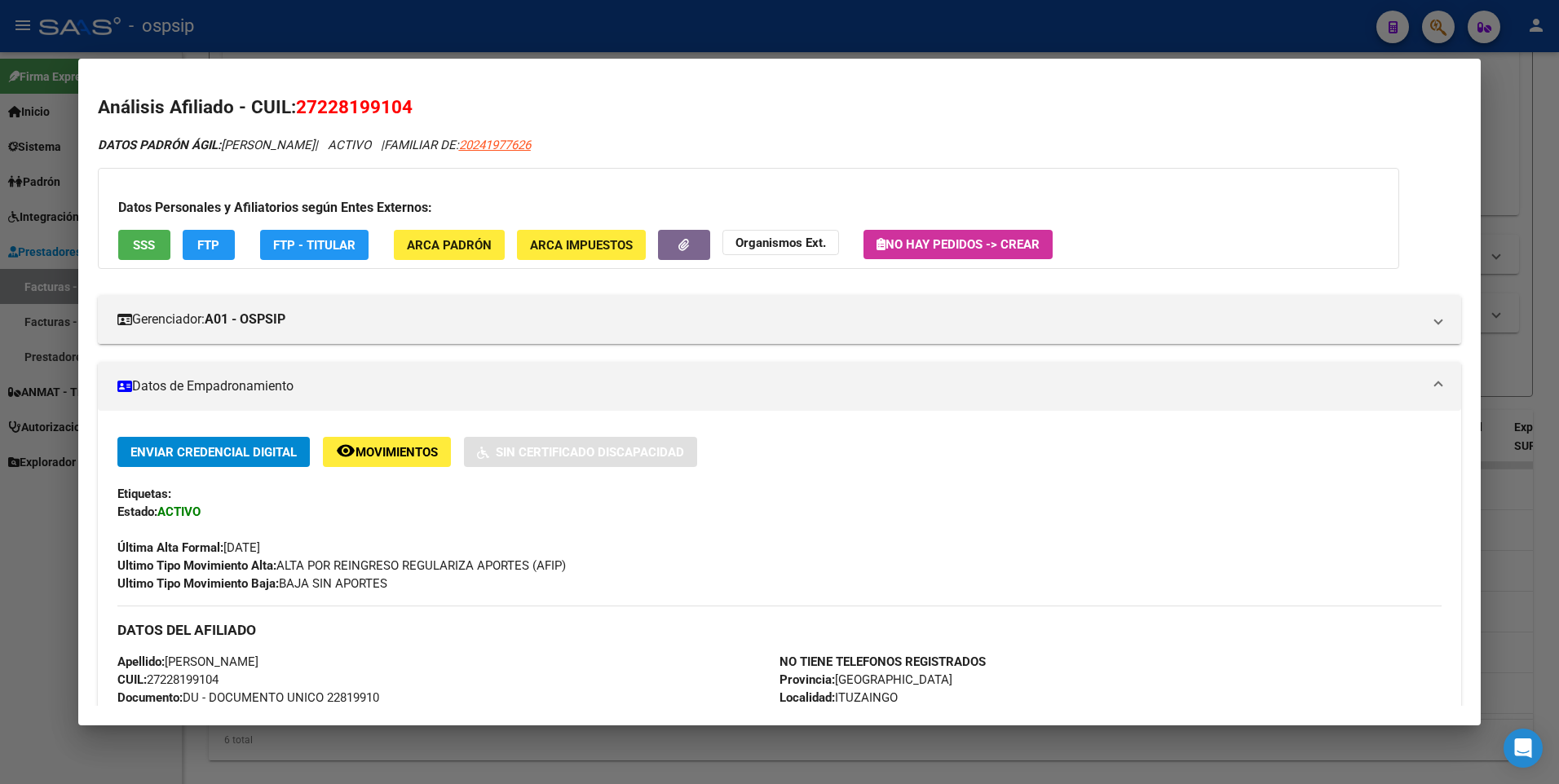
click at [1501, 106] on div at bounding box center [779, 392] width 1559 height 784
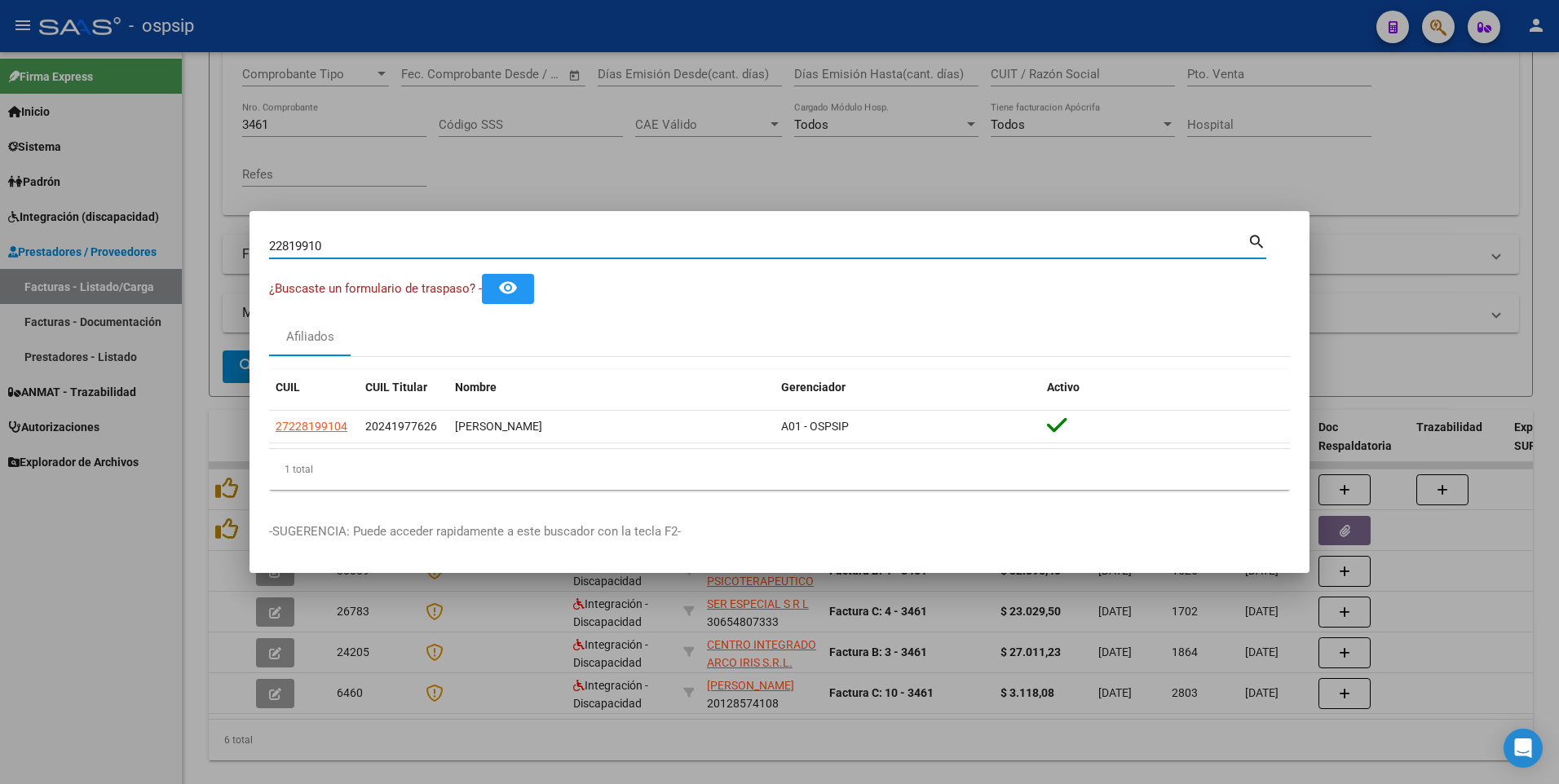
drag, startPoint x: 356, startPoint y: 249, endPoint x: 170, endPoint y: 275, distance: 187.8
click at [153, 267] on div "22819910 Buscar (apellido, dni, cuil, nro traspaso, cuit, obra social) search ¿…" at bounding box center [779, 392] width 1559 height 784
type input "39871104"
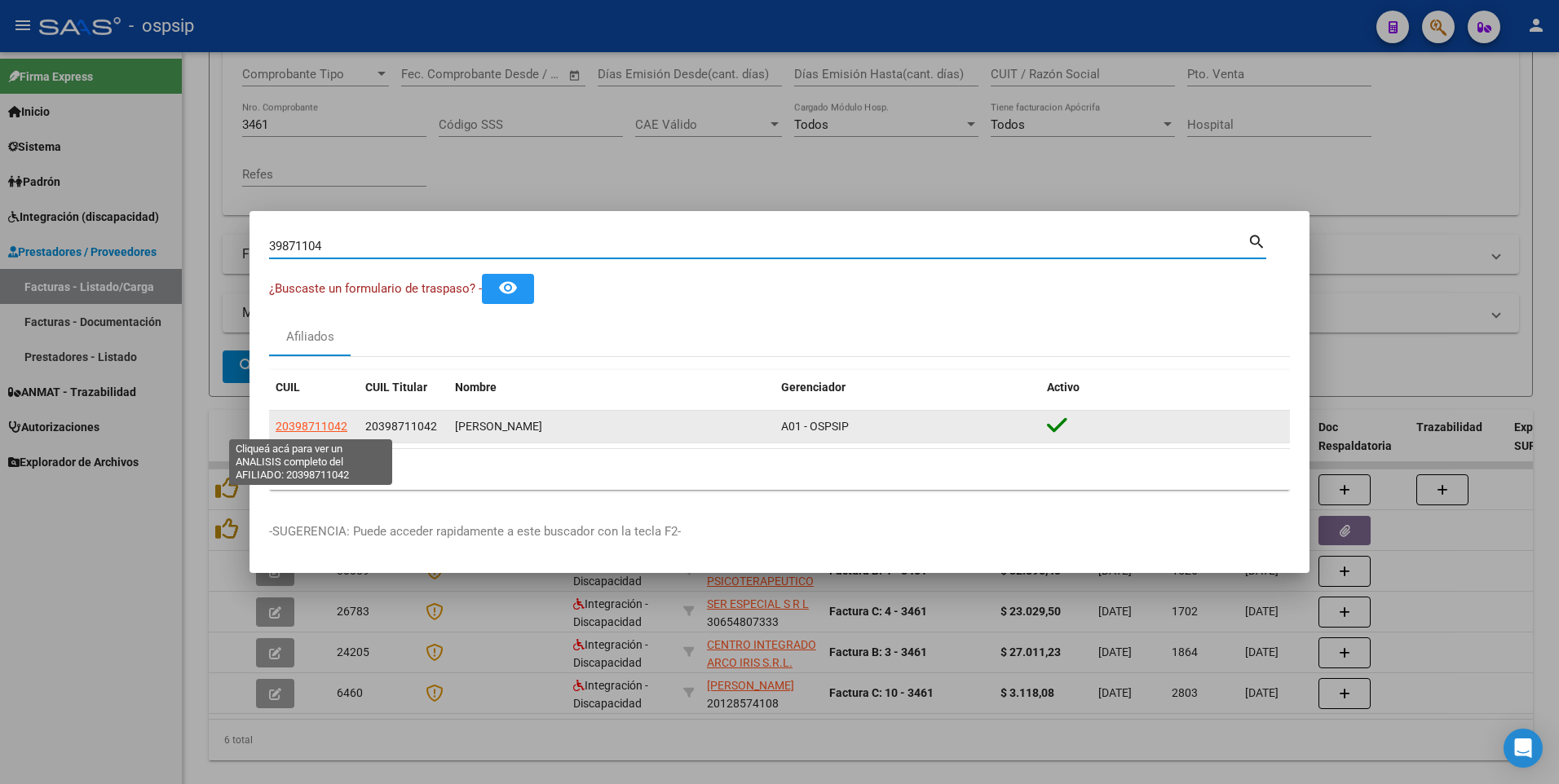
click at [342, 428] on span "20398711042" at bounding box center [311, 425] width 72 height 13
type textarea "20398711042"
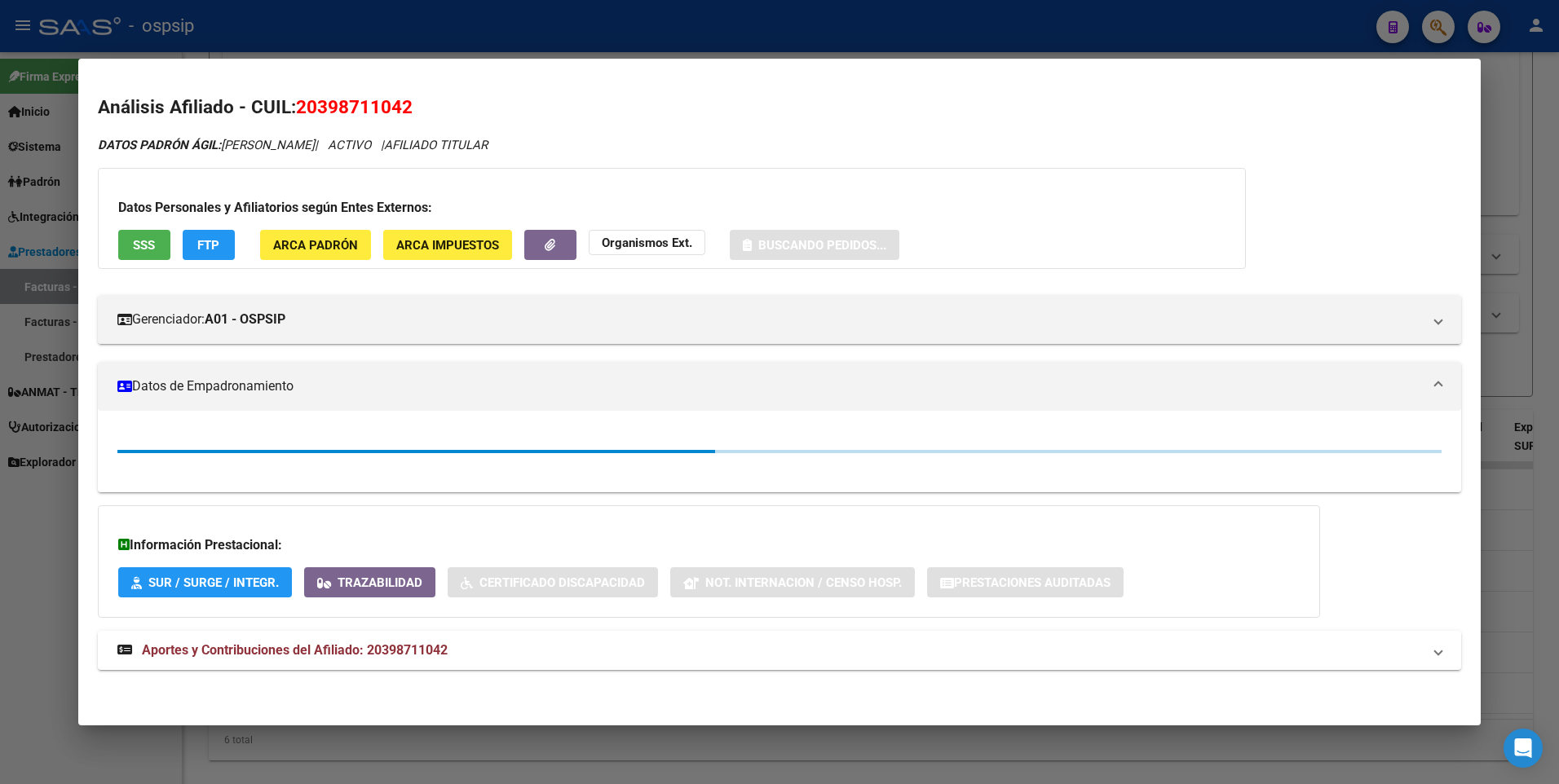
click at [146, 257] on button "SSS" at bounding box center [144, 245] width 53 height 31
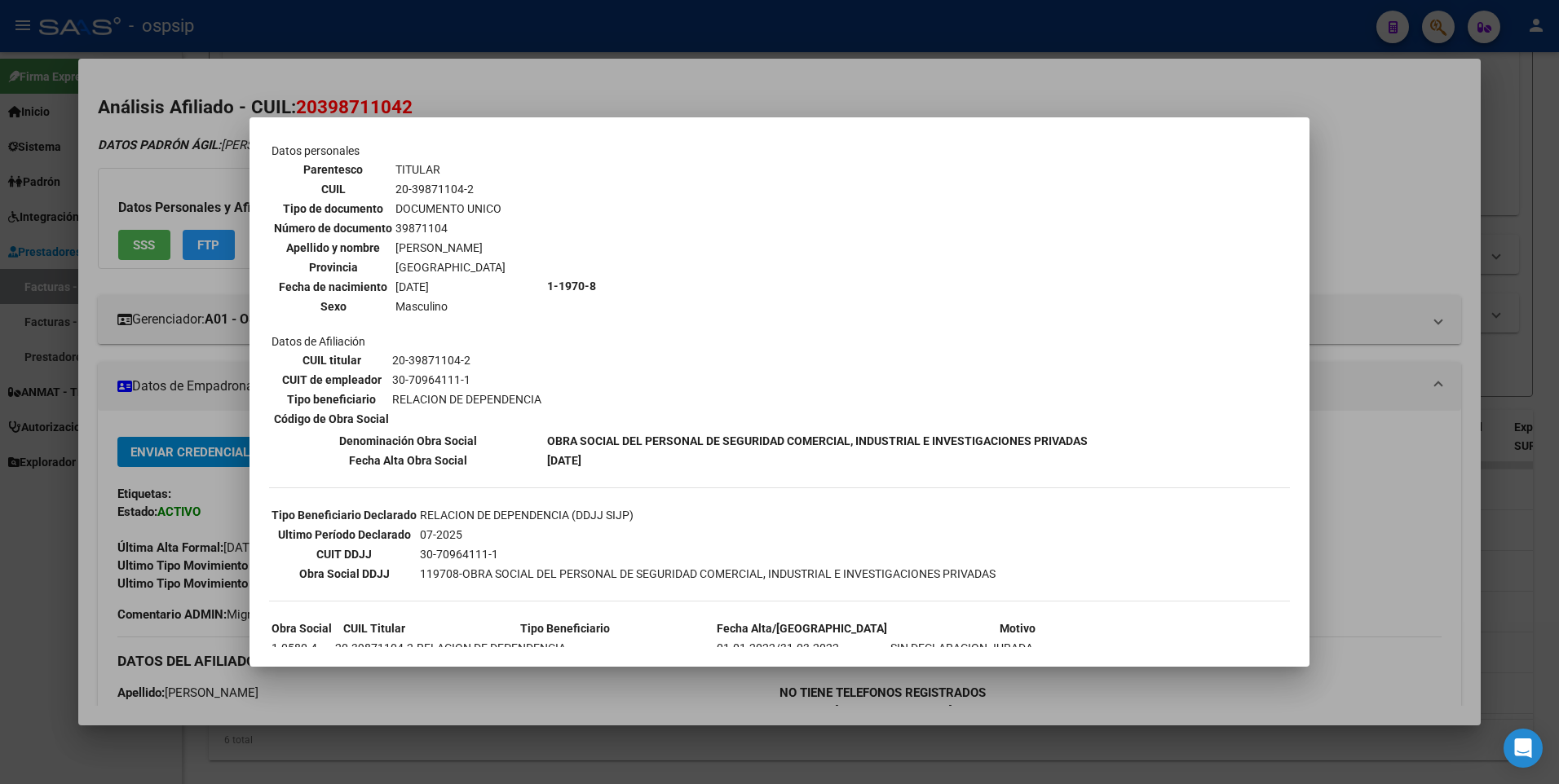
scroll to position [0, 0]
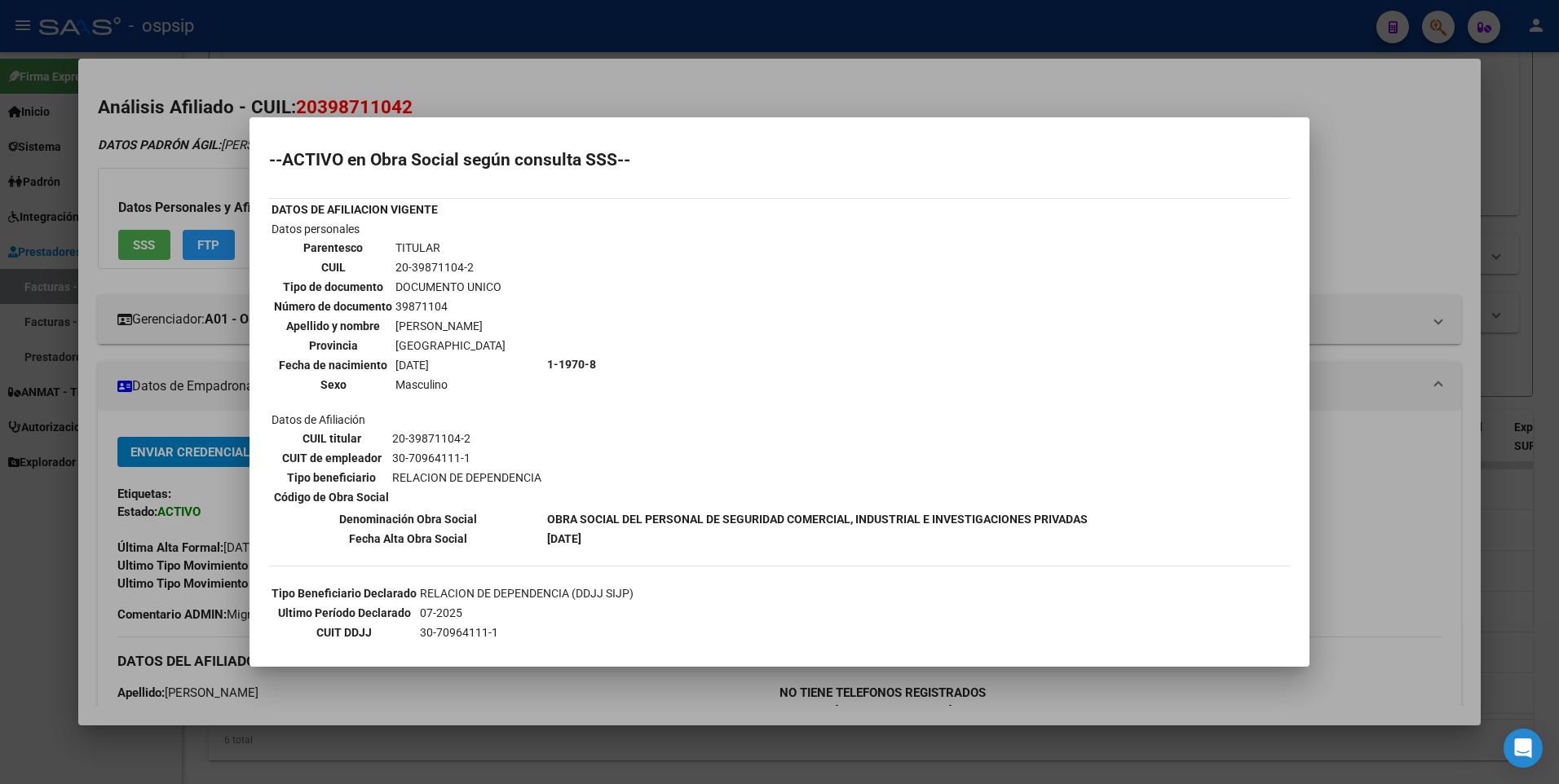
click at [1323, 156] on div at bounding box center [779, 392] width 1559 height 784
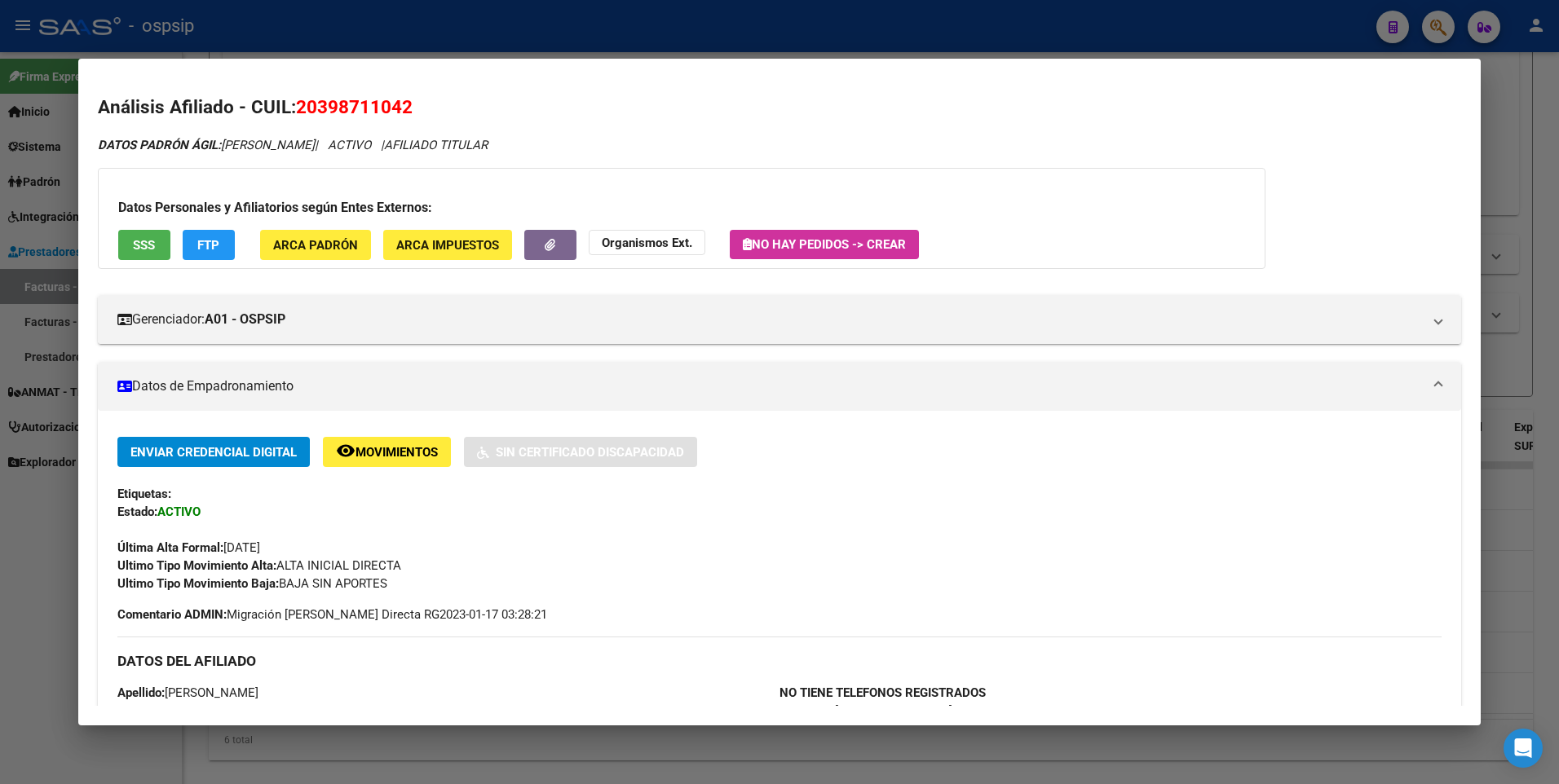
click at [1508, 125] on div at bounding box center [779, 392] width 1559 height 784
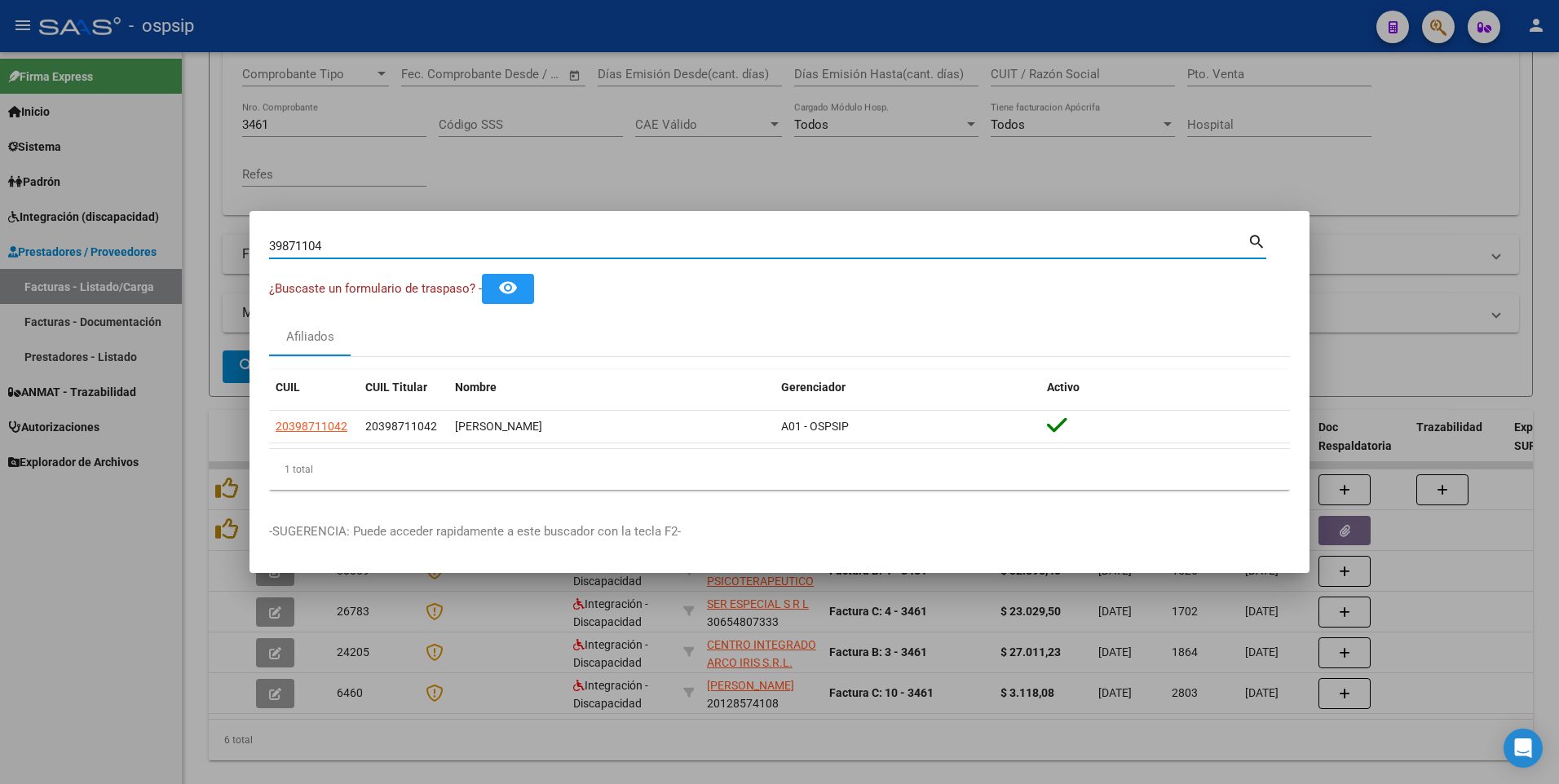
drag, startPoint x: 337, startPoint y: 242, endPoint x: 238, endPoint y: 251, distance: 99.4
click at [238, 251] on div "39871104 Buscar (apellido, dni, cuil, nro traspaso, cuit, obra social) search ¿…" at bounding box center [779, 392] width 1559 height 784
type input "94213267"
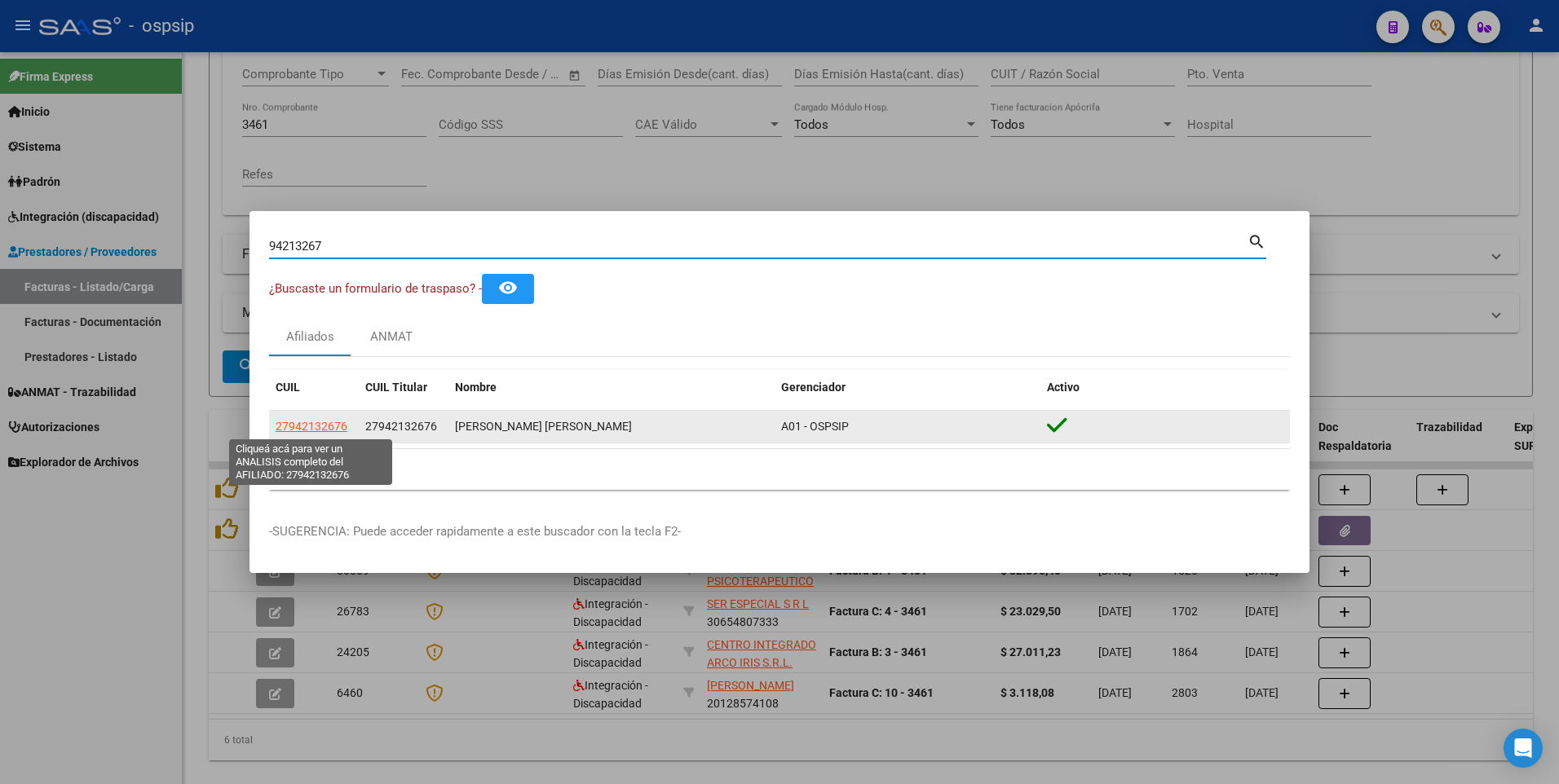
click at [337, 427] on span "27942132676" at bounding box center [311, 425] width 72 height 13
type textarea "27942132676"
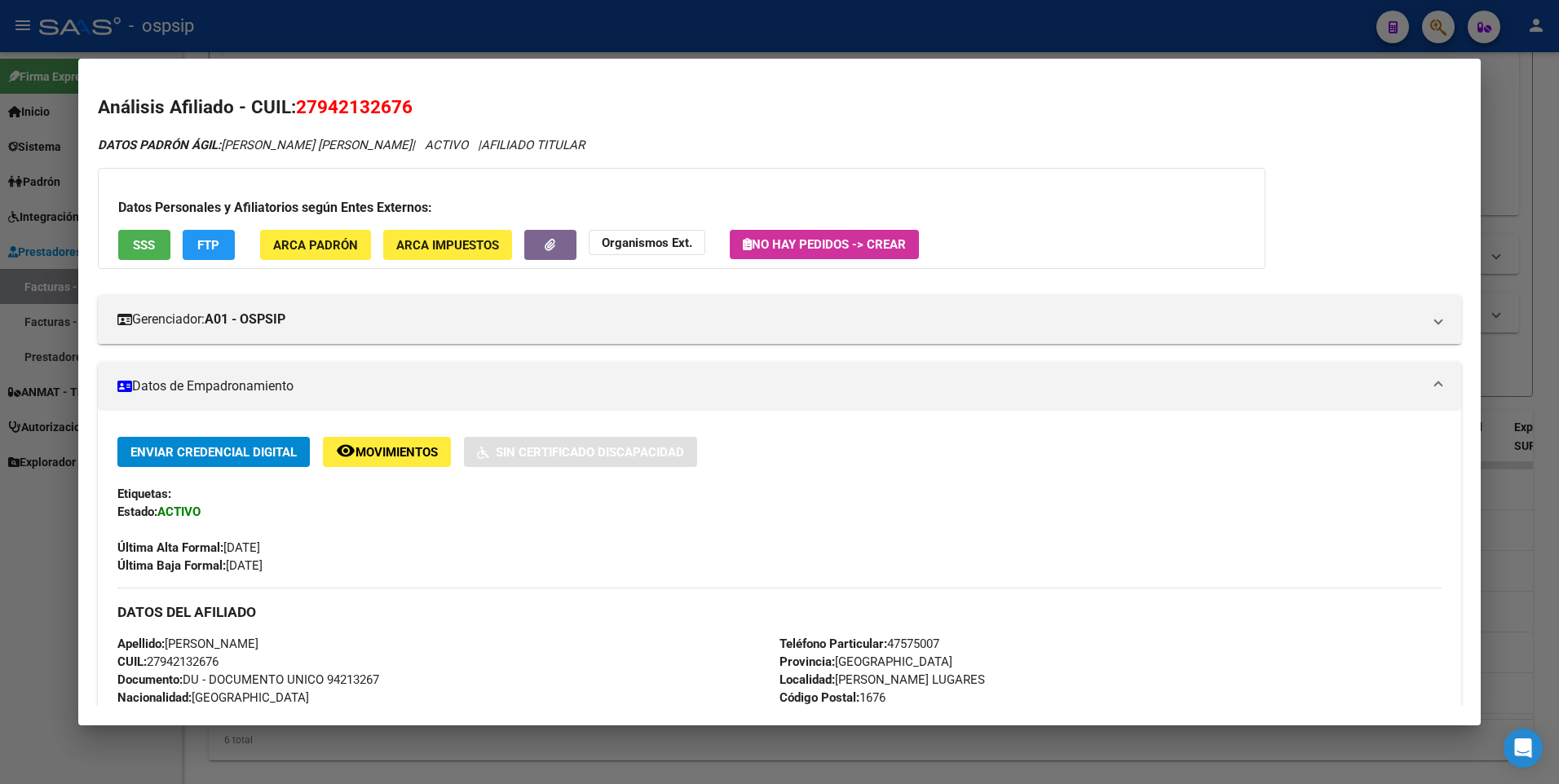
click at [159, 245] on button "SSS" at bounding box center [144, 245] width 53 height 31
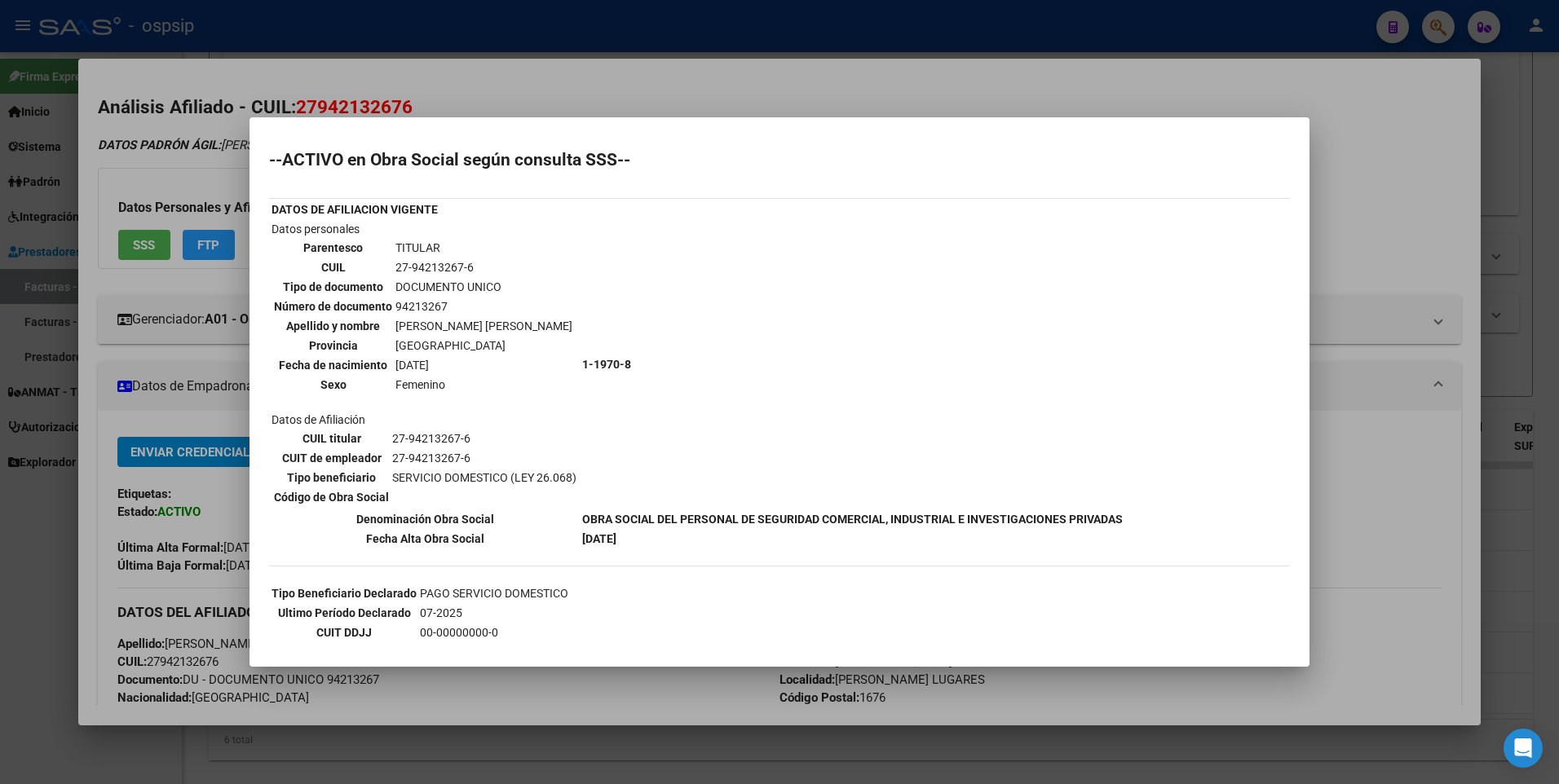
click at [1473, 198] on div at bounding box center [779, 392] width 1559 height 784
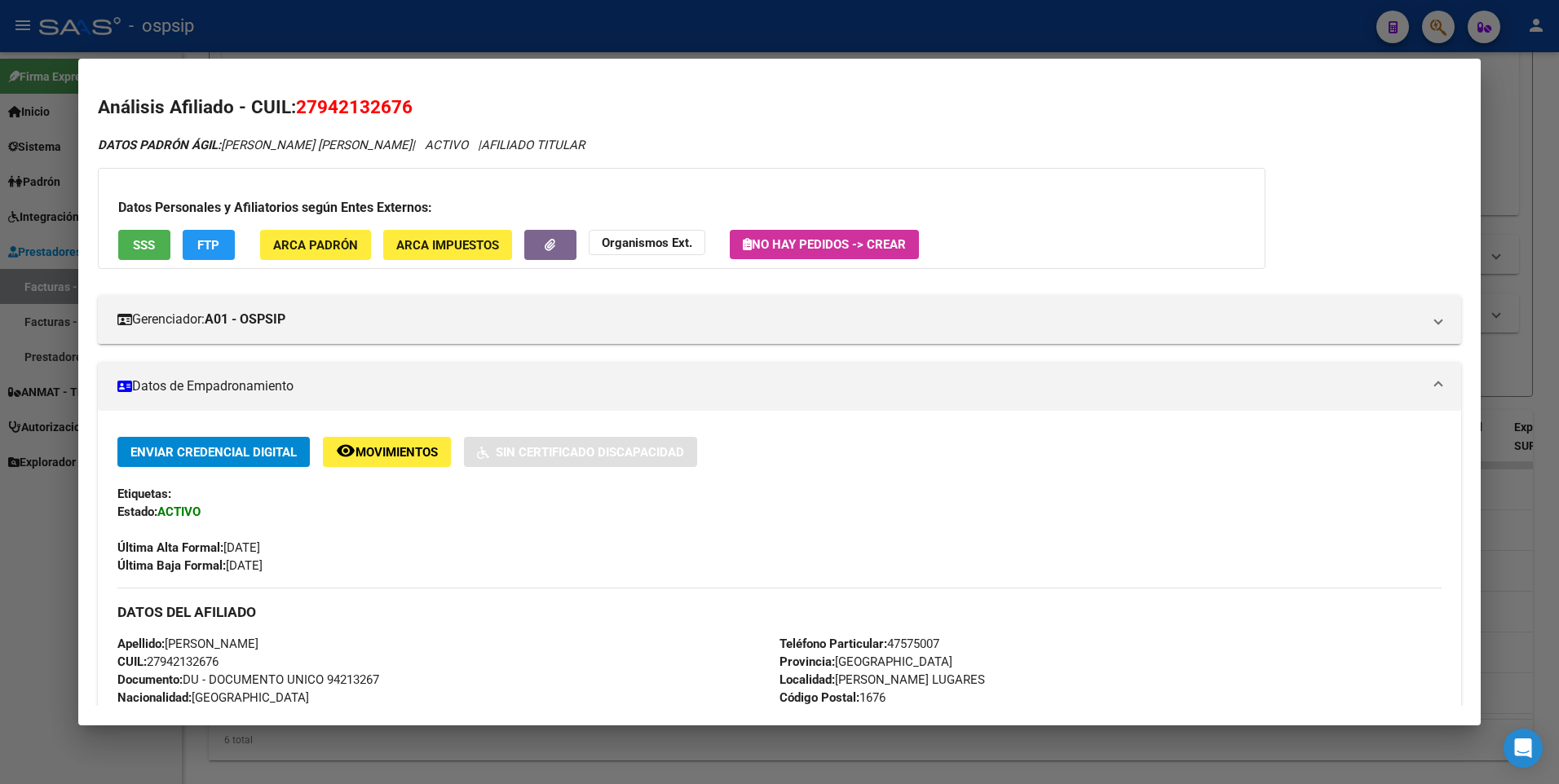
click at [1533, 153] on div at bounding box center [779, 392] width 1559 height 784
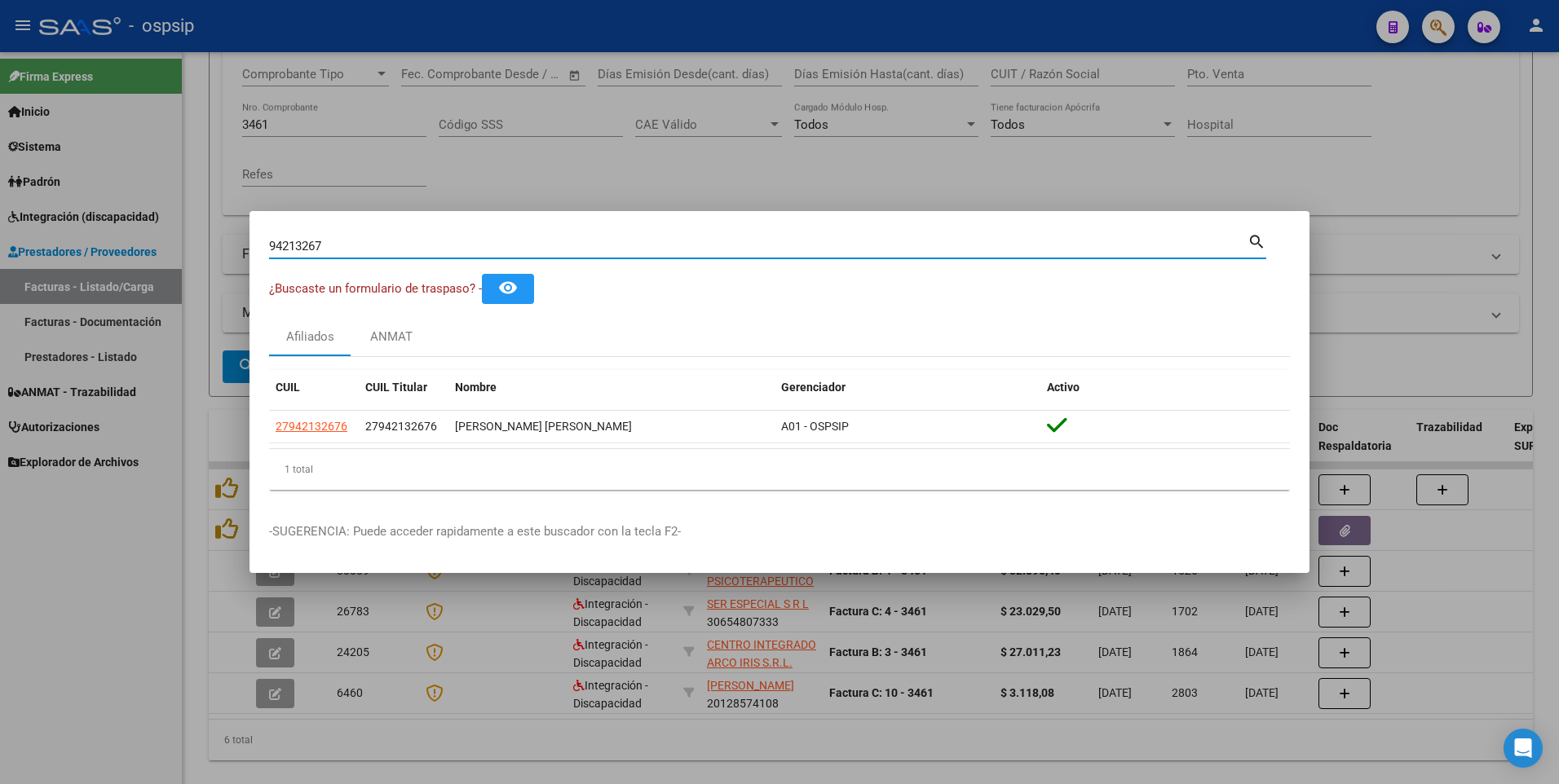
drag, startPoint x: 334, startPoint y: 243, endPoint x: 142, endPoint y: 255, distance: 192.4
click at [142, 255] on div "94213267 Buscar (apellido, dni, cuil, nro traspaso, cuit, obra social) search ¿…" at bounding box center [779, 392] width 1559 height 784
type input "40211399"
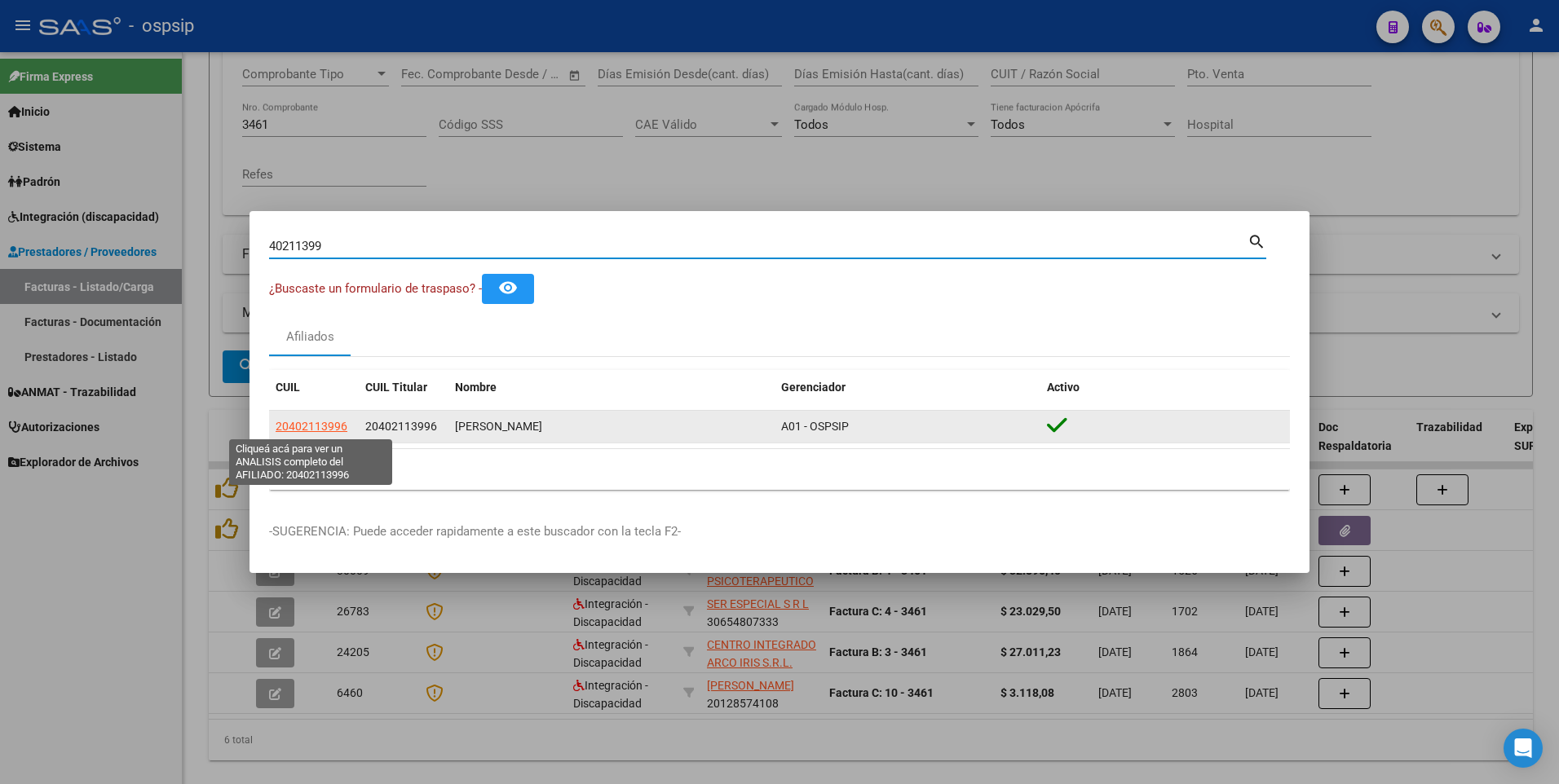
click at [309, 425] on span "20402113996" at bounding box center [311, 425] width 72 height 13
type textarea "20402113996"
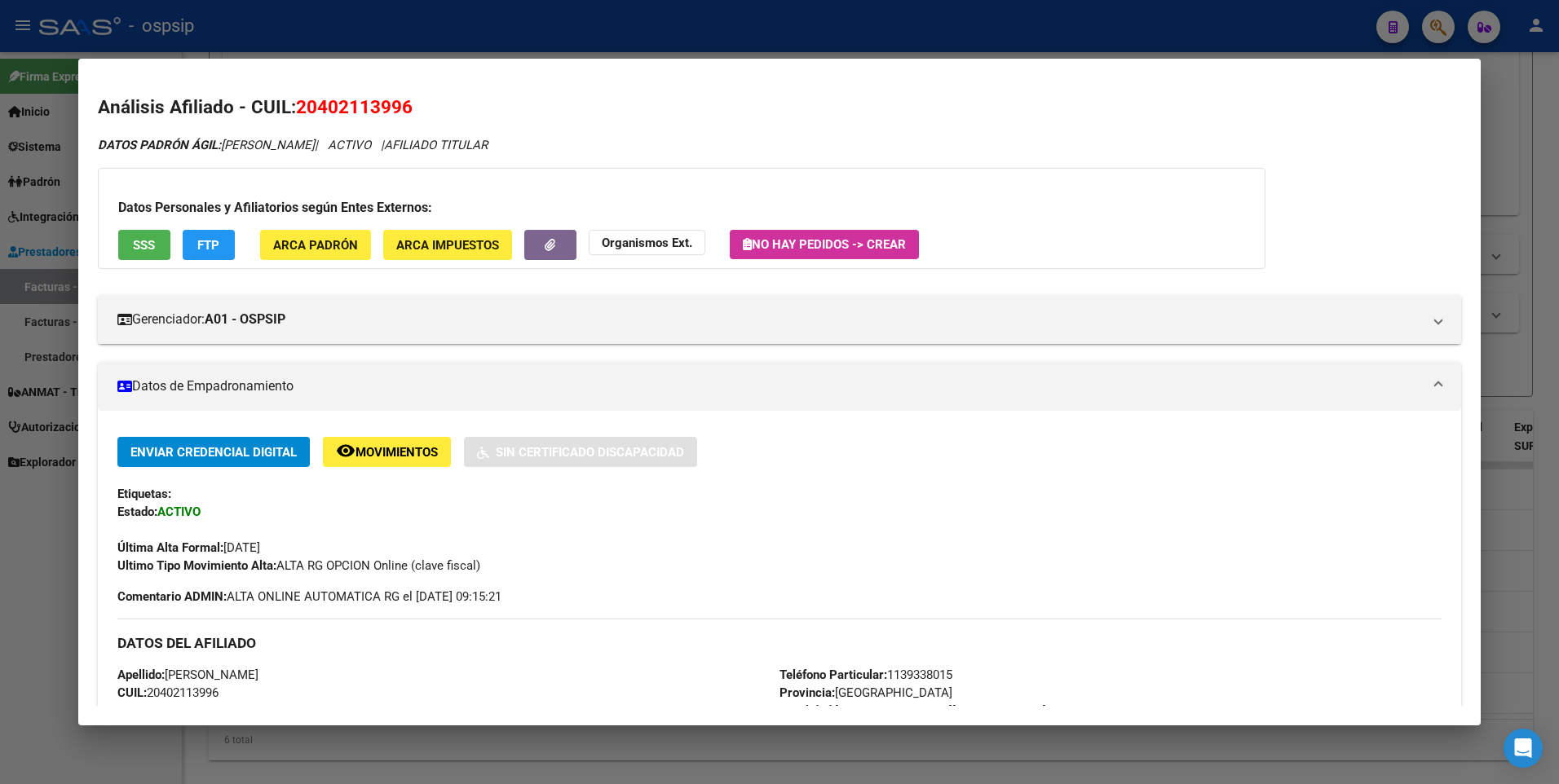
click at [144, 242] on span "SSS" at bounding box center [144, 245] width 22 height 14
